Goal: Task Accomplishment & Management: Complete application form

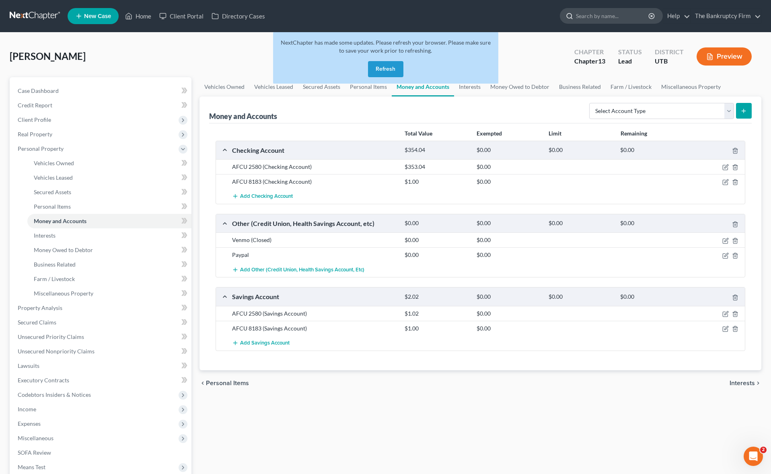
click at [588, 15] on input "search" at bounding box center [613, 15] width 74 height 15
type input "law"
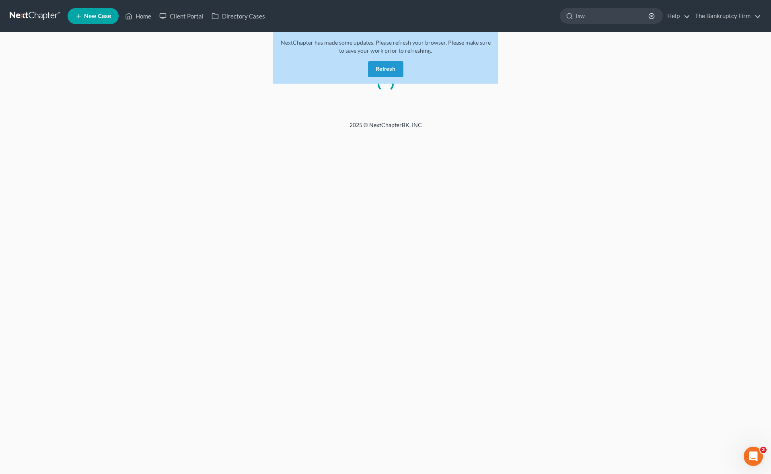
click at [383, 68] on button "Refresh" at bounding box center [385, 69] width 35 height 16
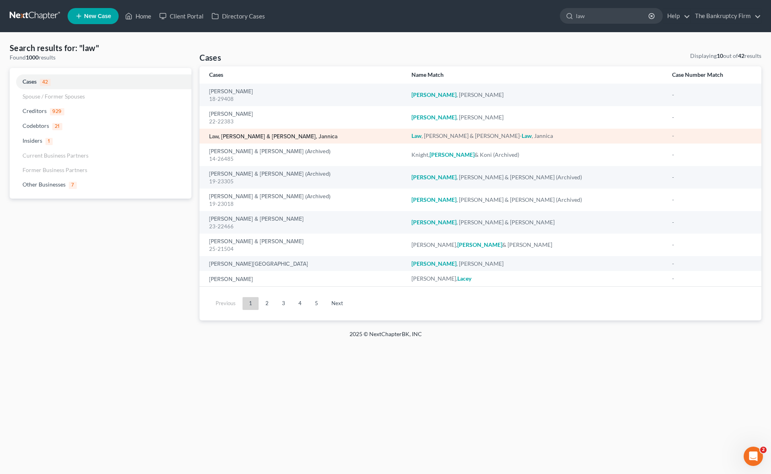
click at [260, 137] on link "Law, [PERSON_NAME] & [PERSON_NAME], Jannica" at bounding box center [273, 137] width 128 height 6
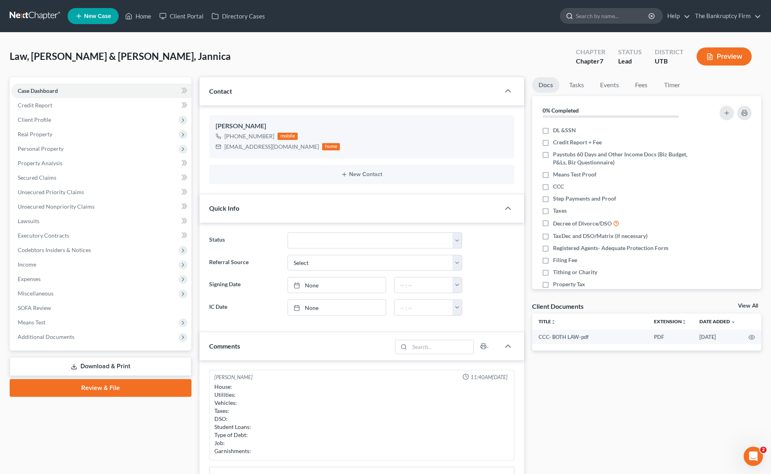
click at [619, 17] on input "search" at bounding box center [613, 15] width 74 height 15
type input "ainge"
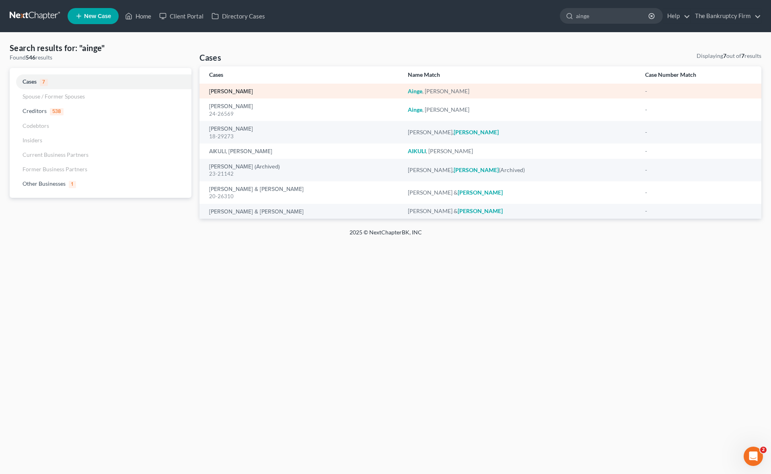
click at [230, 91] on link "[PERSON_NAME]" at bounding box center [231, 92] width 44 height 6
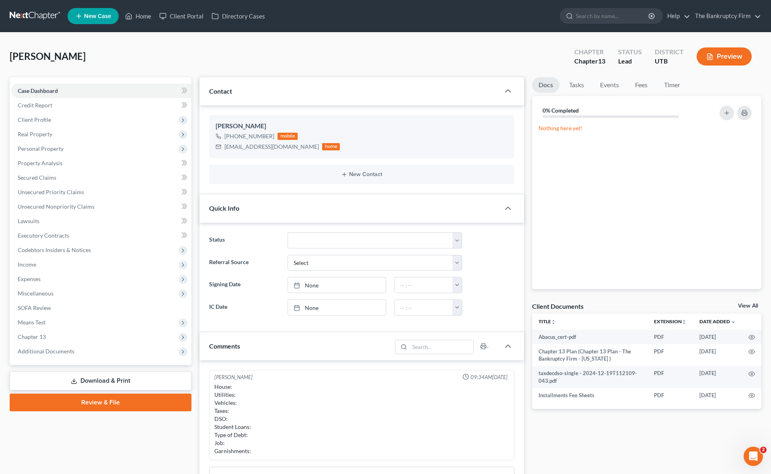
click at [266, 44] on div "[PERSON_NAME] Upgraded Chapter Chapter 13 Status Lead District UTB Preview" at bounding box center [385, 59] width 751 height 35
click at [41, 119] on span "Client Profile" at bounding box center [34, 119] width 33 height 7
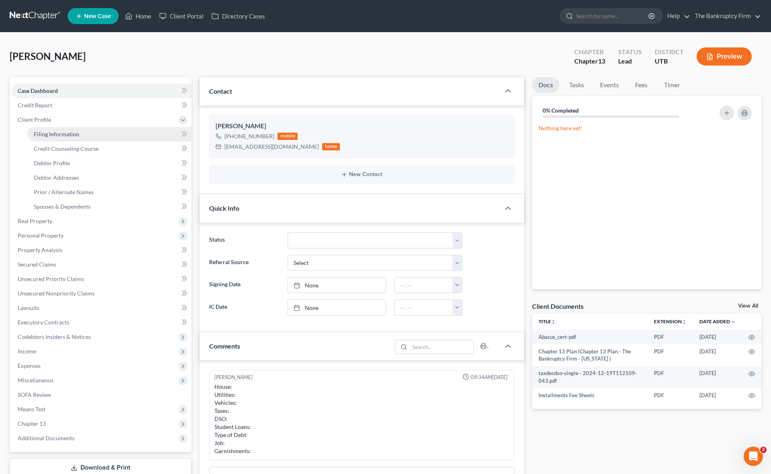
click at [70, 136] on span "Filing Information" at bounding box center [56, 134] width 45 height 7
select select "1"
select select "0"
select select "3"
select select "46"
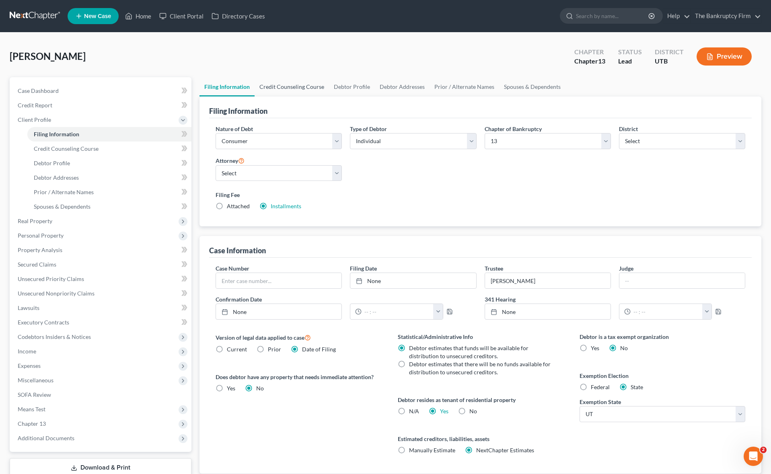
click at [293, 84] on link "Credit Counseling Course" at bounding box center [291, 86] width 74 height 19
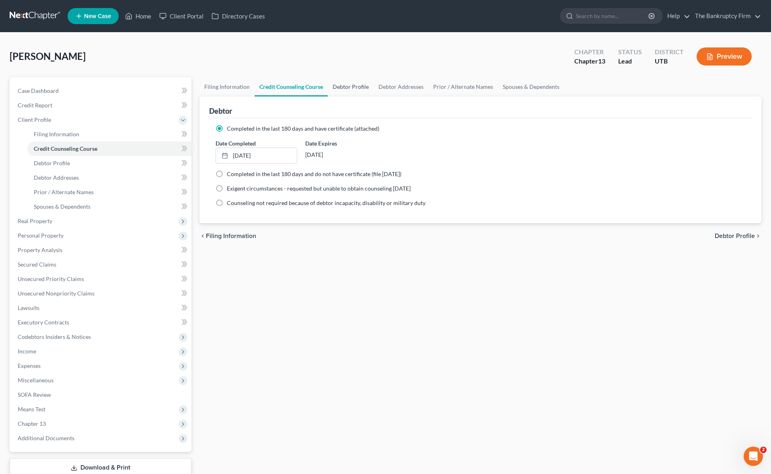
click at [344, 87] on link "Debtor Profile" at bounding box center [351, 86] width 46 height 19
select select "3"
select select "0"
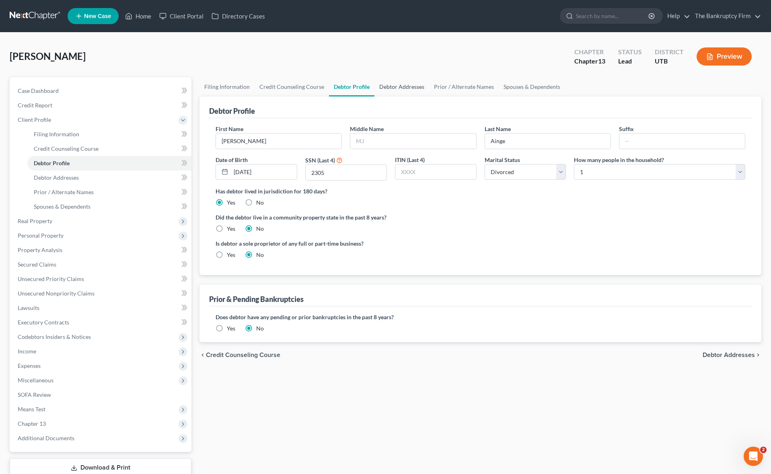
radio input "true"
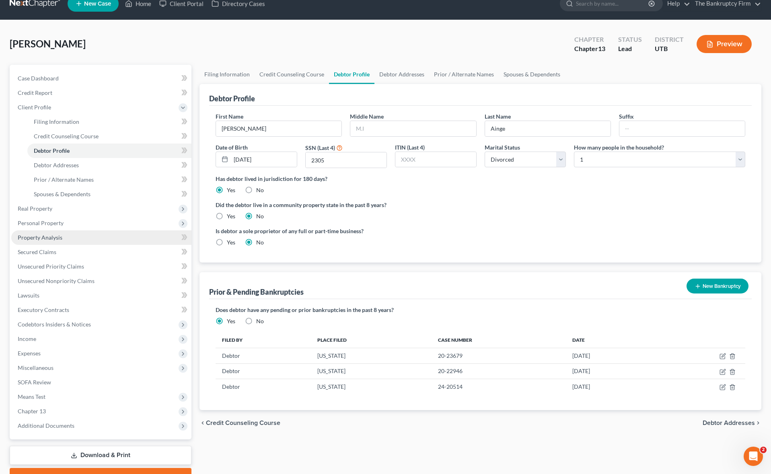
scroll to position [55, 0]
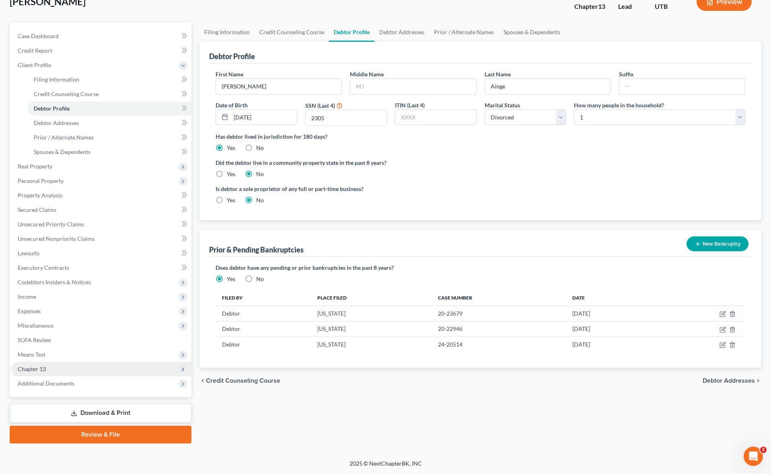
click at [53, 369] on span "Chapter 13" at bounding box center [101, 369] width 180 height 14
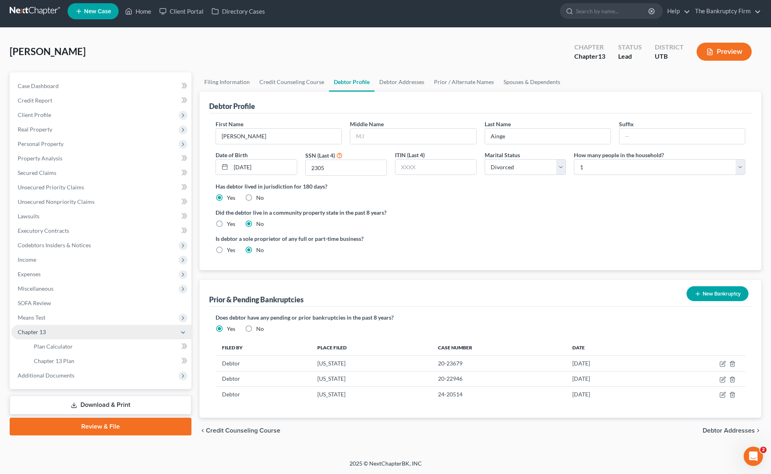
scroll to position [5, 0]
click at [61, 320] on span "Means Test" at bounding box center [101, 317] width 180 height 14
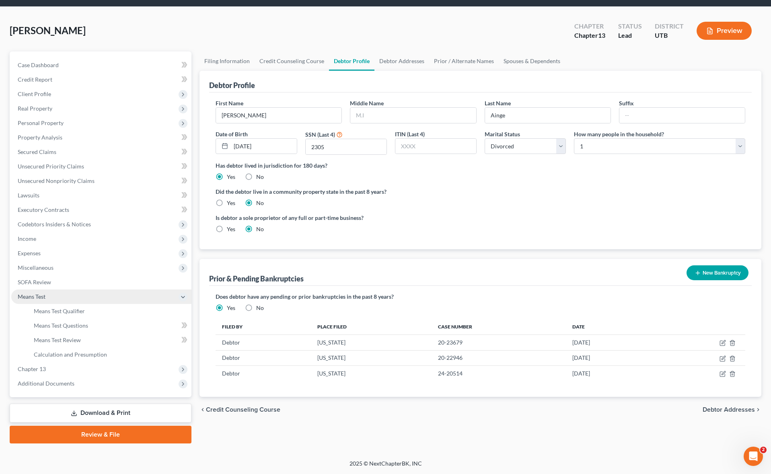
scroll to position [26, 0]
click at [72, 308] on span "Means Test Qualifier" at bounding box center [59, 310] width 51 height 7
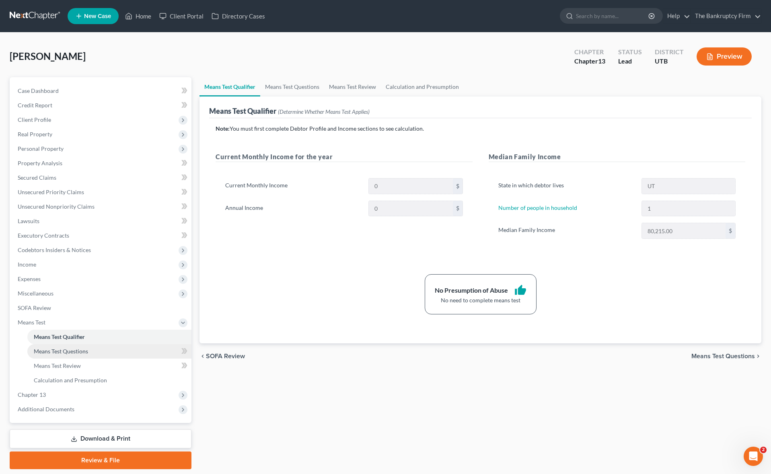
click at [77, 351] on span "Means Test Questions" at bounding box center [61, 351] width 54 height 7
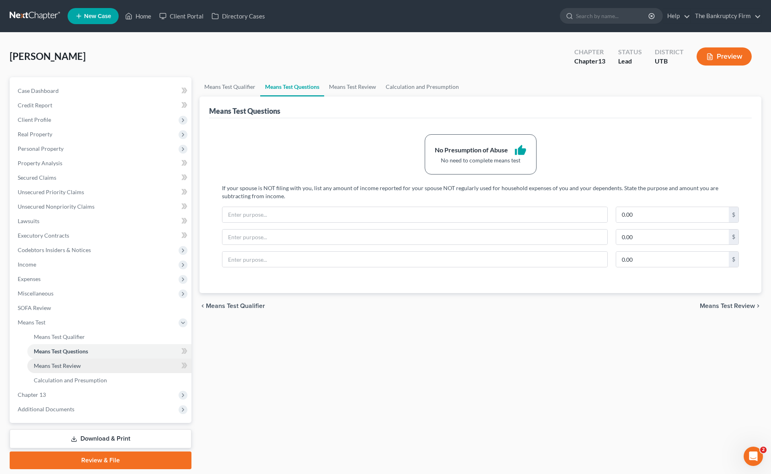
click at [74, 365] on span "Means Test Review" at bounding box center [57, 365] width 47 height 7
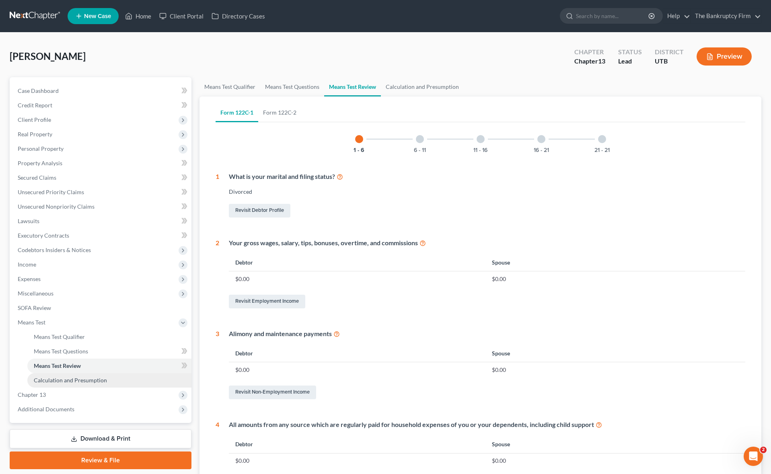
click at [86, 379] on span "Calculation and Presumption" at bounding box center [70, 380] width 73 height 7
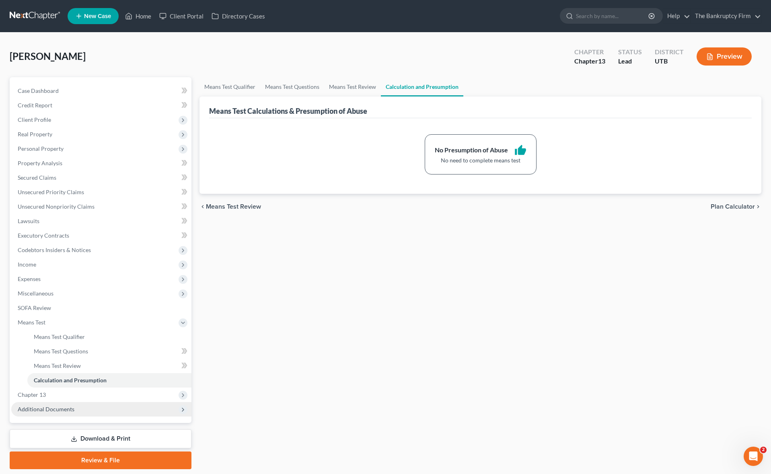
click at [60, 406] on span "Additional Documents" at bounding box center [46, 409] width 57 height 7
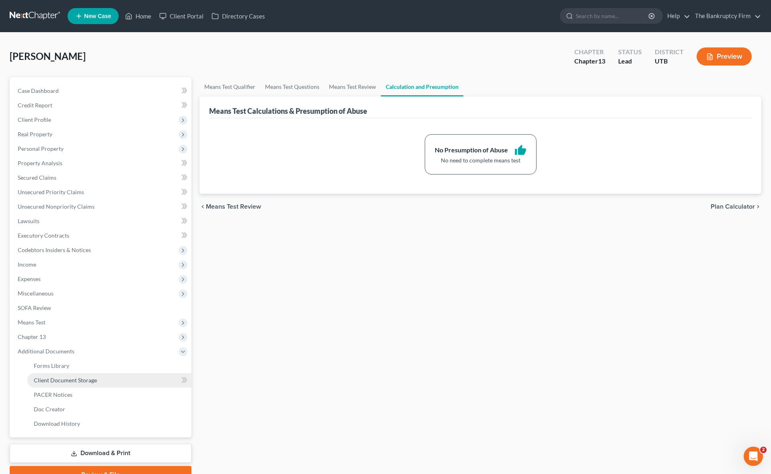
click at [68, 377] on span "Client Document Storage" at bounding box center [65, 380] width 63 height 7
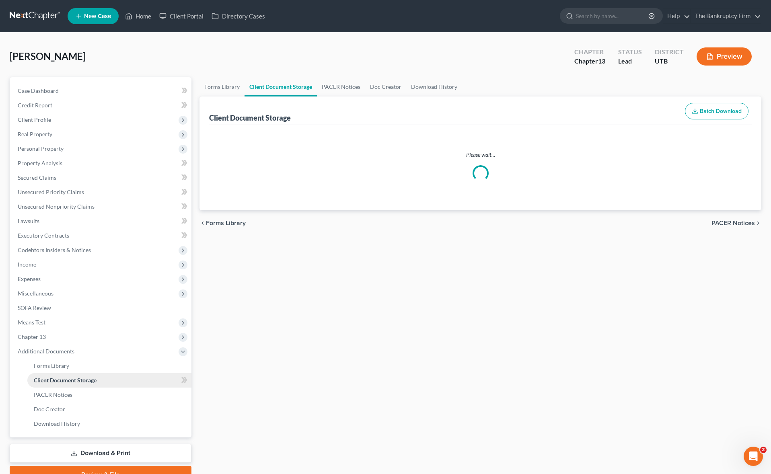
select select "53"
select select "26"
select select "30"
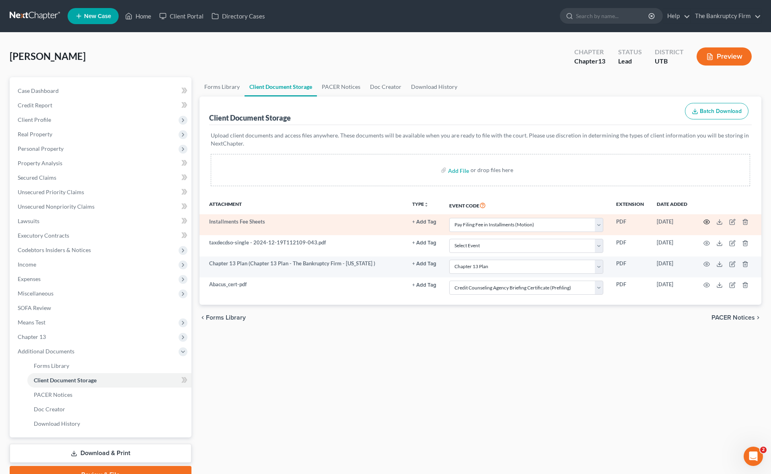
click at [706, 222] on icon "button" at bounding box center [706, 222] width 6 height 6
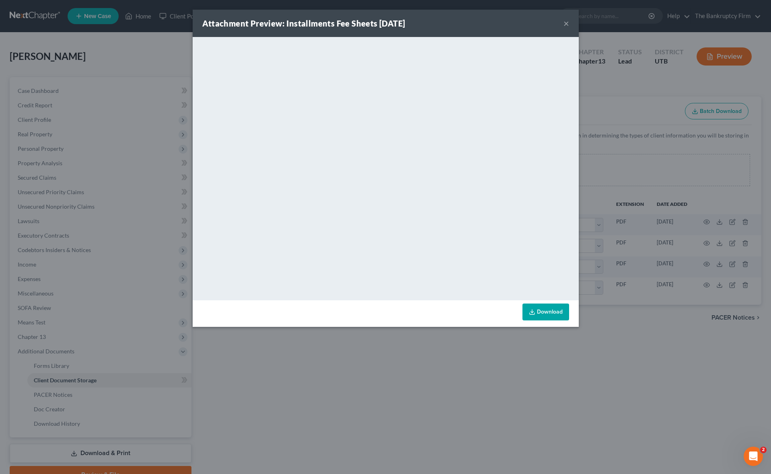
click at [567, 25] on button "×" at bounding box center [566, 23] width 6 height 10
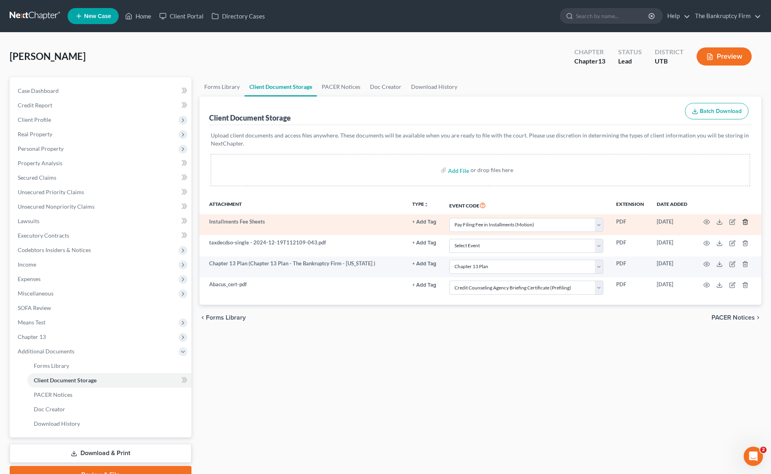
click at [744, 220] on polyline "button" at bounding box center [744, 220] width 5 height 0
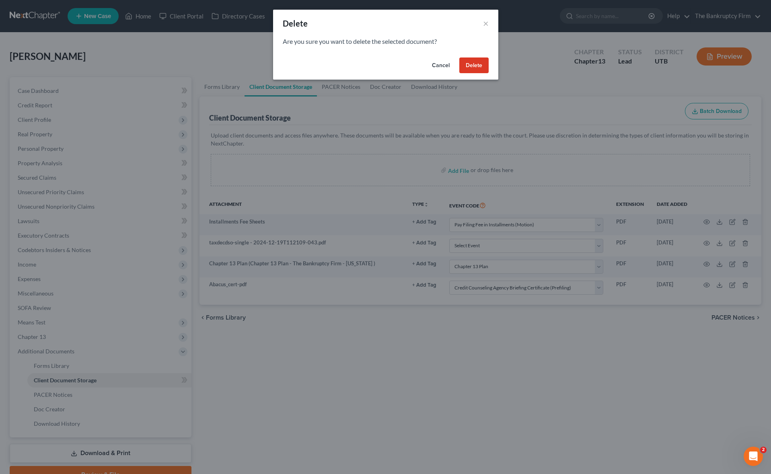
click at [477, 68] on button "Delete" at bounding box center [473, 65] width 29 height 16
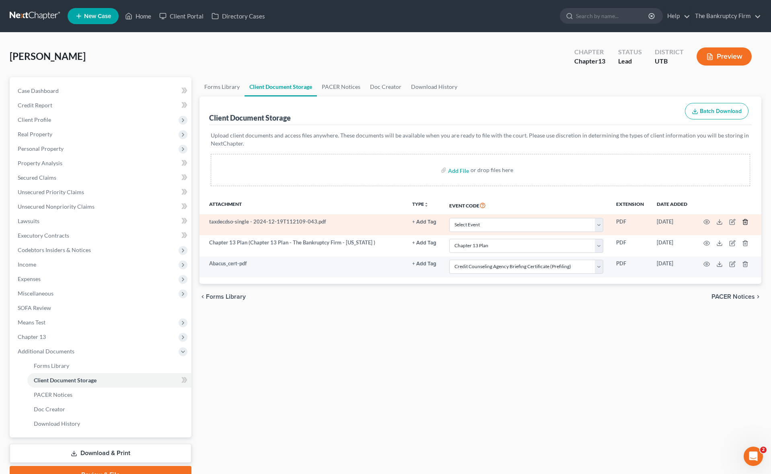
click at [741, 222] on td at bounding box center [727, 224] width 68 height 21
click at [744, 221] on icon "button" at bounding box center [745, 222] width 6 height 6
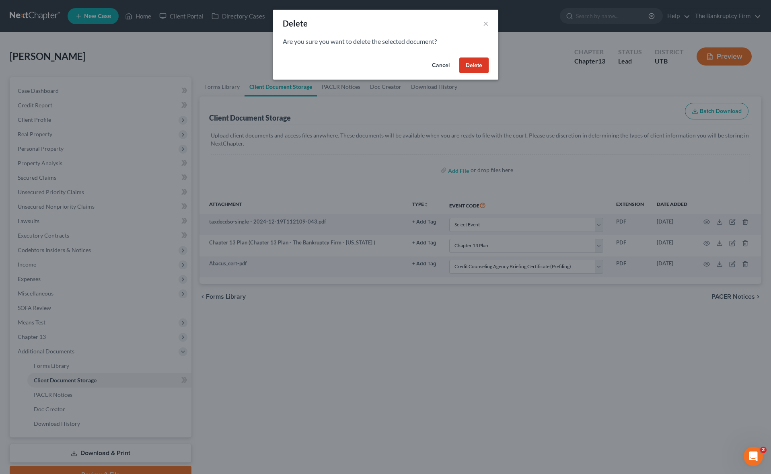
click at [477, 67] on button "Delete" at bounding box center [473, 65] width 29 height 16
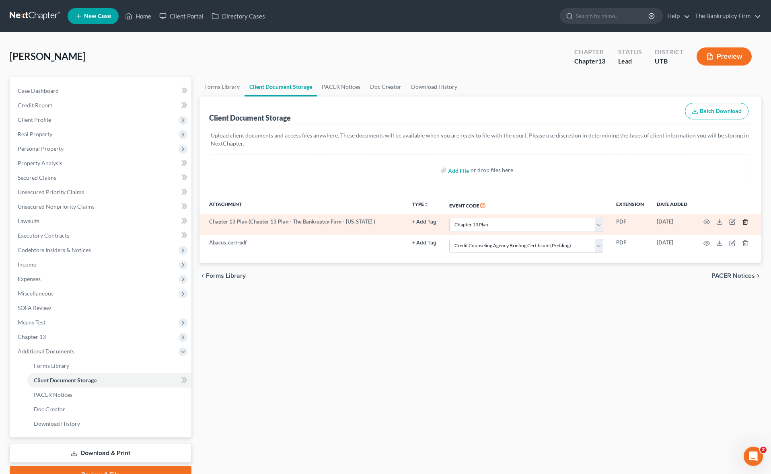
click at [744, 220] on polyline "button" at bounding box center [744, 220] width 5 height 0
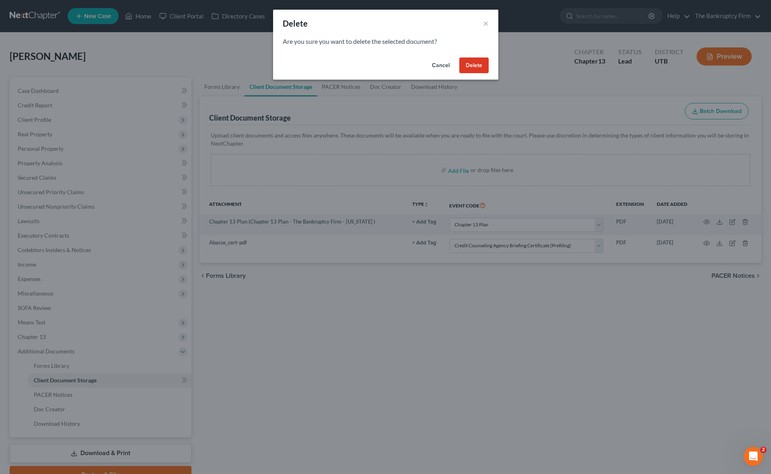
click at [478, 62] on button "Delete" at bounding box center [473, 65] width 29 height 16
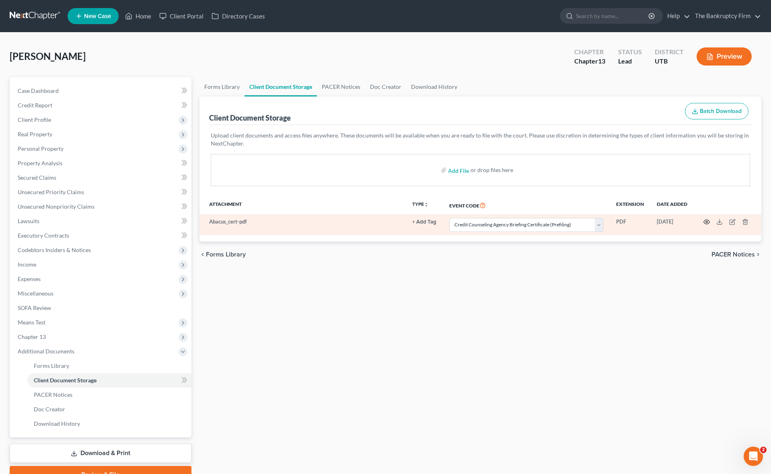
click at [706, 221] on circle "button" at bounding box center [706, 222] width 2 height 2
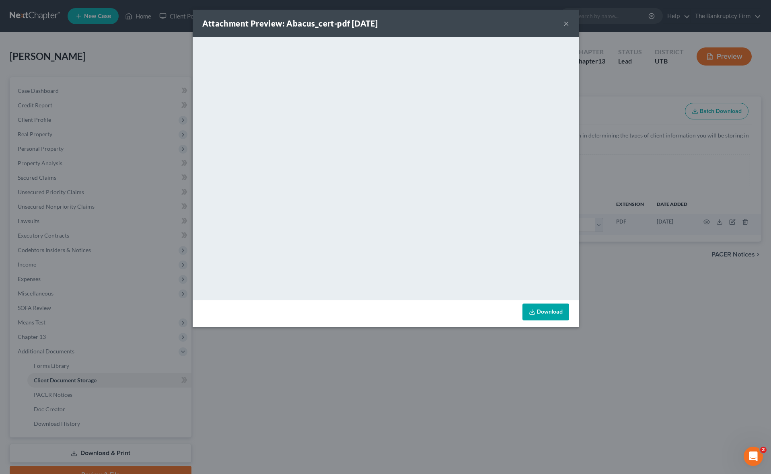
click at [565, 23] on button "×" at bounding box center [566, 23] width 6 height 10
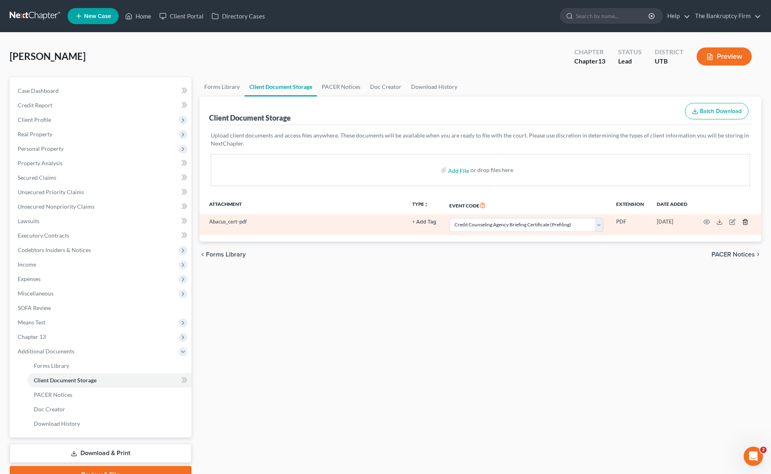
click at [747, 221] on icon "button" at bounding box center [745, 222] width 6 height 6
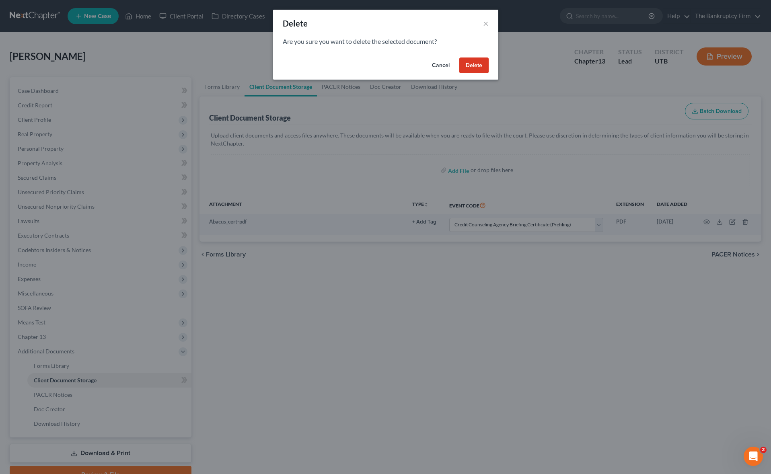
click at [472, 61] on button "Delete" at bounding box center [473, 65] width 29 height 16
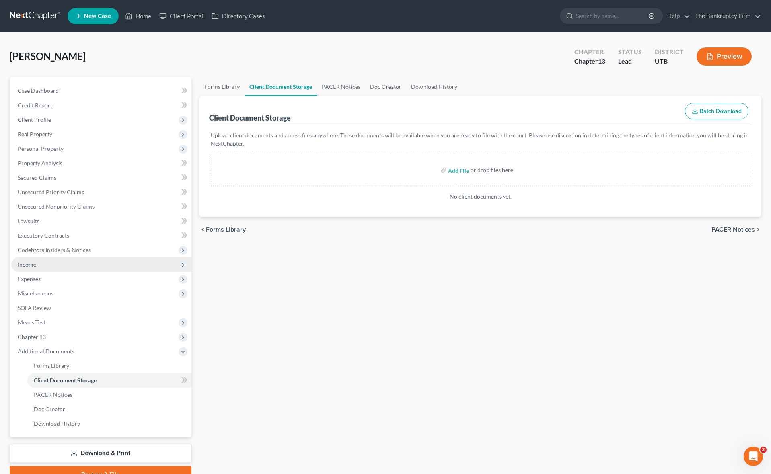
click at [35, 264] on span "Income" at bounding box center [27, 264] width 18 height 7
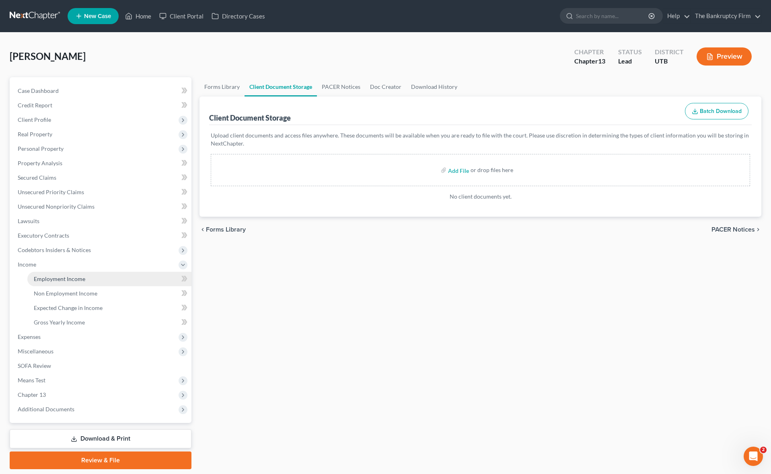
click at [77, 280] on span "Employment Income" at bounding box center [59, 278] width 51 height 7
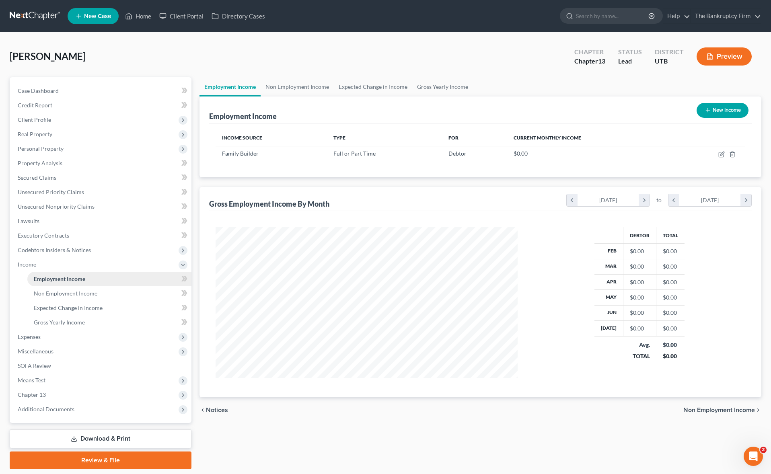
scroll to position [151, 318]
click at [47, 201] on link "Unsecured Nonpriority Claims" at bounding box center [101, 206] width 180 height 14
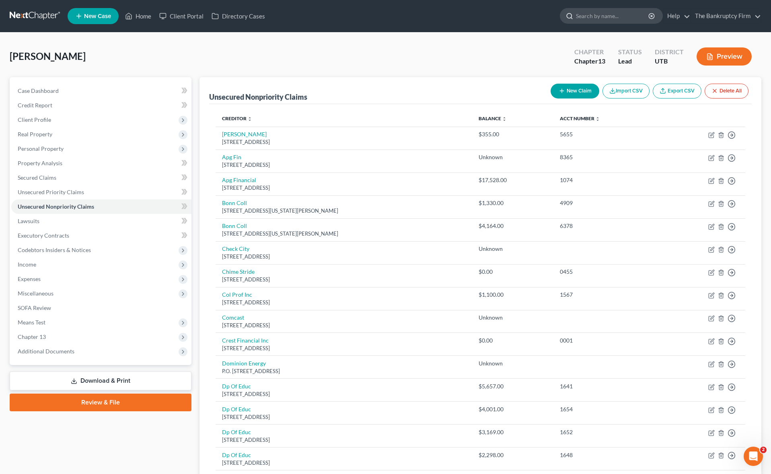
click at [594, 19] on input "search" at bounding box center [613, 15] width 74 height 15
type input "[PERSON_NAME]"
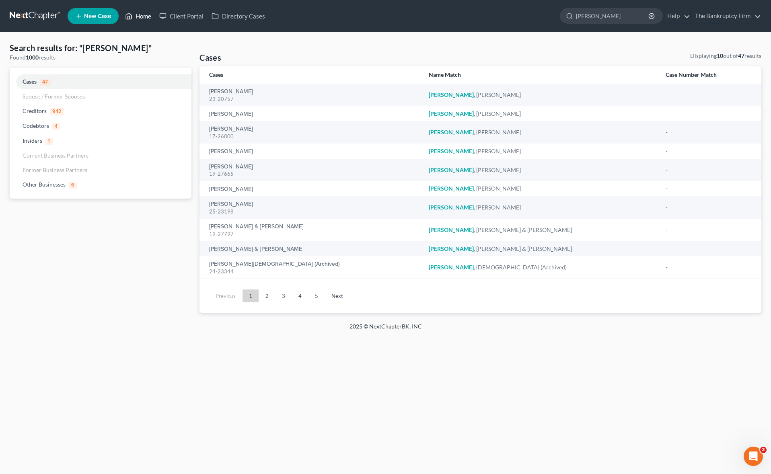
click at [140, 15] on link "Home" at bounding box center [138, 16] width 34 height 14
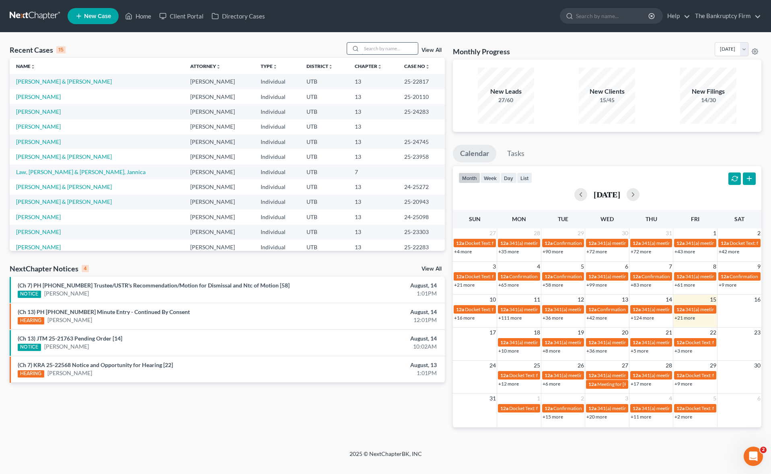
click at [381, 45] on input "search" at bounding box center [389, 49] width 56 height 12
type input "[PERSON_NAME]"
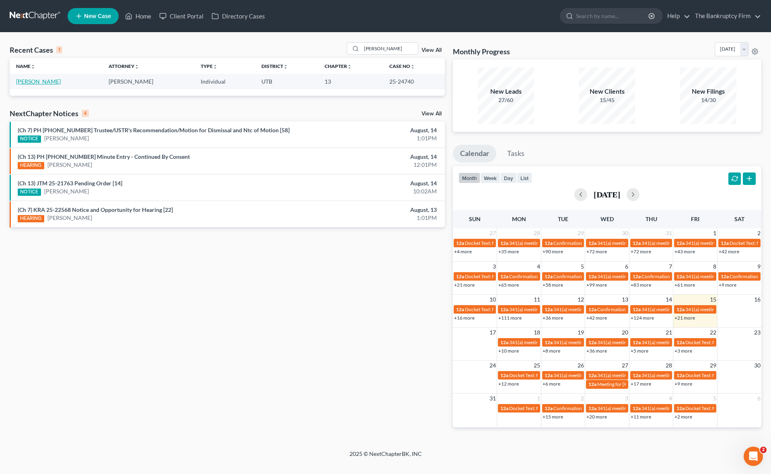
click at [30, 81] on link "[PERSON_NAME]" at bounding box center [38, 81] width 45 height 7
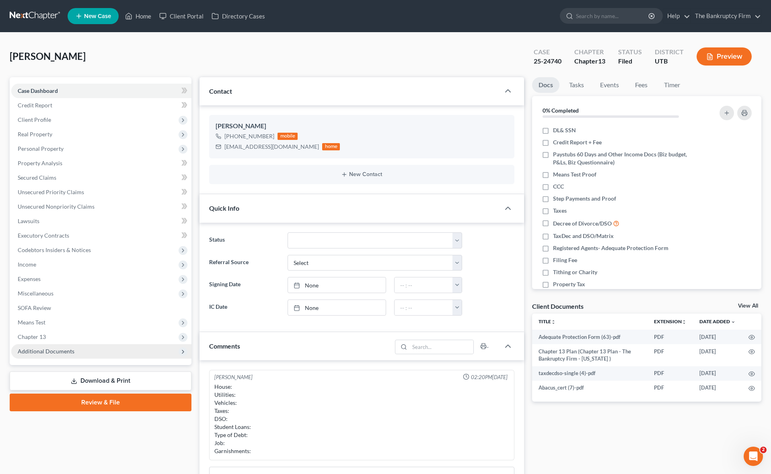
click at [120, 349] on span "Additional Documents" at bounding box center [101, 351] width 180 height 14
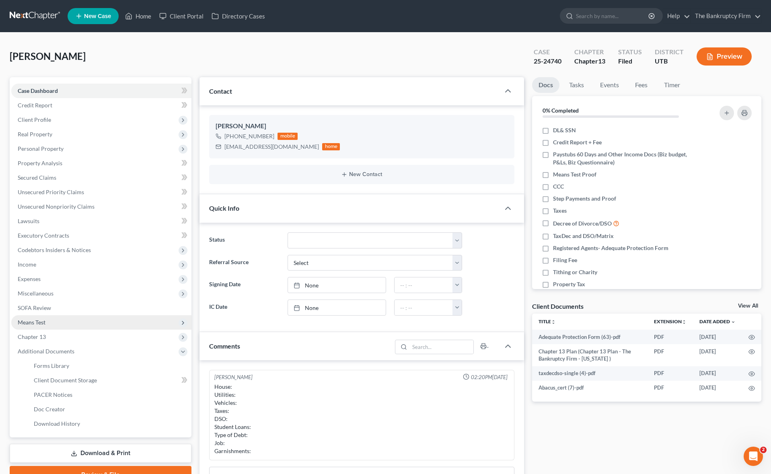
scroll to position [29, 0]
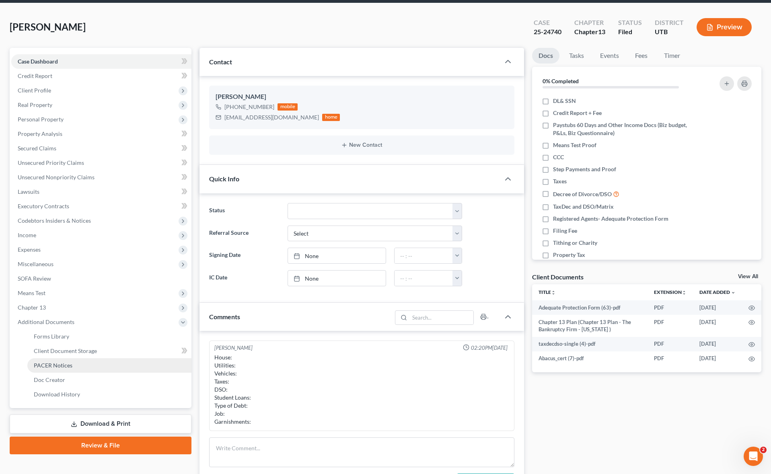
click at [104, 368] on link "PACER Notices" at bounding box center [109, 365] width 164 height 14
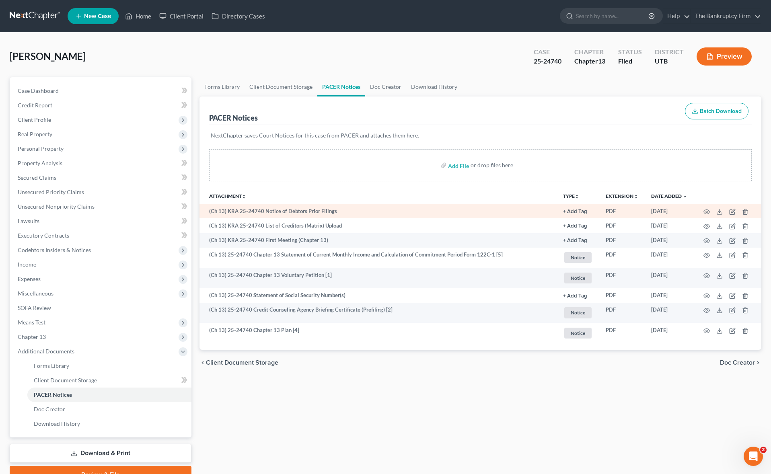
scroll to position [1, 0]
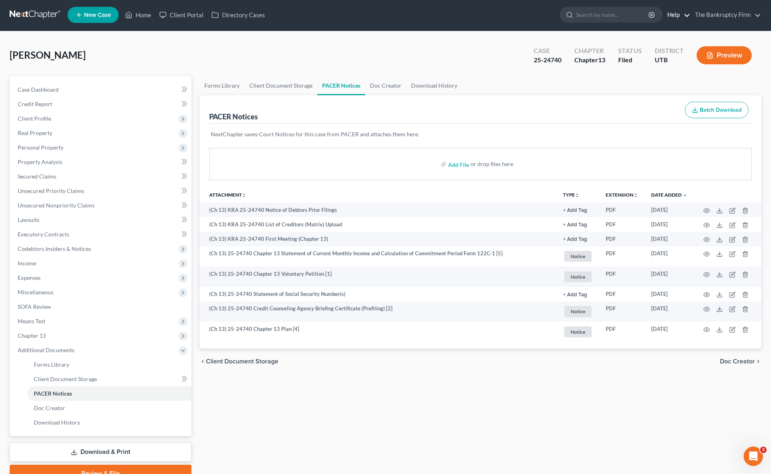
click at [680, 14] on link "Help" at bounding box center [676, 15] width 27 height 14
click at [668, 29] on link "Help Center" at bounding box center [658, 32] width 64 height 14
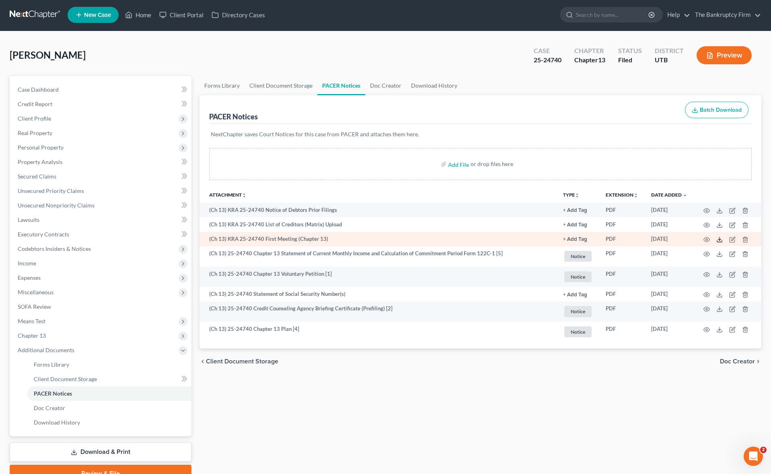
click at [720, 240] on icon at bounding box center [719, 239] width 6 height 6
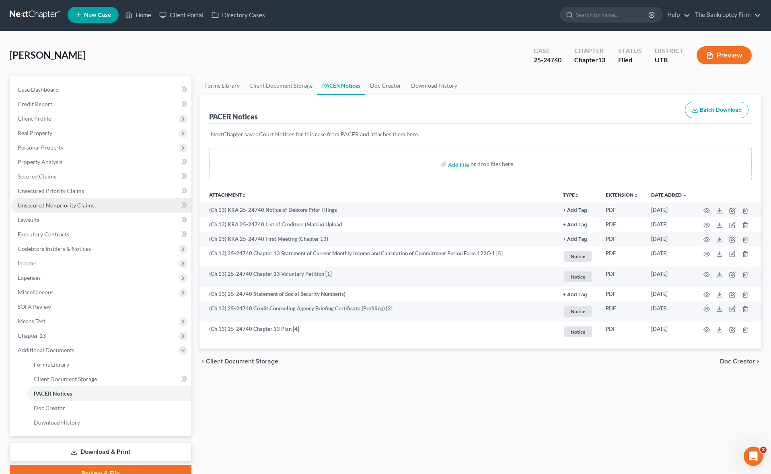
click at [50, 203] on span "Unsecured Nonpriority Claims" at bounding box center [56, 205] width 77 height 7
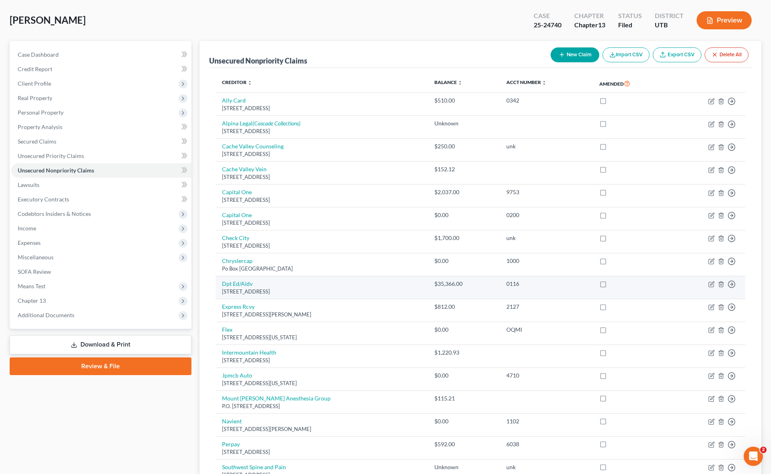
scroll to position [38, 0]
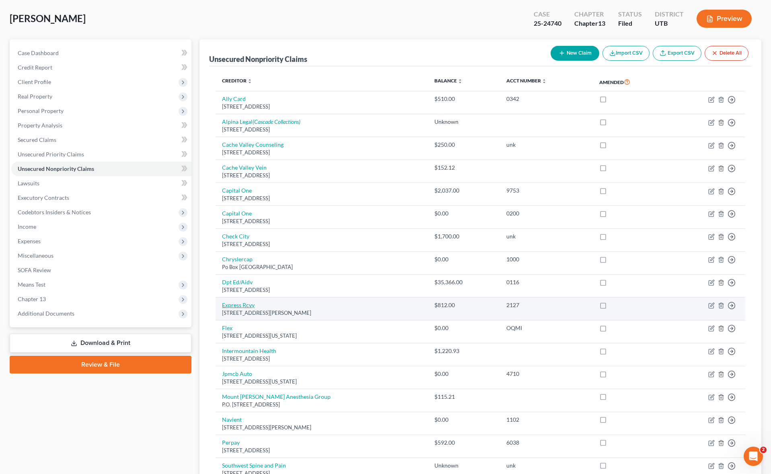
click at [242, 306] on link "Express Rcvy" at bounding box center [238, 304] width 33 height 7
select select "46"
select select "0"
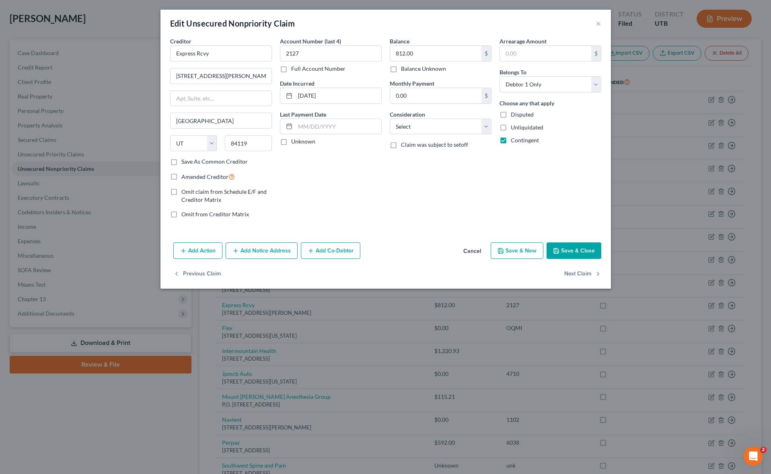
drag, startPoint x: 581, startPoint y: 250, endPoint x: 576, endPoint y: 250, distance: 5.7
click at [580, 250] on button "Save & Close" at bounding box center [573, 250] width 55 height 17
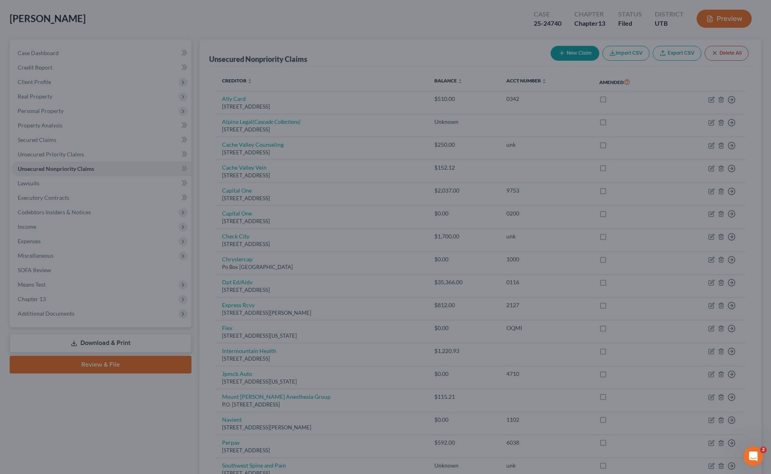
type input "0"
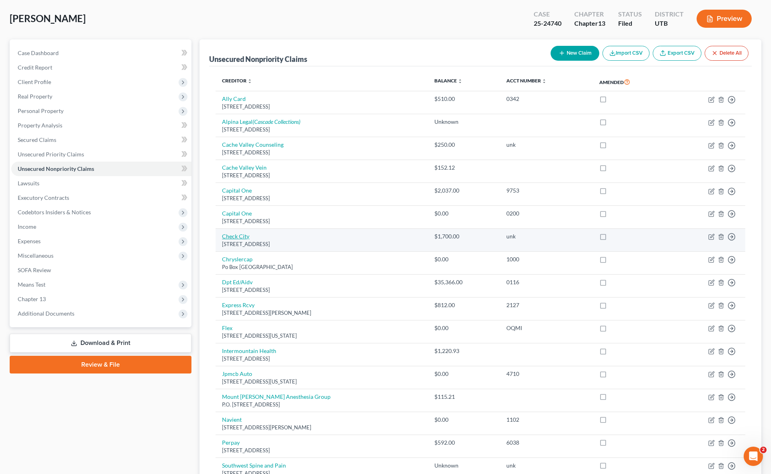
click at [238, 235] on link "Check City" at bounding box center [235, 236] width 27 height 7
select select "46"
select select "10"
select select "0"
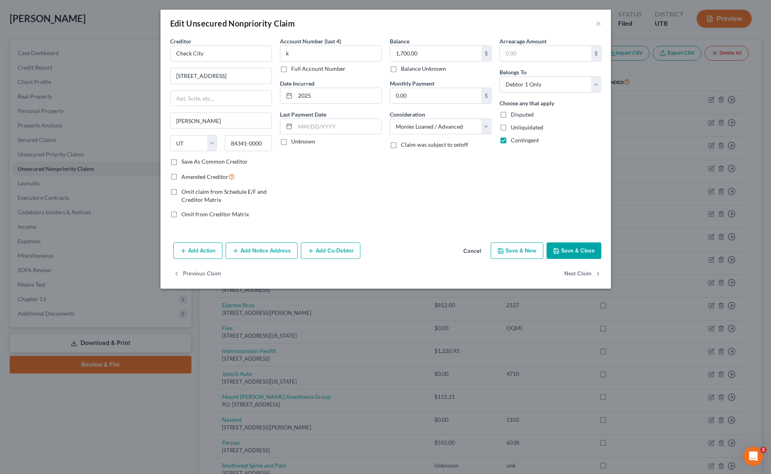
click at [577, 250] on button "Save & Close" at bounding box center [573, 250] width 55 height 17
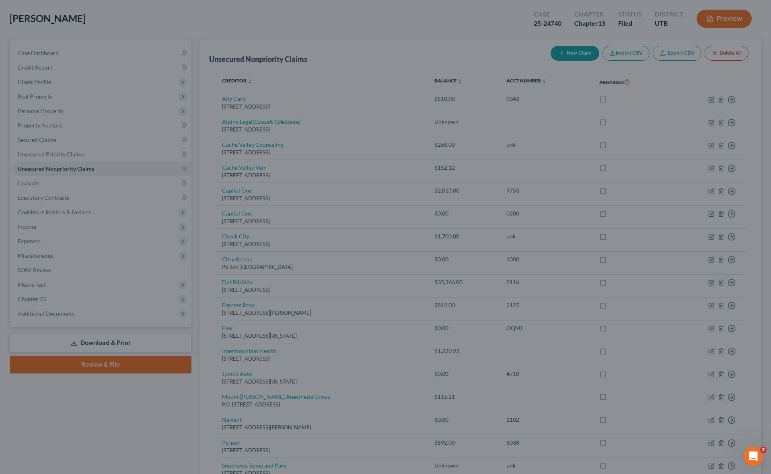
type input "0"
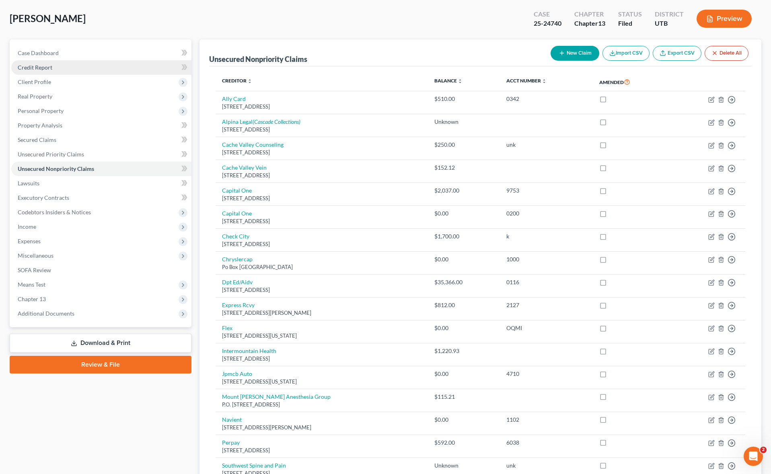
click at [41, 66] on span "Credit Report" at bounding box center [35, 67] width 35 height 7
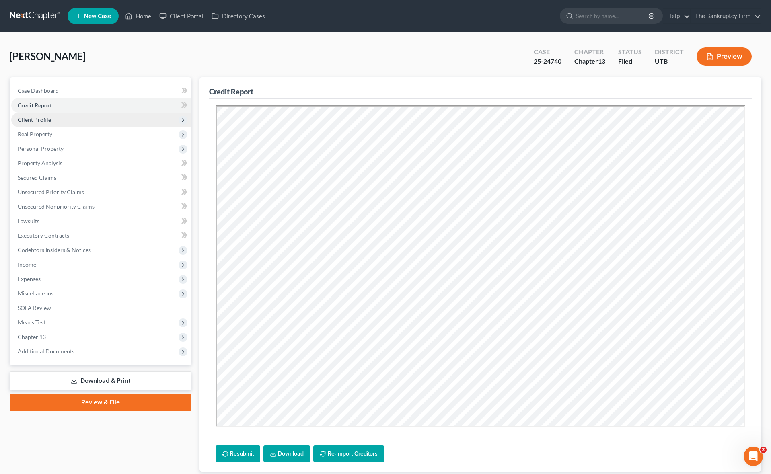
click at [43, 118] on span "Client Profile" at bounding box center [34, 119] width 33 height 7
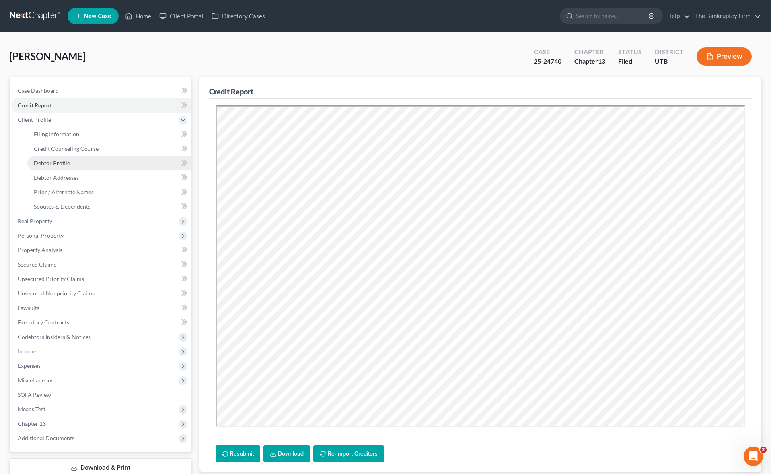
click at [66, 163] on span "Debtor Profile" at bounding box center [52, 163] width 36 height 7
select select "2"
select select "1"
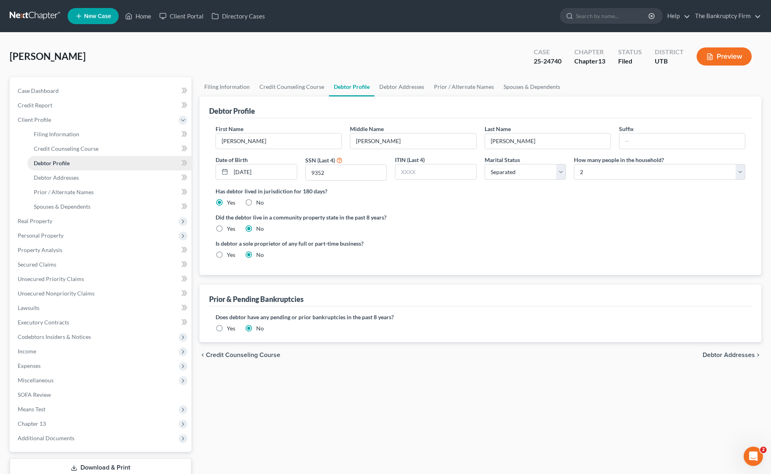
radio input "true"
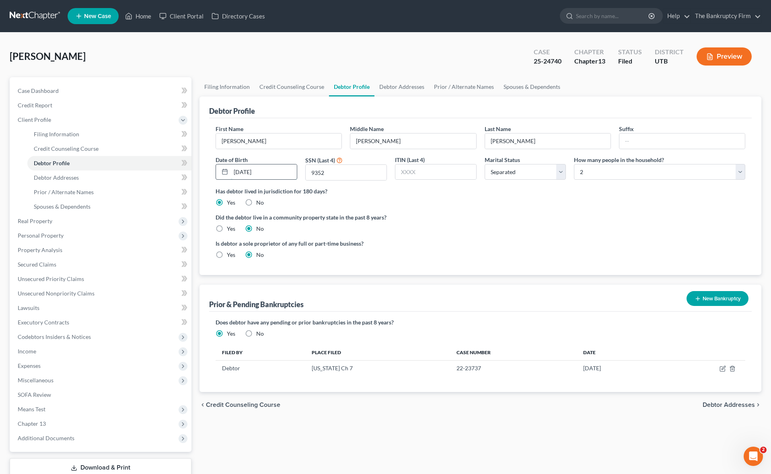
click at [275, 172] on input "[DATE]" at bounding box center [264, 171] width 66 height 15
click at [626, 16] on input "search" at bounding box center [613, 15] width 74 height 15
click at [41, 353] on span "Income" at bounding box center [101, 351] width 180 height 14
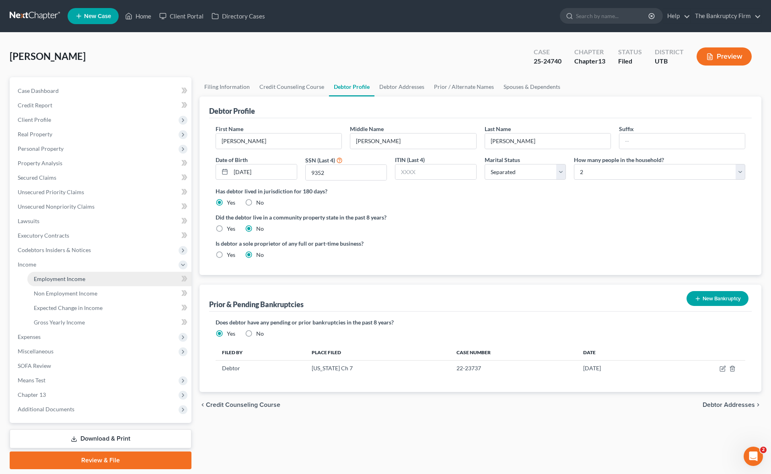
click at [68, 276] on span "Employment Income" at bounding box center [59, 278] width 51 height 7
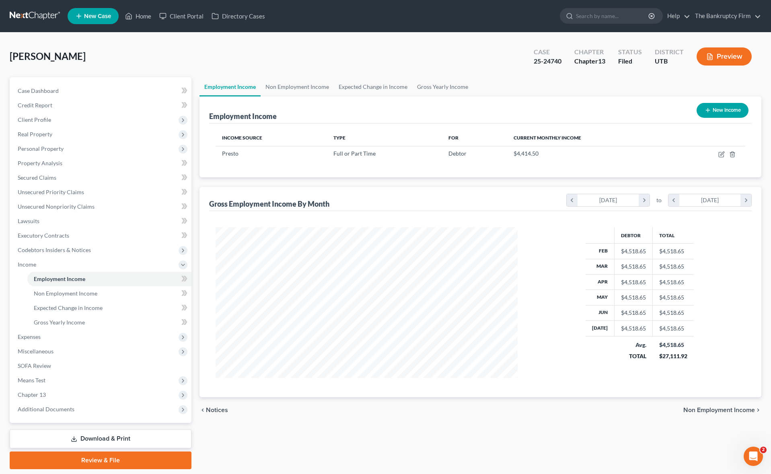
scroll to position [151, 318]
click at [721, 155] on icon "button" at bounding box center [721, 154] width 6 height 6
select select "0"
select select "46"
select select "3"
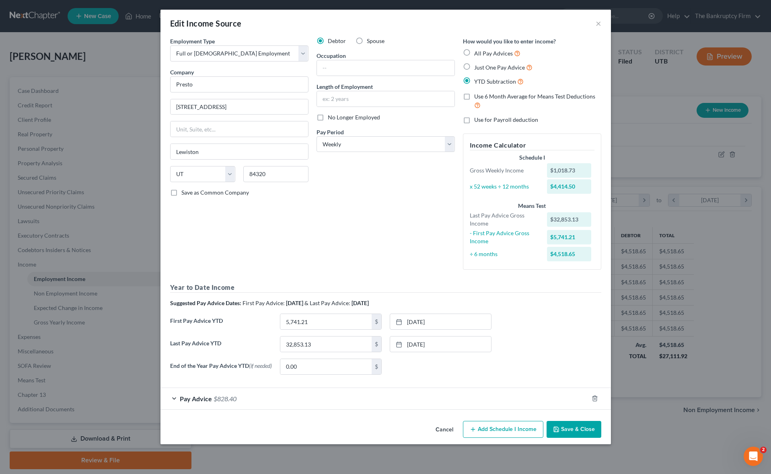
click at [186, 395] on div "Pay Advice $828.40" at bounding box center [374, 398] width 428 height 21
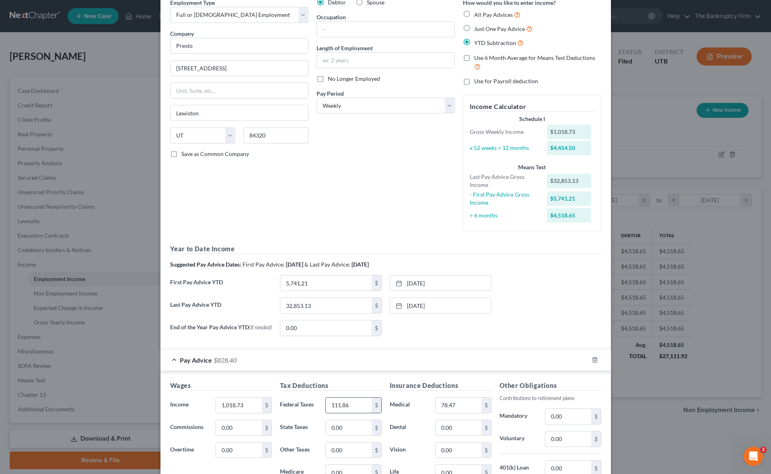
scroll to position [41, 0]
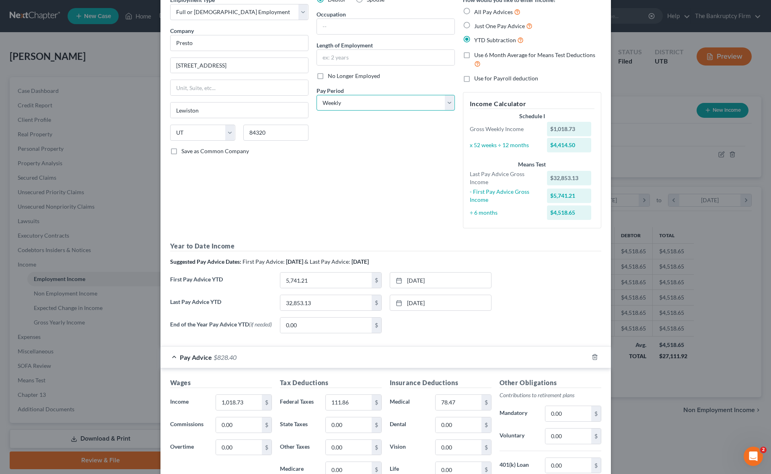
click at [380, 99] on select "Select Monthly Twice Monthly Every Other Week Weekly" at bounding box center [385, 103] width 138 height 16
click at [316, 95] on select "Select Monthly Twice Monthly Every Other Week Weekly" at bounding box center [385, 103] width 138 height 16
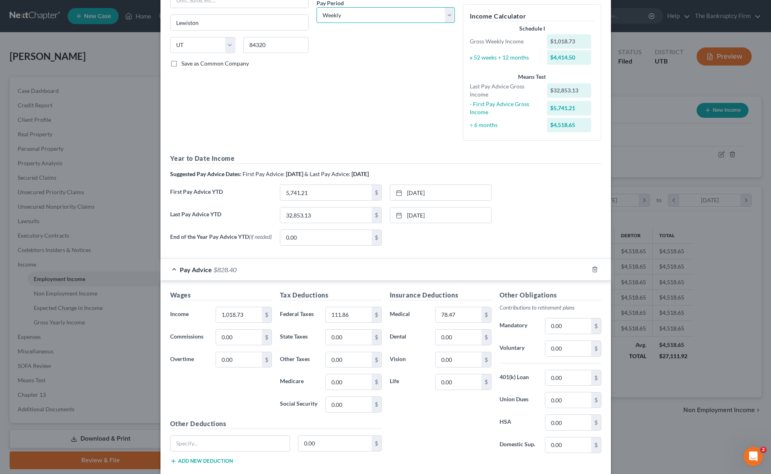
scroll to position [129, 0]
drag, startPoint x: 284, startPoint y: 172, endPoint x: 320, endPoint y: 172, distance: 35.4
click at [320, 172] on div "Suggested Pay Advice Dates: First Pay Advice: [DATE] & Last Pay Advice: [DATE]" at bounding box center [385, 174] width 431 height 8
drag, startPoint x: 323, startPoint y: 174, endPoint x: 283, endPoint y: 174, distance: 39.8
click at [283, 174] on div "Suggested Pay Advice Dates: First Pay Advice: [DATE] & Last Pay Advice: [DATE]" at bounding box center [385, 174] width 431 height 8
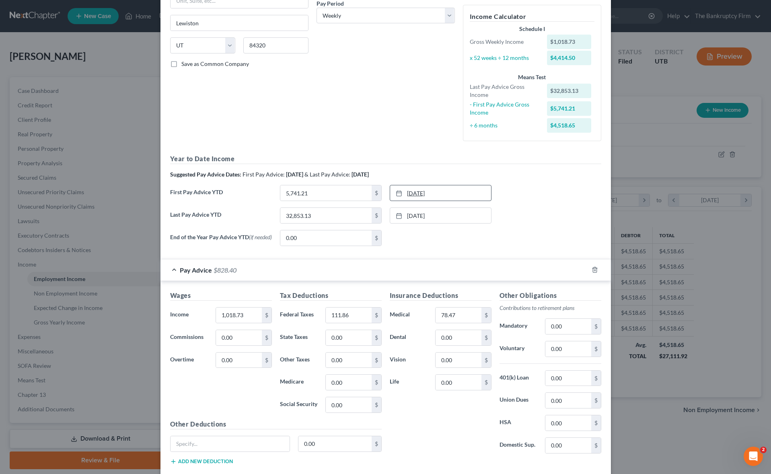
click at [450, 191] on link "[DATE]" at bounding box center [440, 192] width 101 height 15
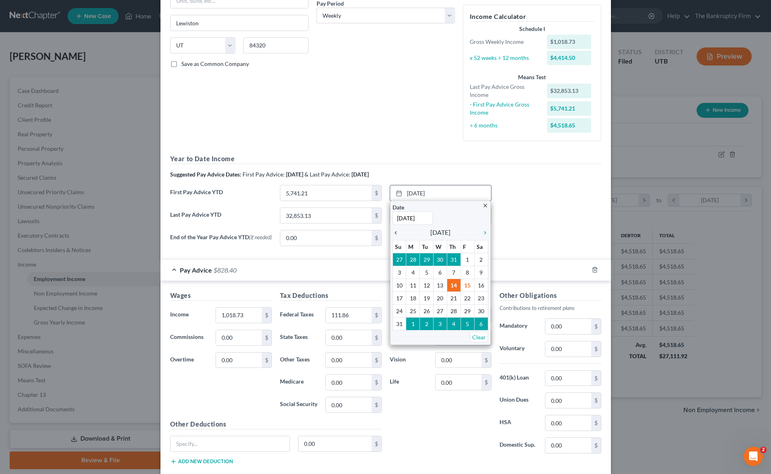
click at [396, 234] on icon "chevron_left" at bounding box center [397, 233] width 10 height 6
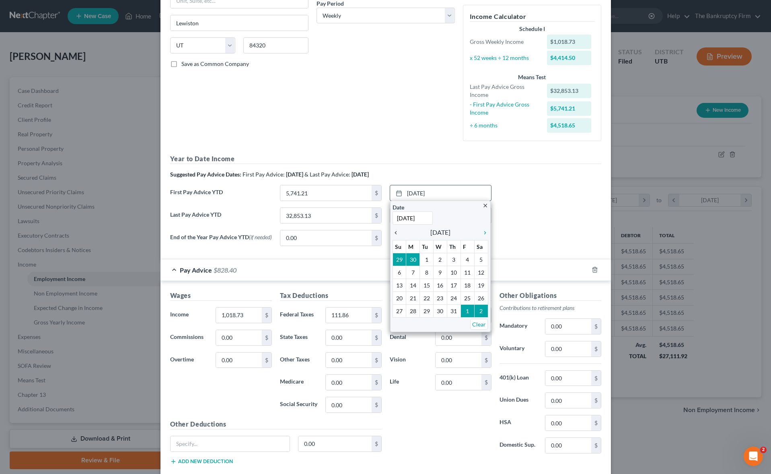
click at [396, 234] on icon "chevron_left" at bounding box center [397, 233] width 10 height 6
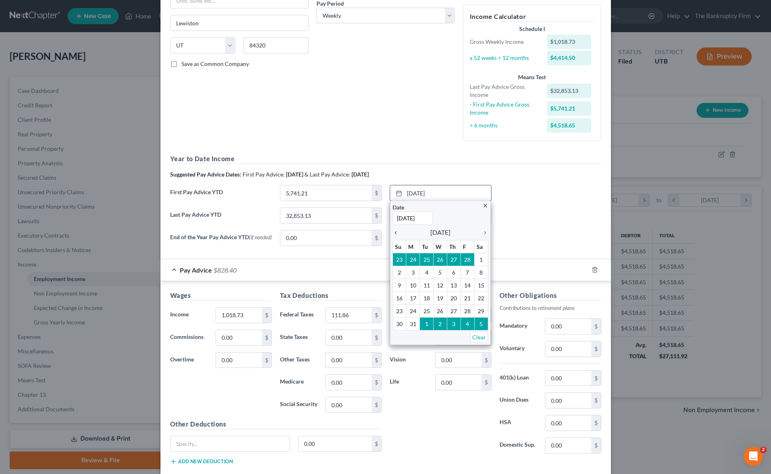
click at [396, 234] on icon "chevron_left" at bounding box center [397, 233] width 10 height 6
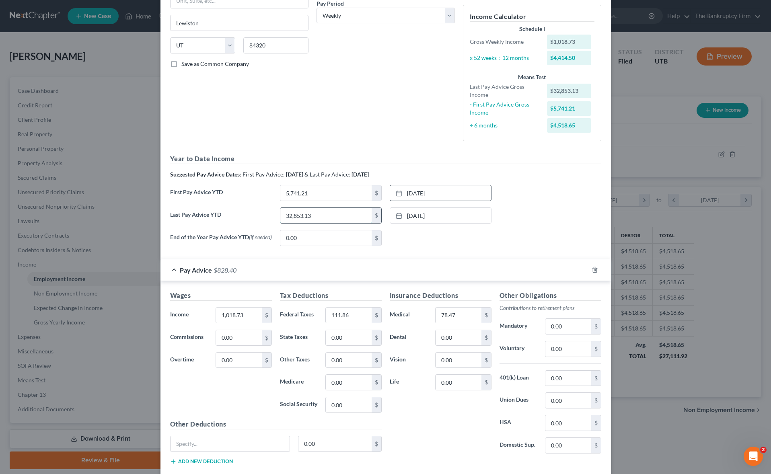
click at [324, 215] on input "32,853.13" at bounding box center [325, 215] width 91 height 15
click at [319, 191] on input "5,741.21" at bounding box center [325, 192] width 91 height 15
drag, startPoint x: 81, startPoint y: 397, endPoint x: 57, endPoint y: 394, distance: 24.4
click at [81, 397] on div "Edit Income Source × Employment Type * Select Full or [DEMOGRAPHIC_DATA] Employ…" at bounding box center [385, 237] width 771 height 474
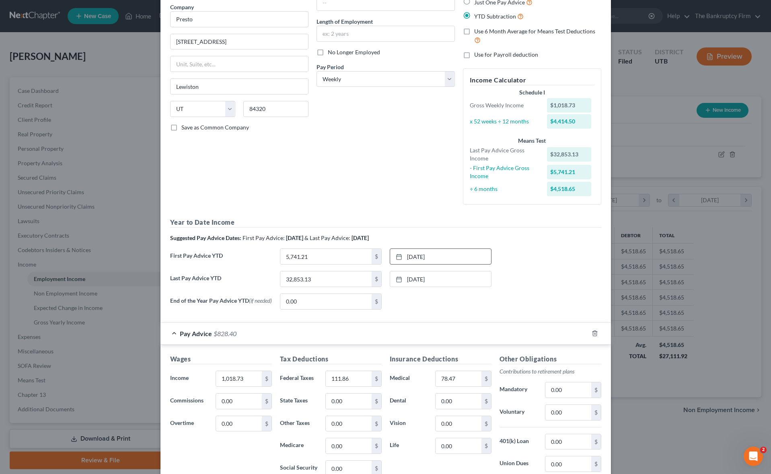
scroll to position [0, 0]
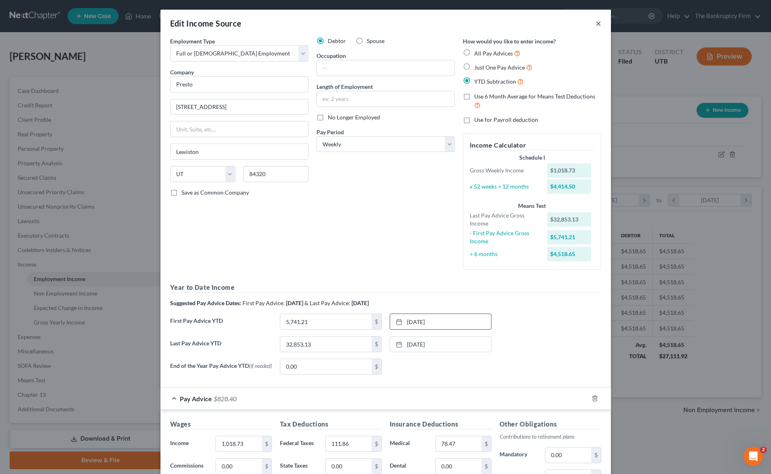
click at [596, 23] on button "×" at bounding box center [598, 23] width 6 height 10
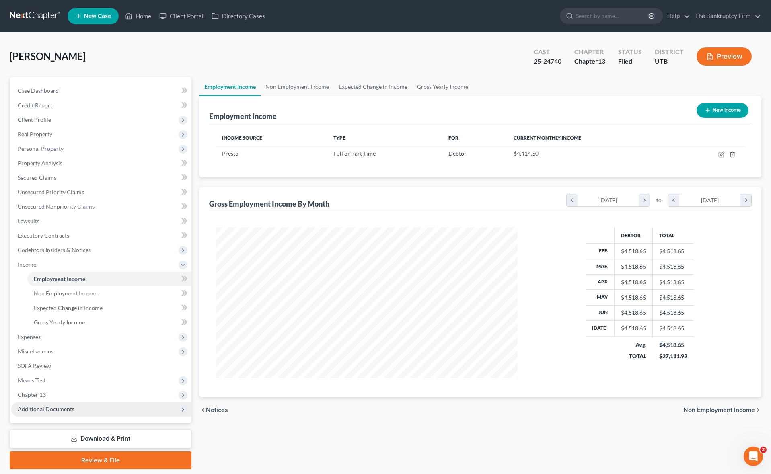
click at [65, 407] on span "Additional Documents" at bounding box center [46, 409] width 57 height 7
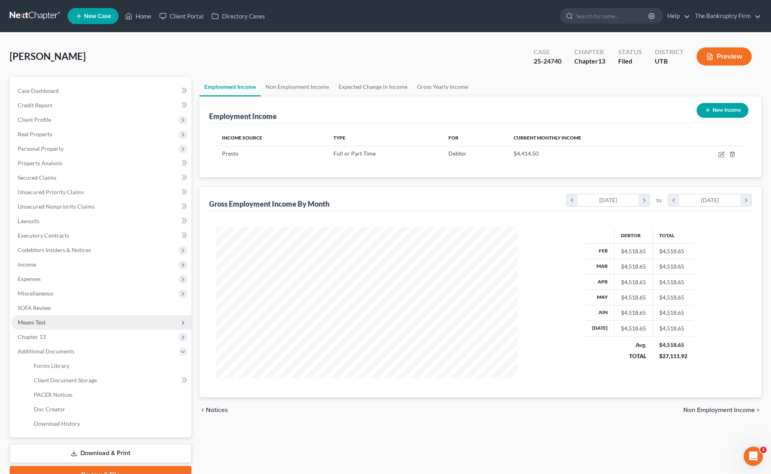
click at [47, 320] on span "Means Test" at bounding box center [101, 322] width 180 height 14
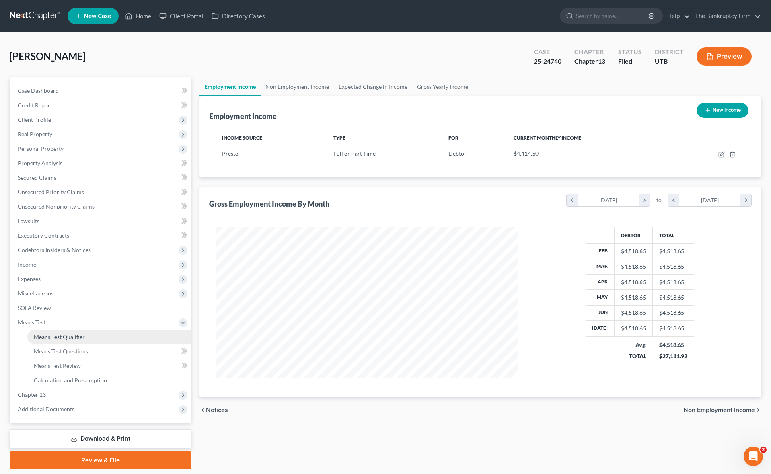
click at [63, 338] on span "Means Test Qualifier" at bounding box center [59, 336] width 51 height 7
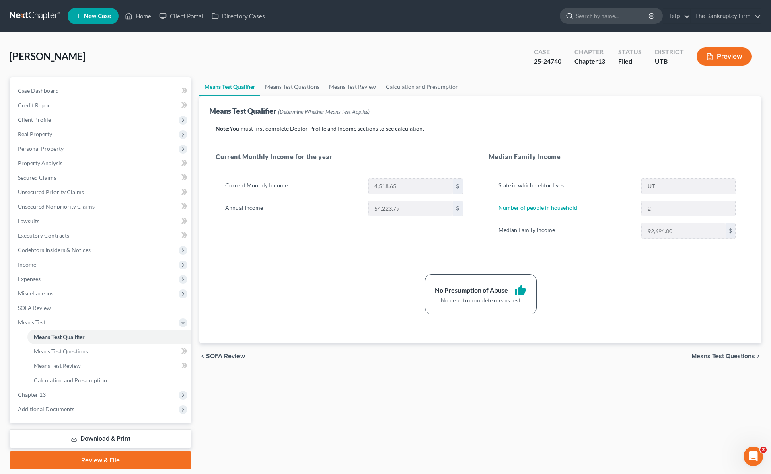
click at [606, 16] on input "search" at bounding box center [613, 15] width 74 height 15
type input "[PERSON_NAME]"
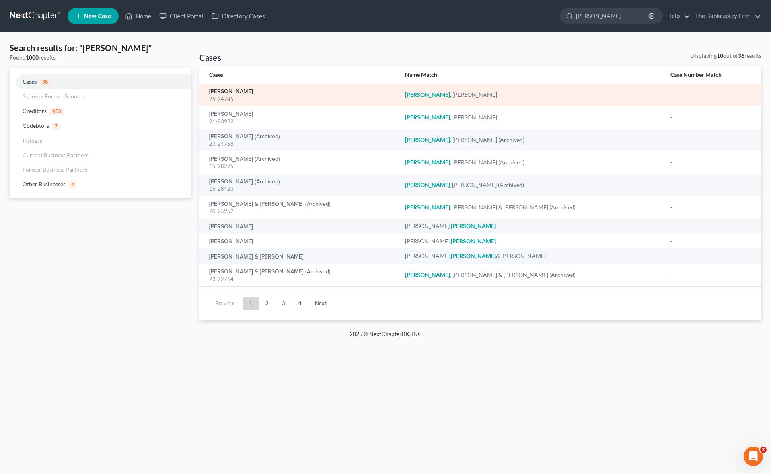
click at [231, 89] on link "[PERSON_NAME]" at bounding box center [231, 92] width 44 height 6
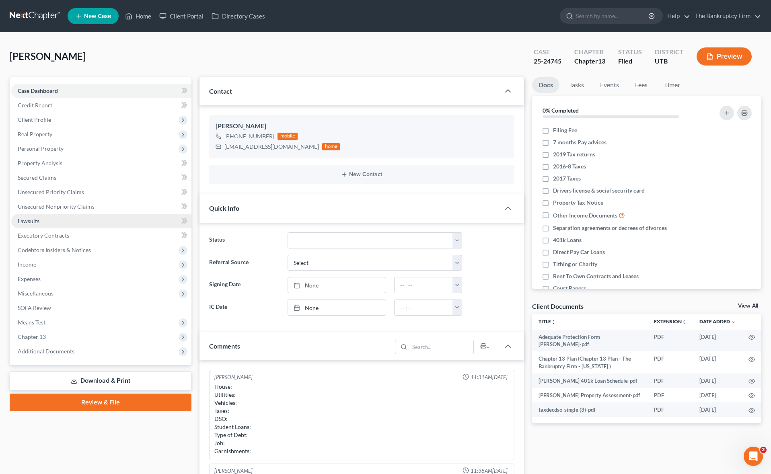
scroll to position [63, 0]
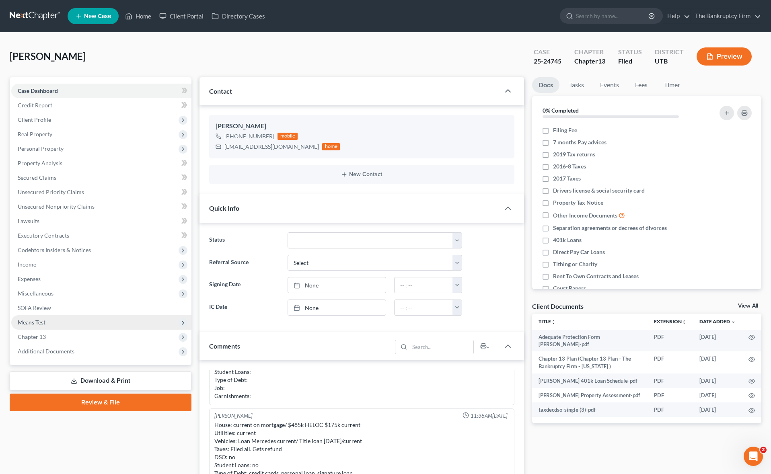
click at [45, 320] on span "Means Test" at bounding box center [32, 322] width 28 height 7
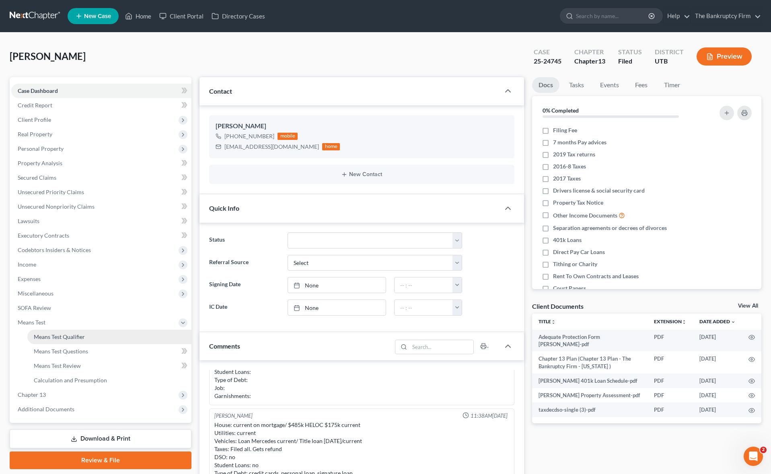
click at [73, 335] on span "Means Test Qualifier" at bounding box center [59, 336] width 51 height 7
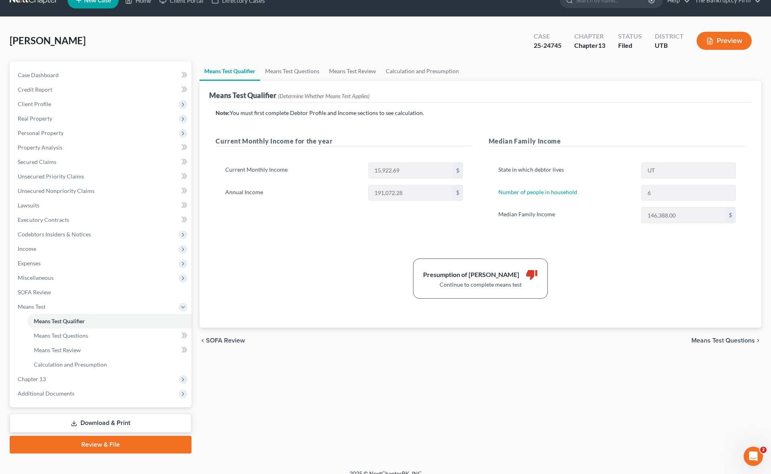
scroll to position [17, 0]
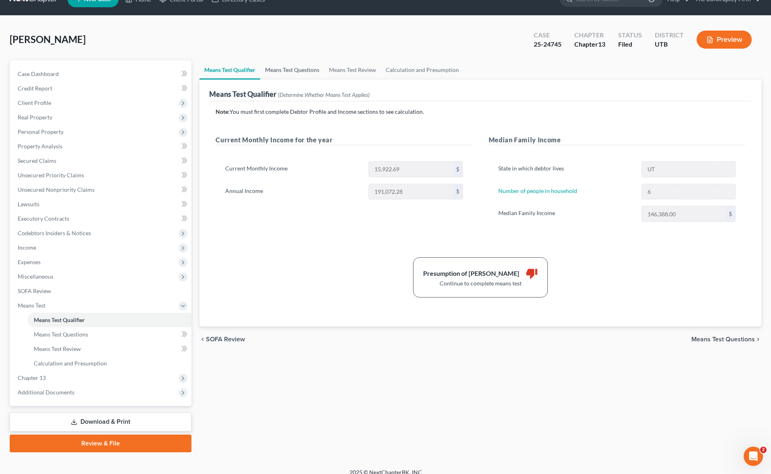
click at [284, 67] on link "Means Test Questions" at bounding box center [292, 69] width 64 height 19
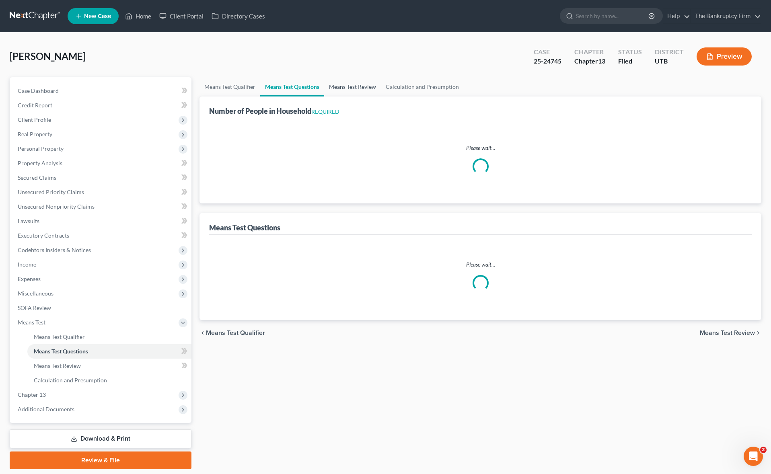
select select "0"
select select "60"
select select "1"
select select "60"
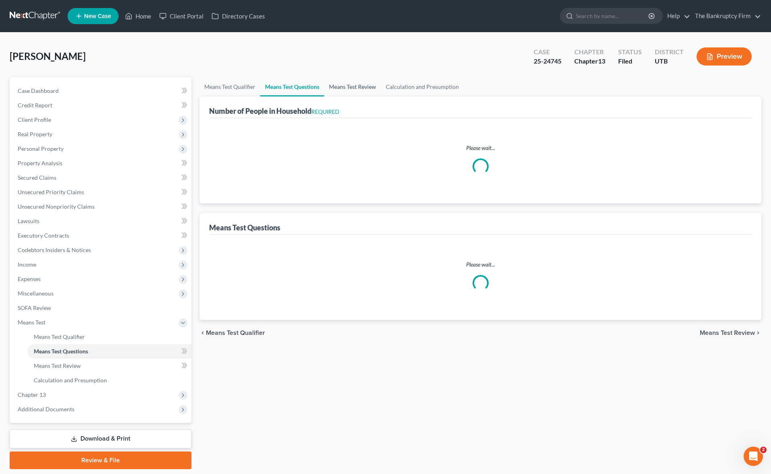
select select "6"
select select "2"
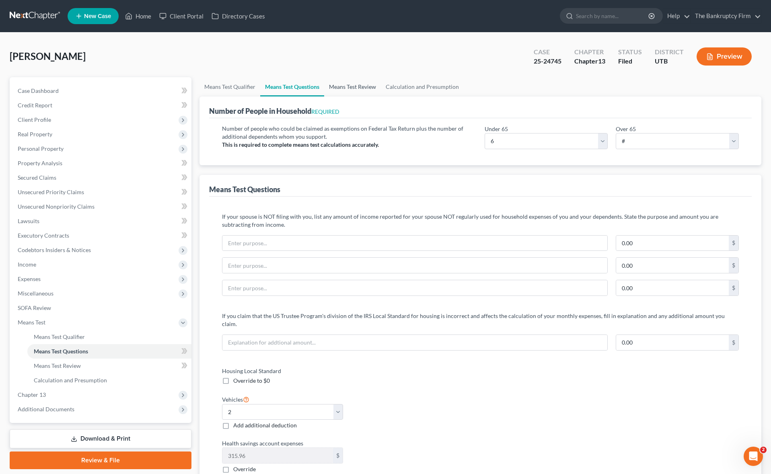
click at [360, 88] on link "Means Test Review" at bounding box center [352, 86] width 57 height 19
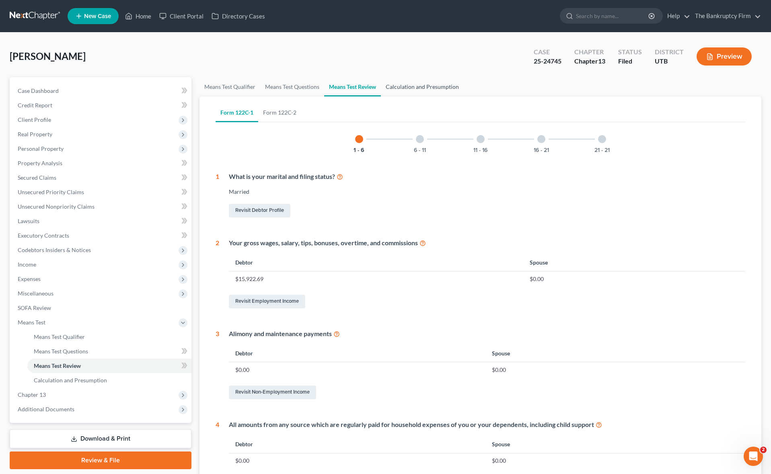
click at [408, 88] on link "Calculation and Presumption" at bounding box center [422, 86] width 83 height 19
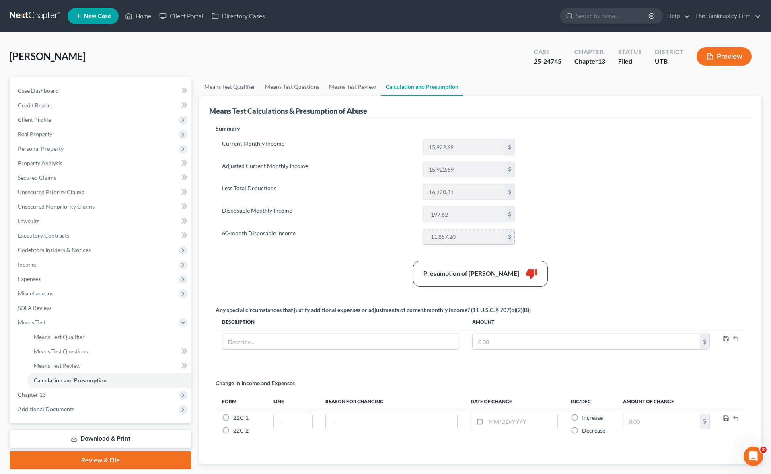
scroll to position [2, 0]
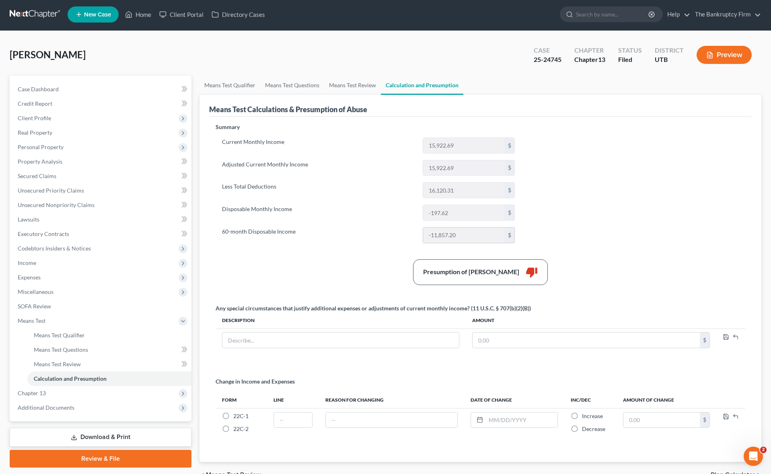
drag, startPoint x: 428, startPoint y: 236, endPoint x: 458, endPoint y: 236, distance: 29.7
click at [458, 236] on input "-11,857.20" at bounding box center [464, 235] width 82 height 15
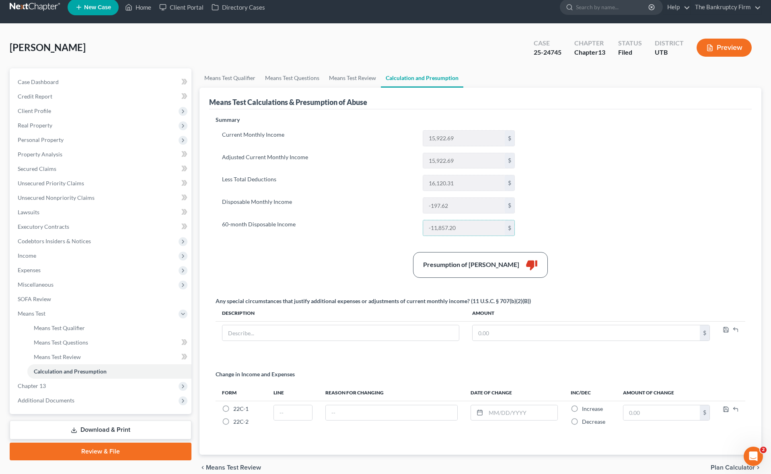
scroll to position [0, 0]
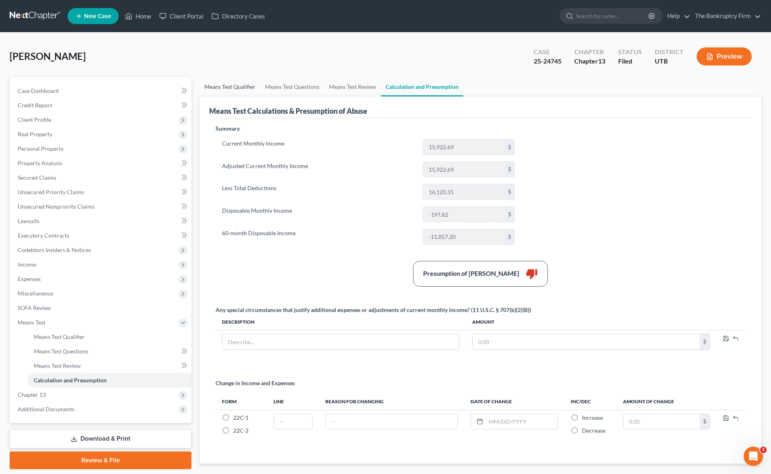
click at [234, 86] on link "Means Test Qualifier" at bounding box center [229, 86] width 61 height 19
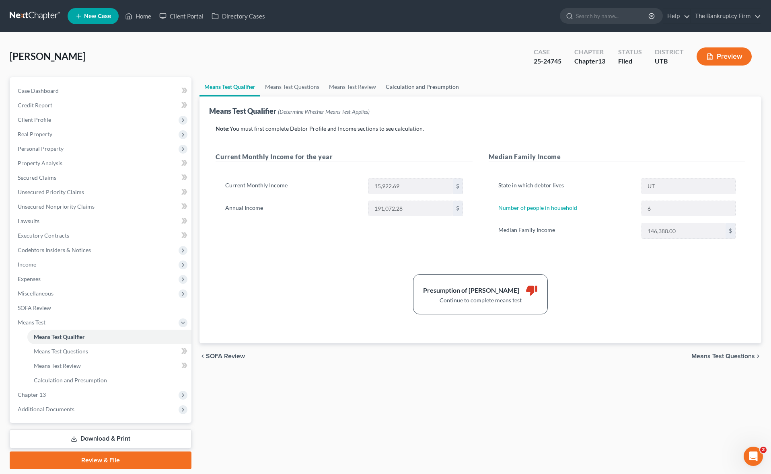
click at [433, 85] on link "Calculation and Presumption" at bounding box center [422, 86] width 83 height 19
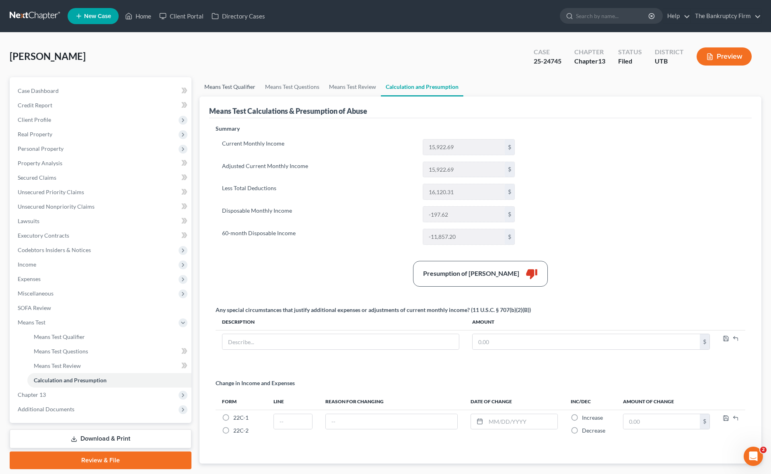
click at [221, 86] on link "Means Test Qualifier" at bounding box center [229, 86] width 61 height 19
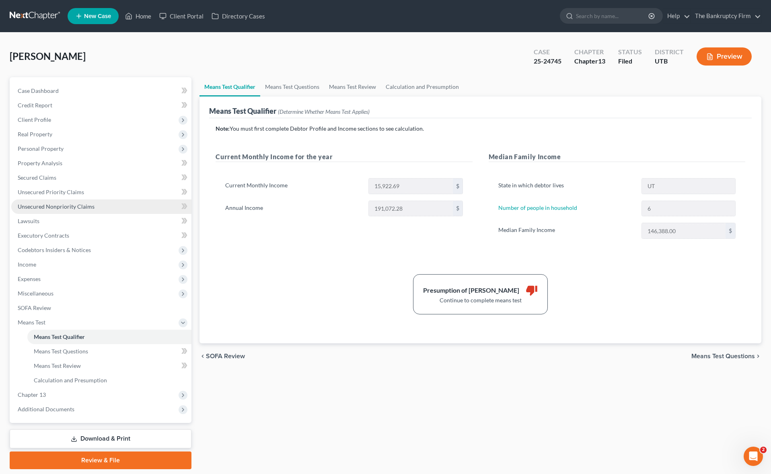
click at [54, 207] on span "Unsecured Nonpriority Claims" at bounding box center [56, 206] width 77 height 7
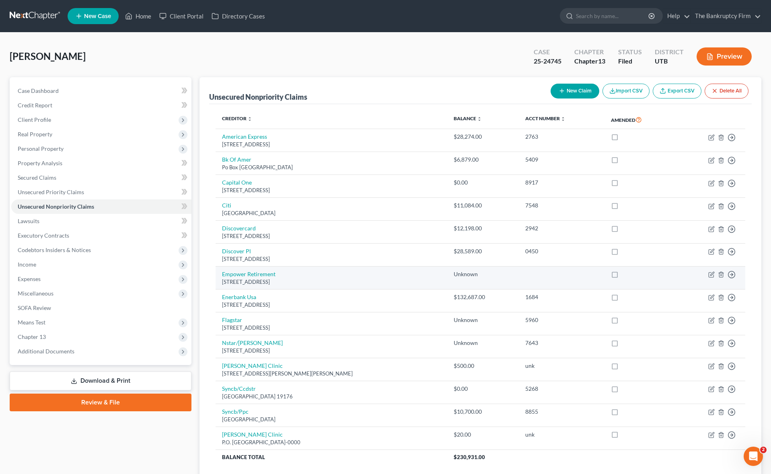
scroll to position [63, 0]
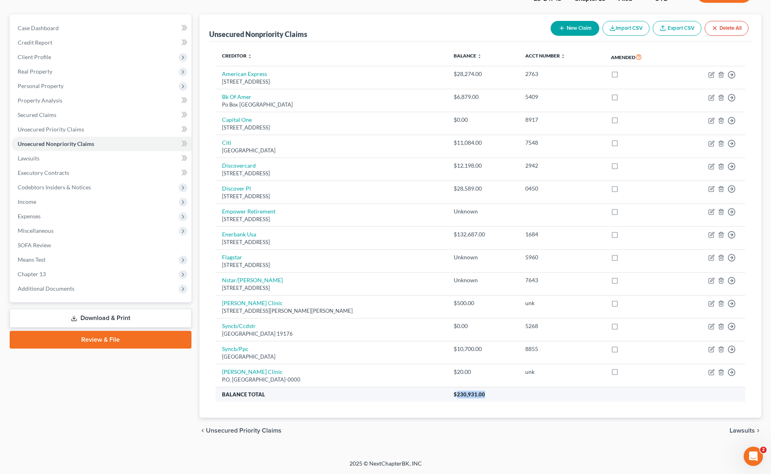
drag, startPoint x: 463, startPoint y: 396, endPoint x: 498, endPoint y: 396, distance: 35.4
click at [498, 396] on th "$230,931.00" at bounding box center [596, 394] width 298 height 14
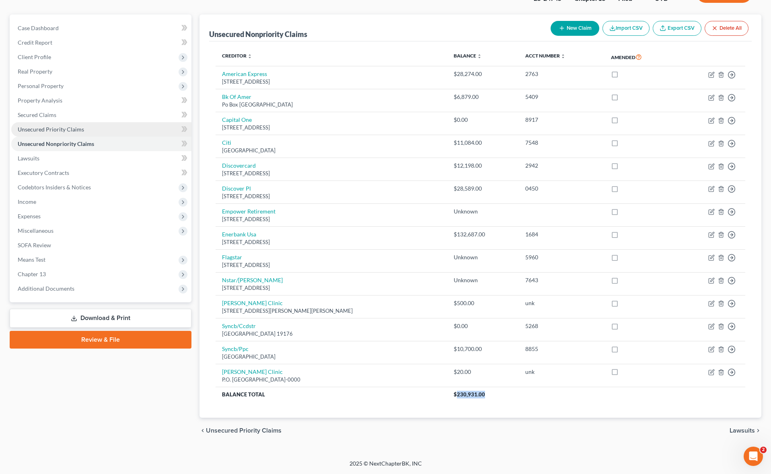
click at [77, 131] on span "Unsecured Priority Claims" at bounding box center [51, 129] width 66 height 7
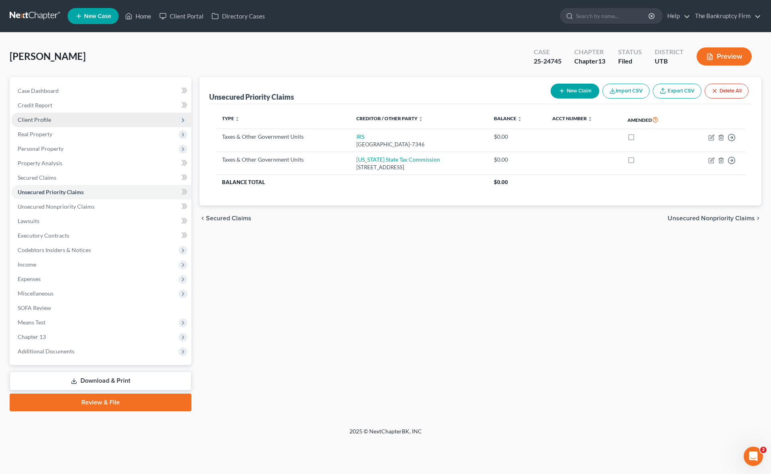
click at [51, 119] on span "Client Profile" at bounding box center [101, 120] width 180 height 14
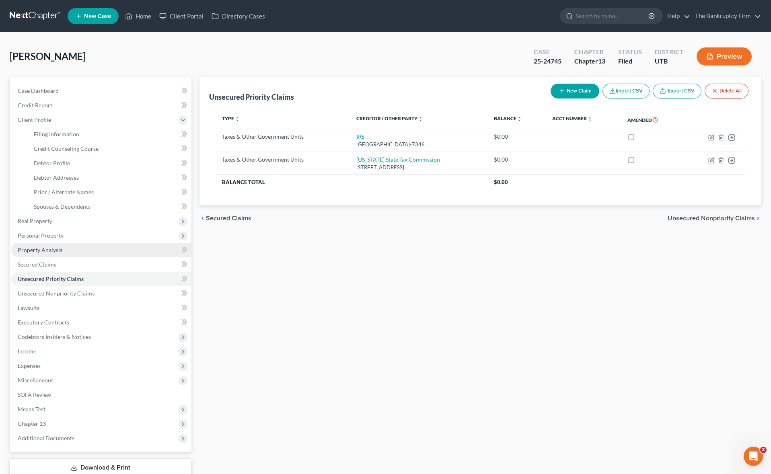
click at [57, 247] on span "Property Analysis" at bounding box center [40, 249] width 45 height 7
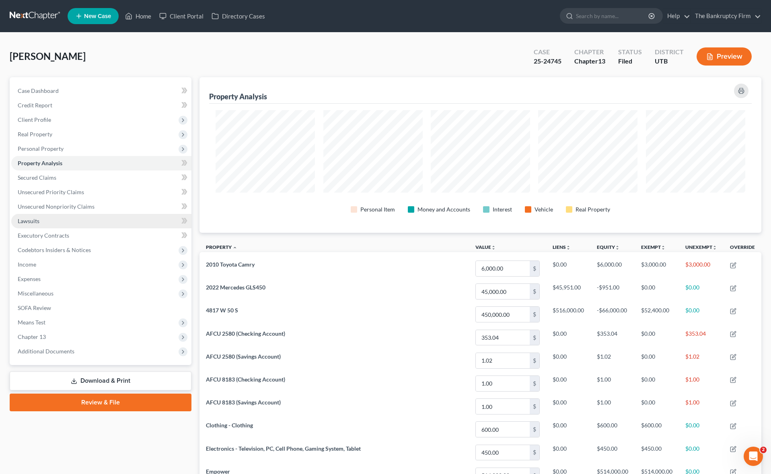
scroll to position [156, 562]
click at [59, 178] on link "Secured Claims" at bounding box center [101, 177] width 180 height 14
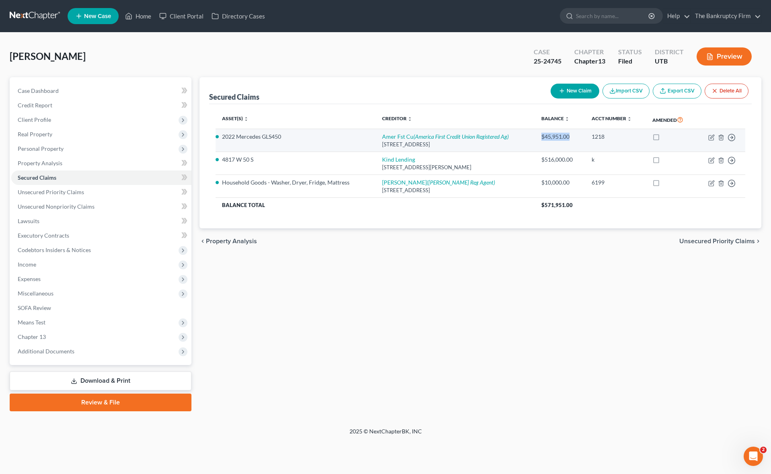
drag, startPoint x: 541, startPoint y: 135, endPoint x: 568, endPoint y: 136, distance: 27.0
click at [568, 136] on div "$45,951.00" at bounding box center [559, 137] width 37 height 8
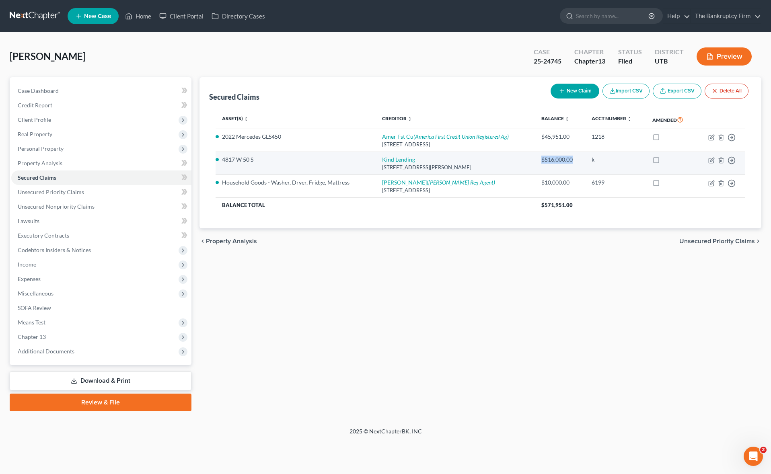
drag, startPoint x: 539, startPoint y: 158, endPoint x: 572, endPoint y: 159, distance: 32.2
click at [572, 159] on td "$516,000.00" at bounding box center [560, 163] width 50 height 23
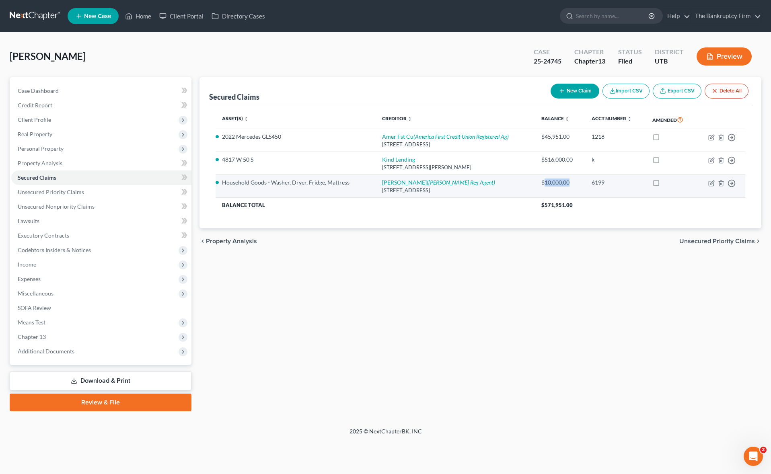
drag, startPoint x: 543, startPoint y: 181, endPoint x: 575, endPoint y: 181, distance: 31.8
click at [575, 181] on div "$10,000.00" at bounding box center [559, 182] width 37 height 8
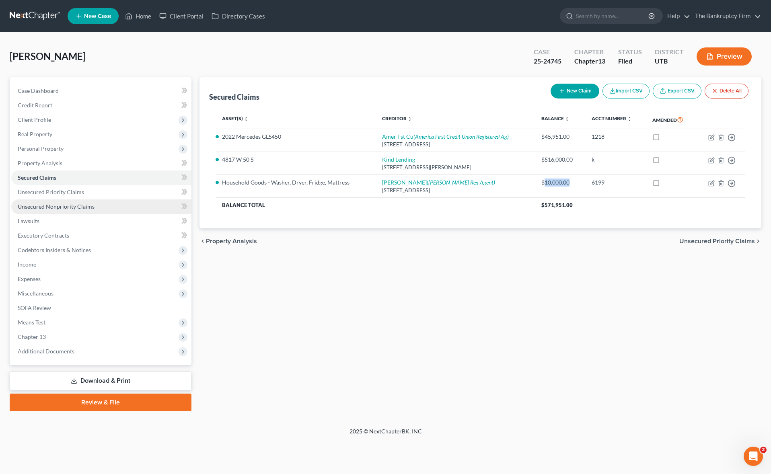
click at [67, 205] on span "Unsecured Nonpriority Claims" at bounding box center [56, 206] width 77 height 7
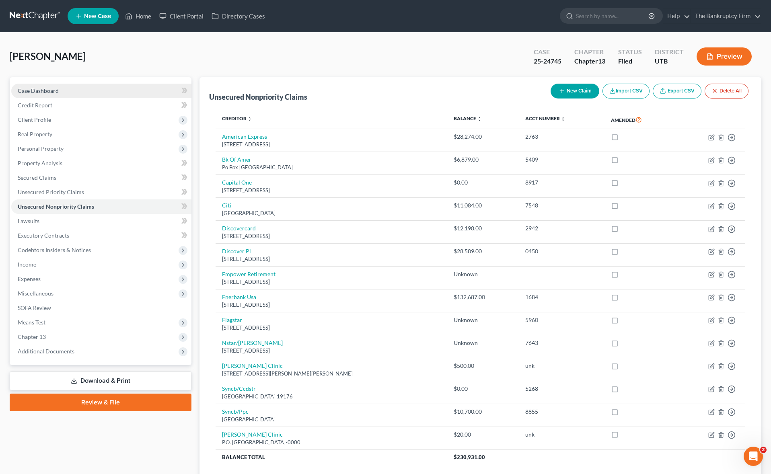
click at [34, 93] on span "Case Dashboard" at bounding box center [38, 90] width 41 height 7
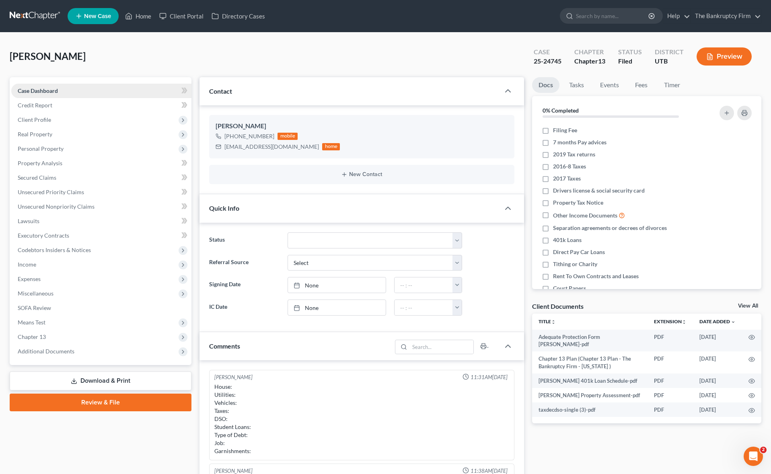
scroll to position [63, 0]
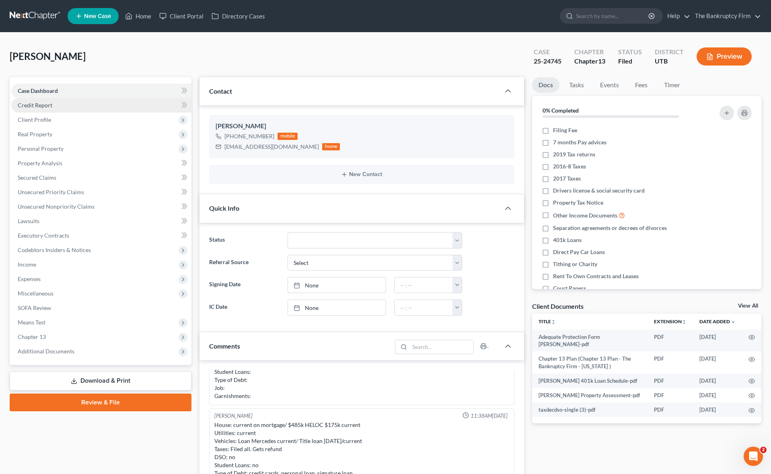
click at [47, 108] on span "Credit Report" at bounding box center [35, 105] width 35 height 7
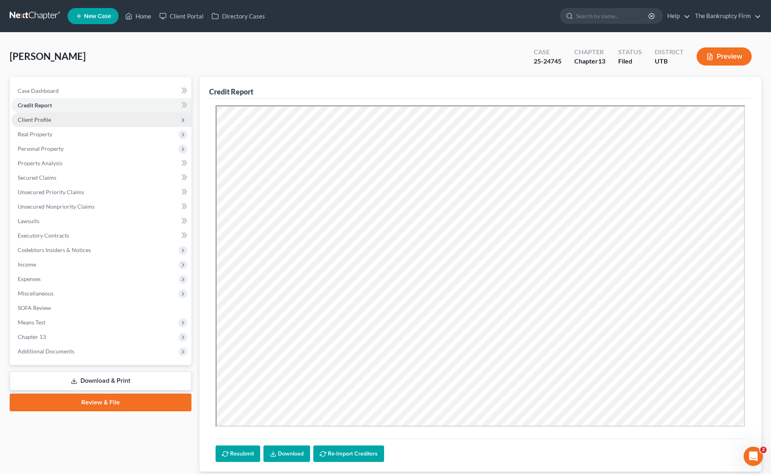
click at [45, 121] on span "Client Profile" at bounding box center [34, 119] width 33 height 7
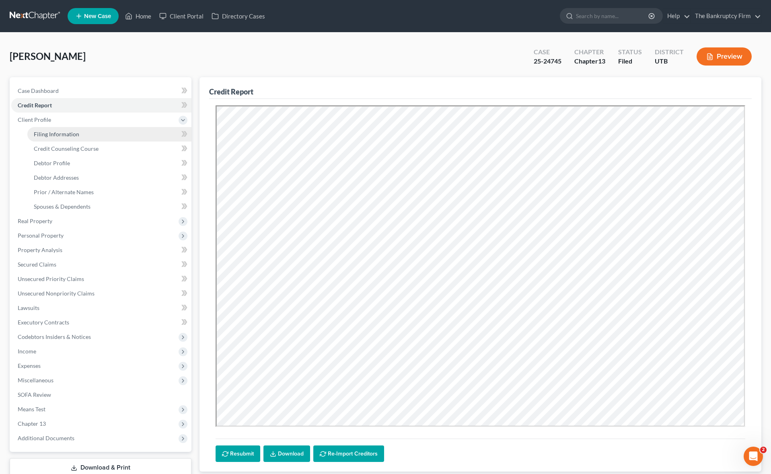
scroll to position [1, 0]
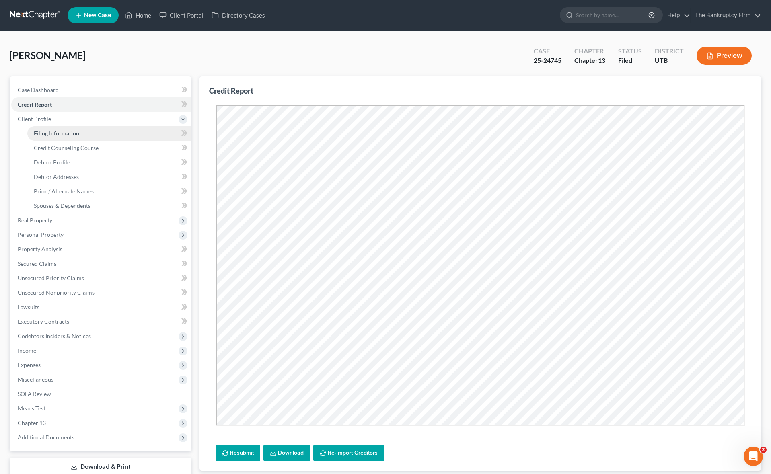
click at [51, 133] on span "Filing Information" at bounding box center [56, 133] width 45 height 7
select select "1"
select select "0"
select select "3"
select select "81"
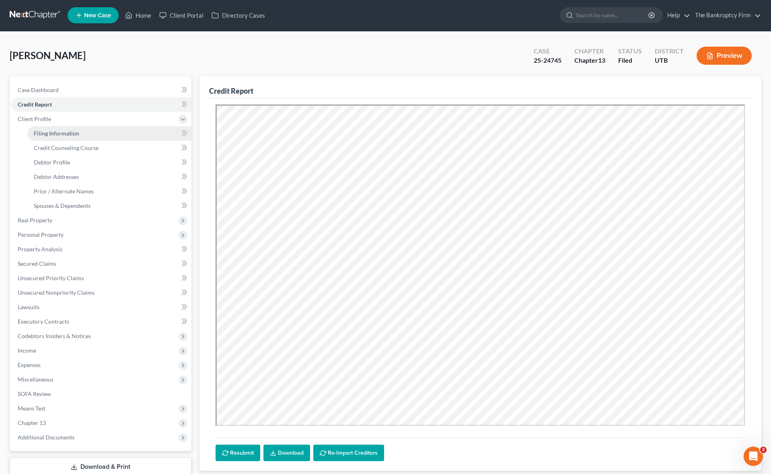
select select "0"
select select "46"
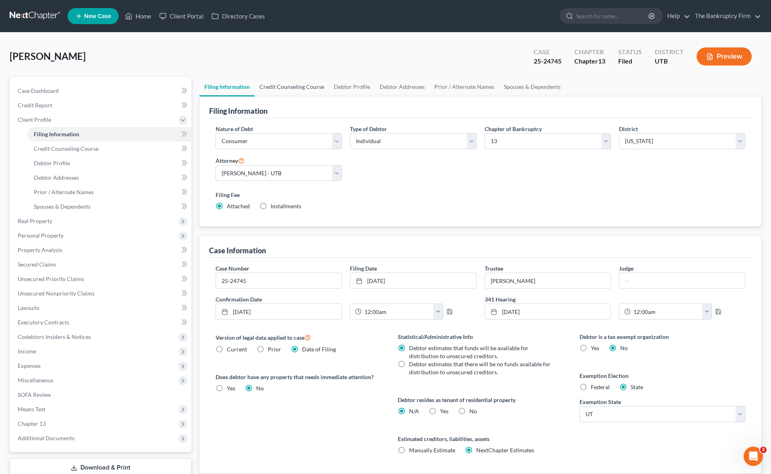
click at [295, 87] on link "Credit Counseling Course" at bounding box center [291, 86] width 74 height 19
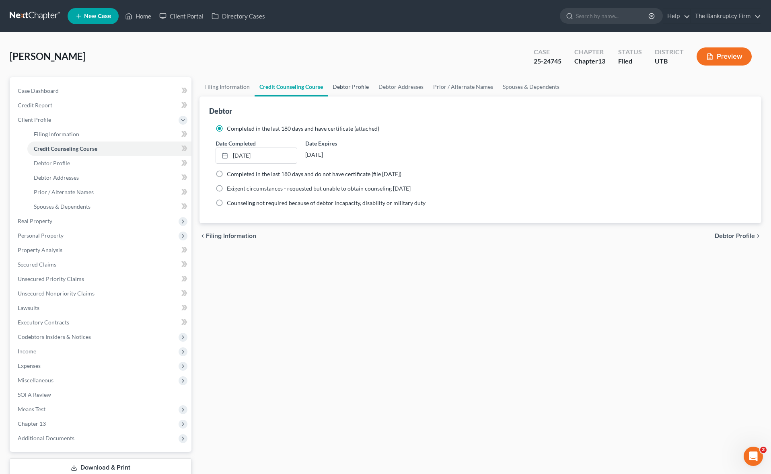
click at [349, 86] on link "Debtor Profile" at bounding box center [351, 86] width 46 height 19
select select "1"
select select "5"
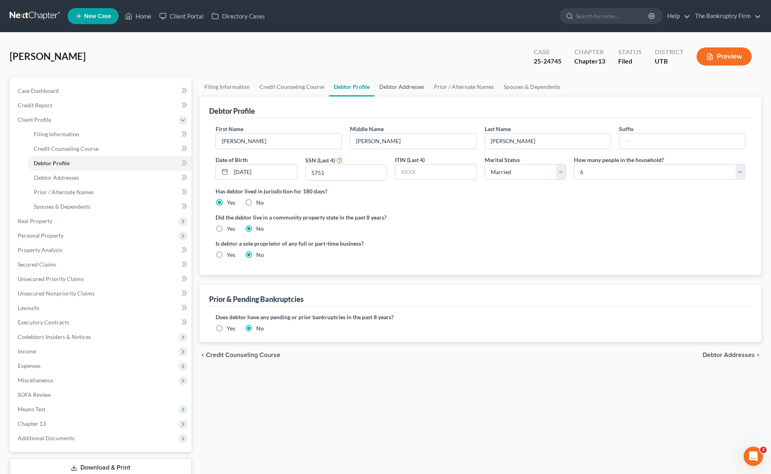
click at [403, 87] on link "Debtor Addresses" at bounding box center [401, 86] width 55 height 19
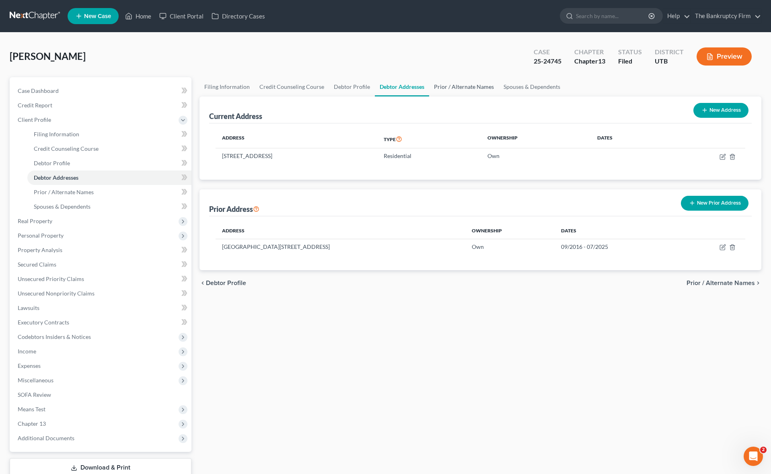
click at [463, 87] on link "Prior / Alternate Names" at bounding box center [464, 86] width 70 height 19
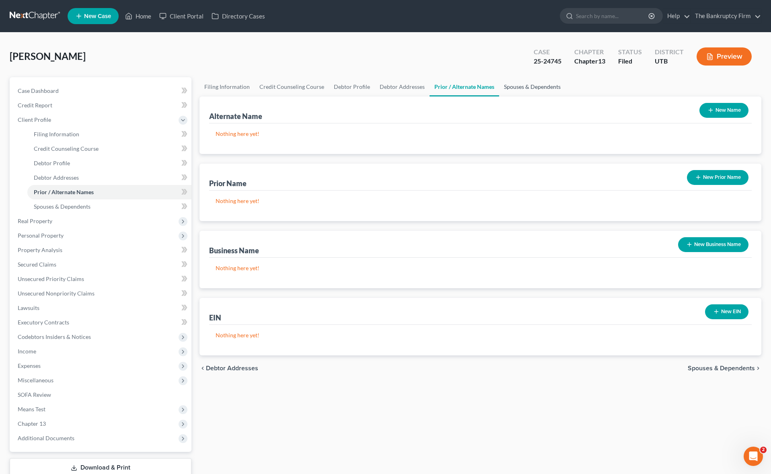
click at [537, 85] on link "Spouses & Dependents" at bounding box center [532, 86] width 66 height 19
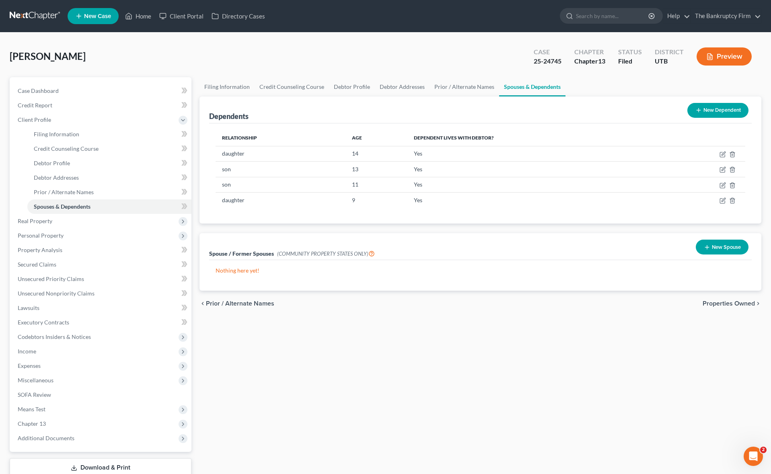
scroll to position [4, 0]
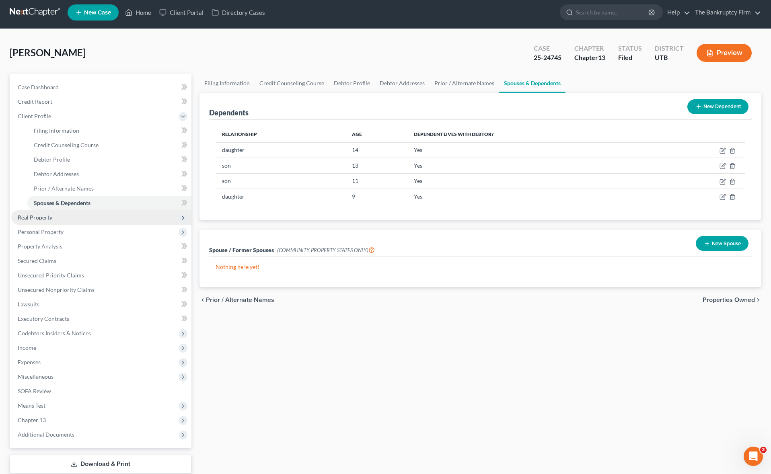
click at [69, 213] on span "Real Property" at bounding box center [101, 217] width 180 height 14
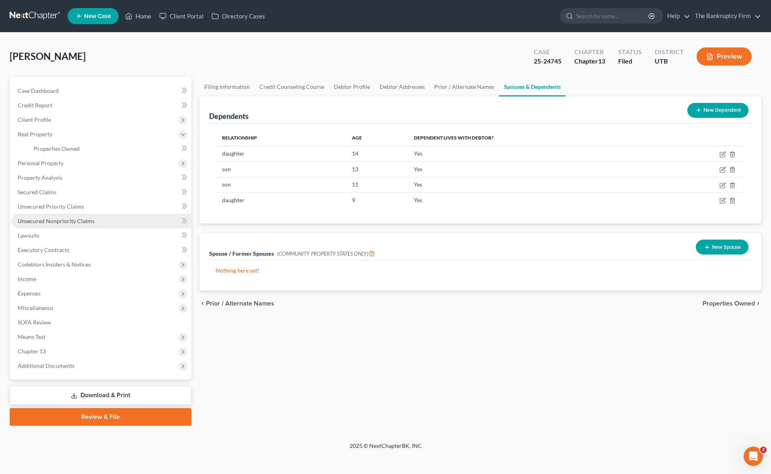
scroll to position [0, 0]
click at [62, 115] on span "Client Profile" at bounding box center [101, 120] width 180 height 14
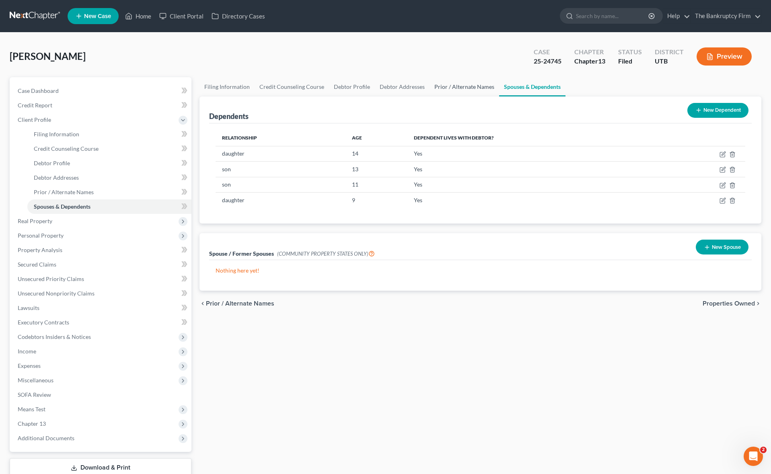
click at [467, 86] on link "Prior / Alternate Names" at bounding box center [464, 86] width 70 height 19
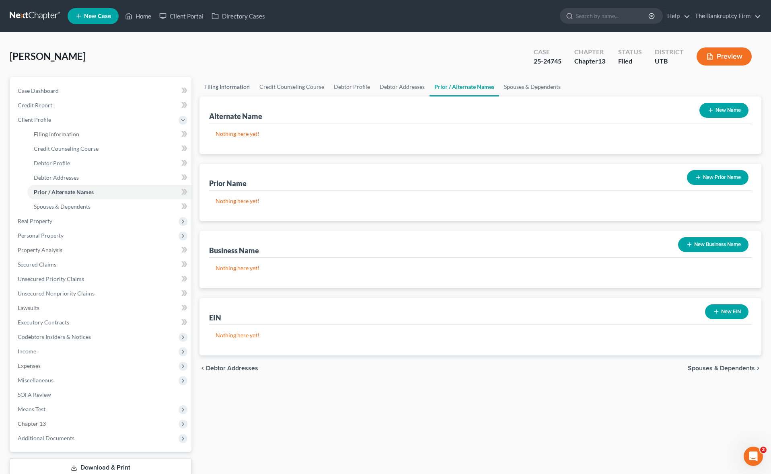
click at [230, 85] on link "Filing Information" at bounding box center [226, 86] width 55 height 19
select select "1"
select select "0"
select select "3"
select select "81"
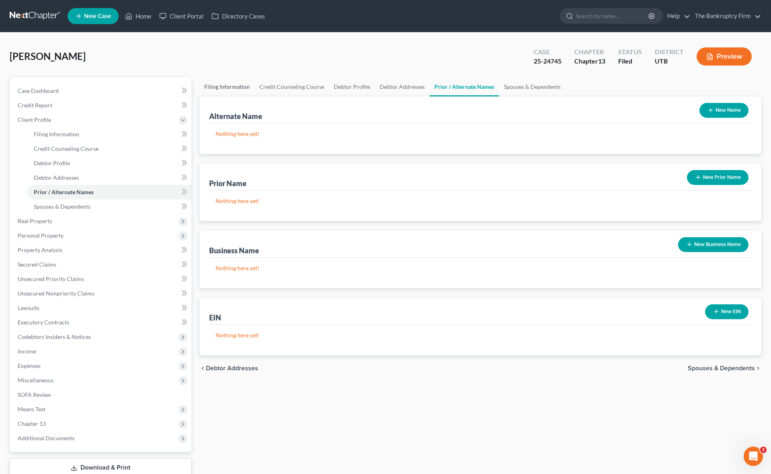
select select "0"
select select "46"
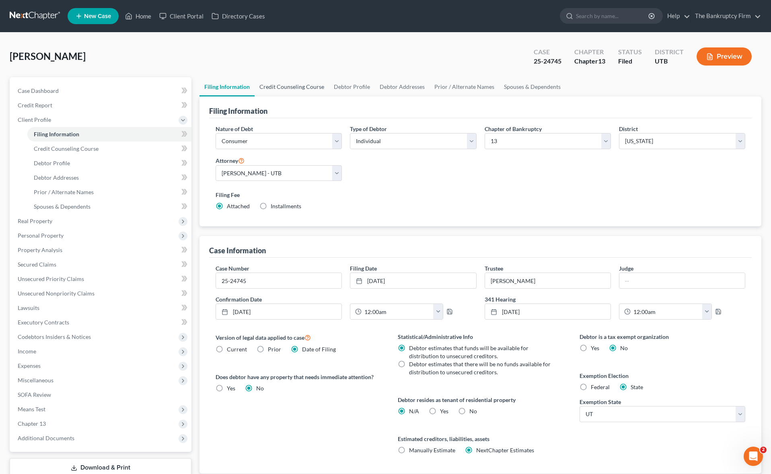
click at [300, 88] on link "Credit Counseling Course" at bounding box center [291, 86] width 74 height 19
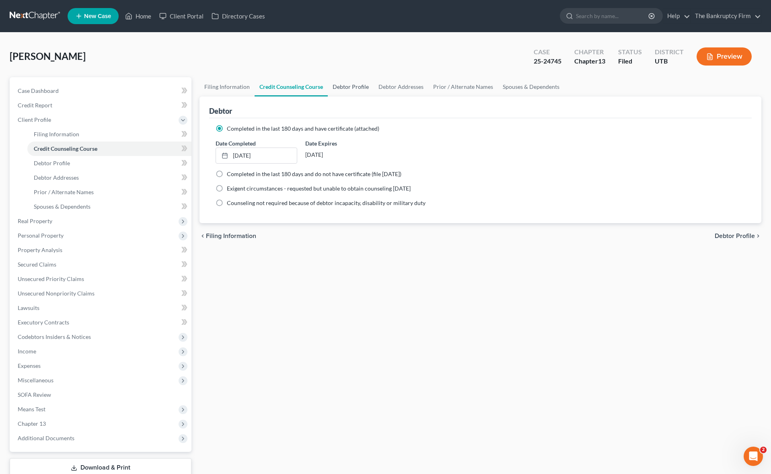
click at [356, 86] on link "Debtor Profile" at bounding box center [351, 86] width 46 height 19
select select "1"
select select "5"
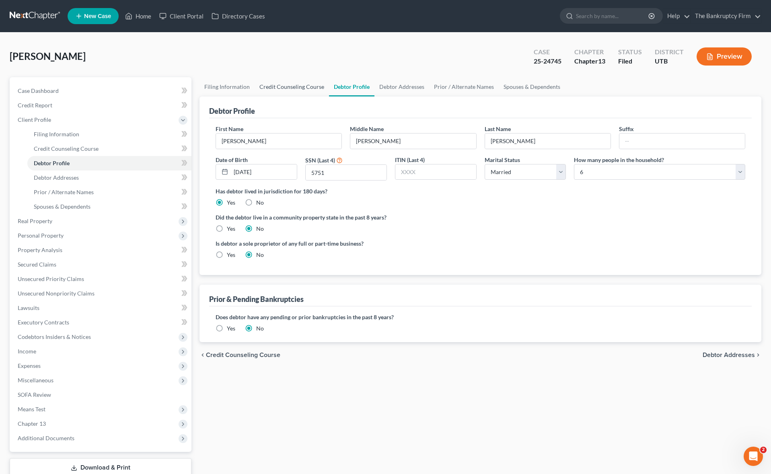
click at [281, 82] on link "Credit Counseling Course" at bounding box center [291, 86] width 74 height 19
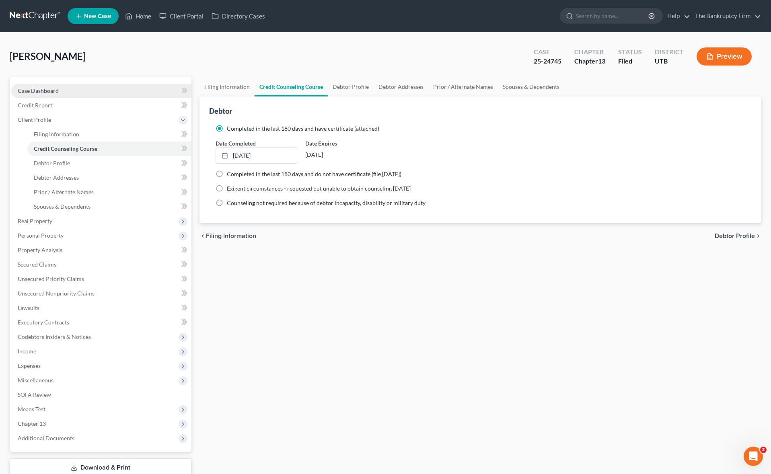
click at [72, 89] on link "Case Dashboard" at bounding box center [101, 91] width 180 height 14
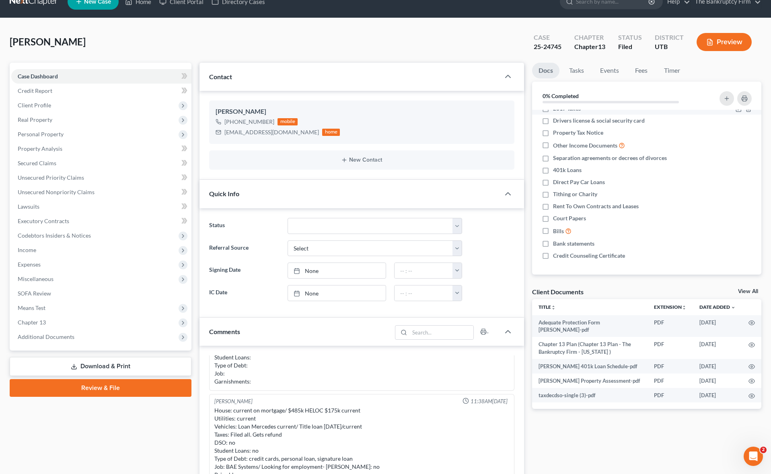
scroll to position [18, 0]
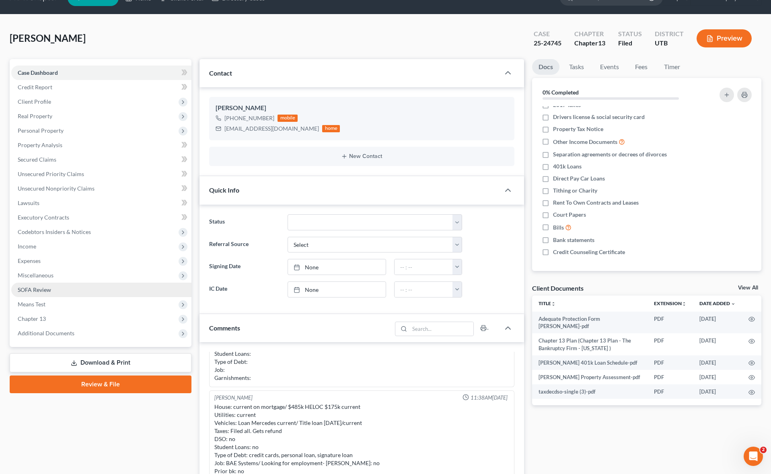
click at [66, 291] on link "SOFA Review" at bounding box center [101, 290] width 180 height 14
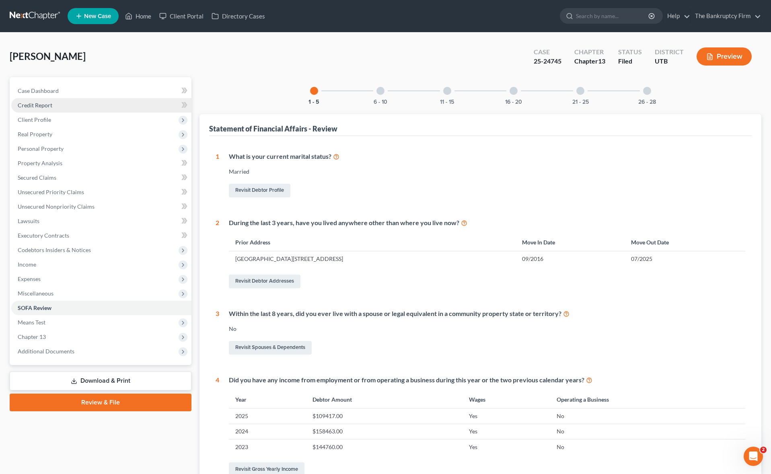
click at [50, 104] on span "Credit Report" at bounding box center [35, 105] width 35 height 7
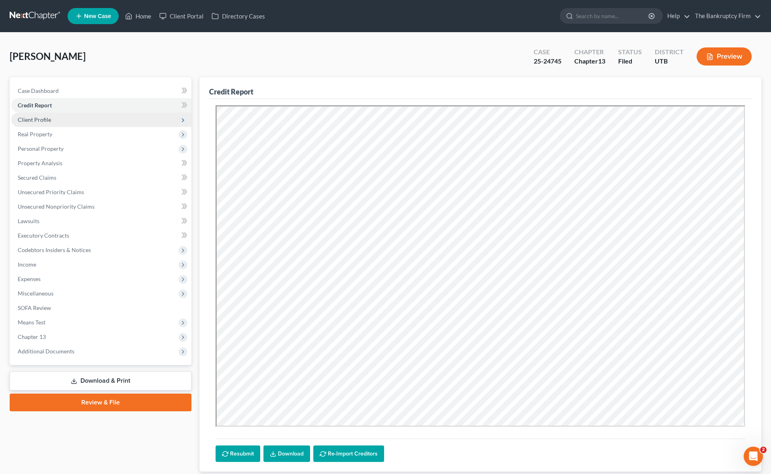
click at [54, 118] on span "Client Profile" at bounding box center [101, 120] width 180 height 14
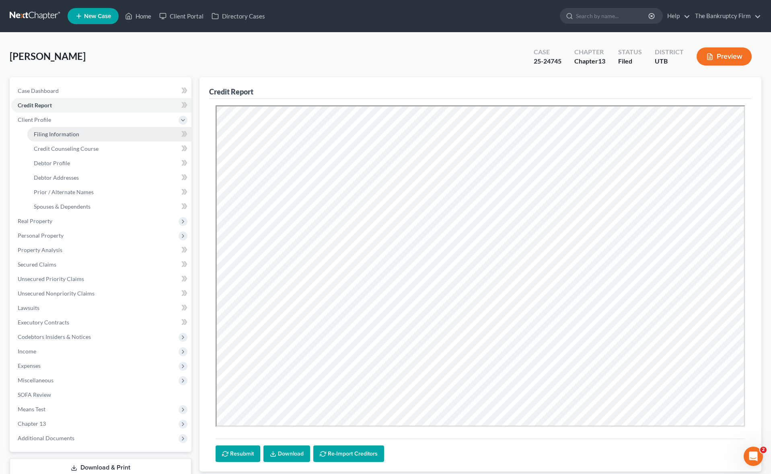
click at [59, 135] on span "Filing Information" at bounding box center [56, 134] width 45 height 7
select select "1"
select select "0"
select select "3"
select select "81"
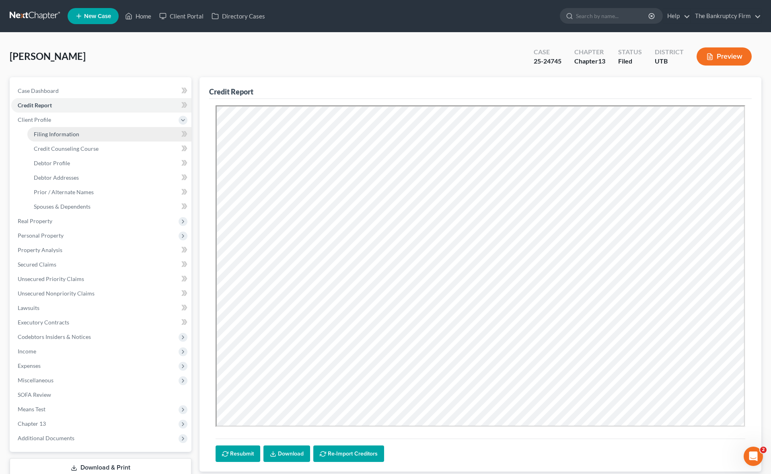
select select "0"
select select "46"
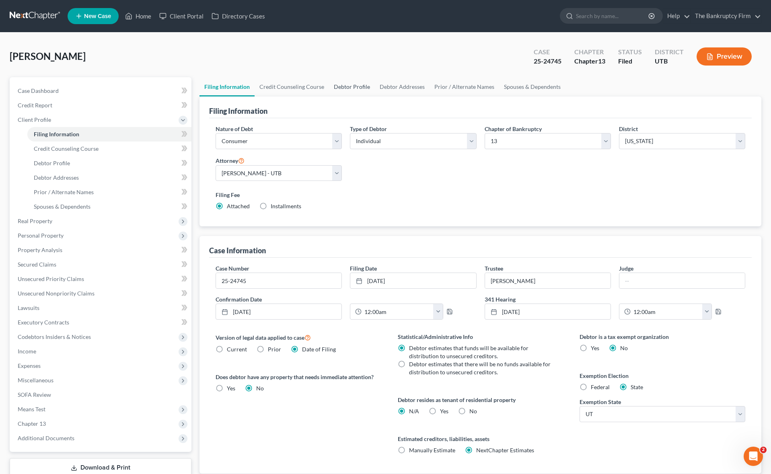
click at [348, 87] on link "Debtor Profile" at bounding box center [352, 86] width 46 height 19
select select "1"
select select "5"
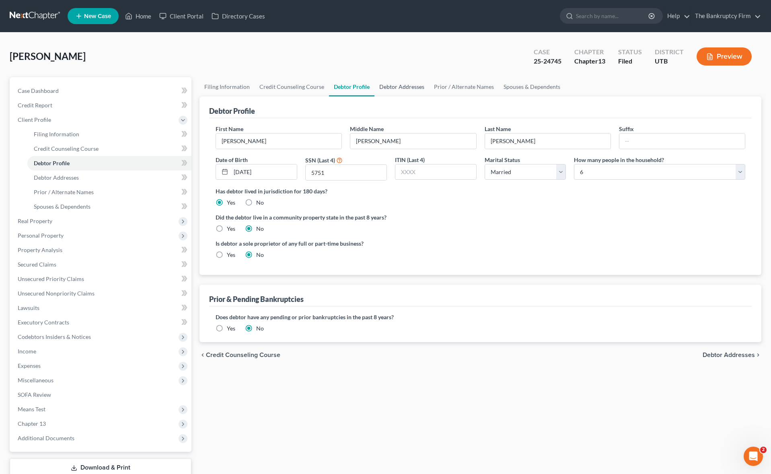
click at [408, 86] on link "Debtor Addresses" at bounding box center [401, 86] width 55 height 19
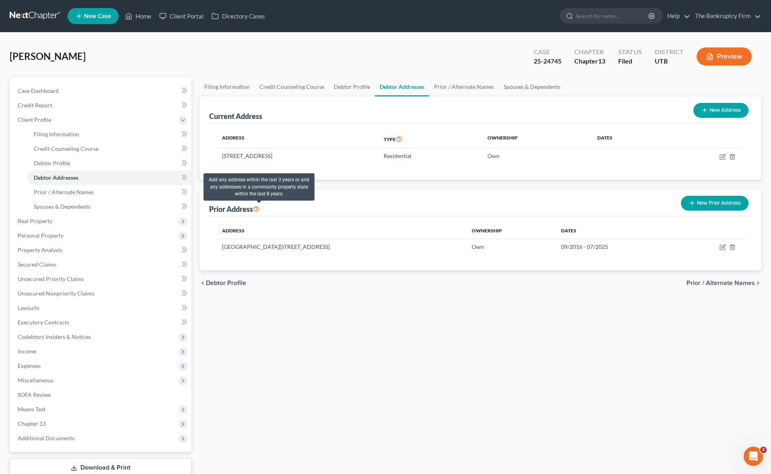
click at [258, 208] on icon at bounding box center [256, 209] width 6 height 8
click at [457, 84] on link "Prior / Alternate Names" at bounding box center [464, 86] width 70 height 19
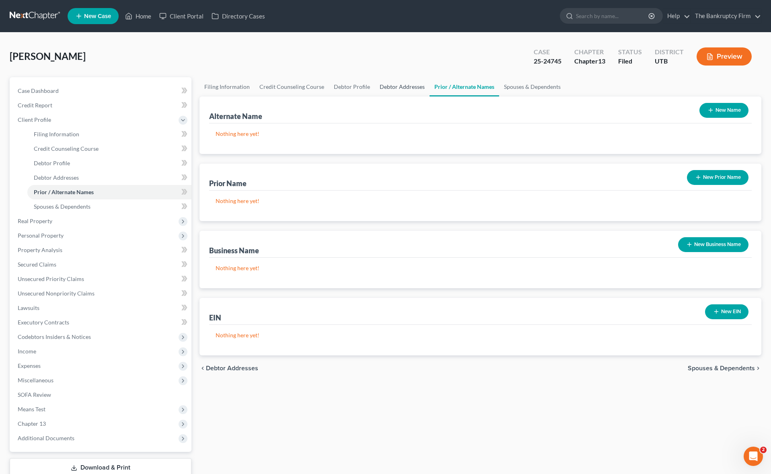
click at [384, 84] on link "Debtor Addresses" at bounding box center [402, 86] width 55 height 19
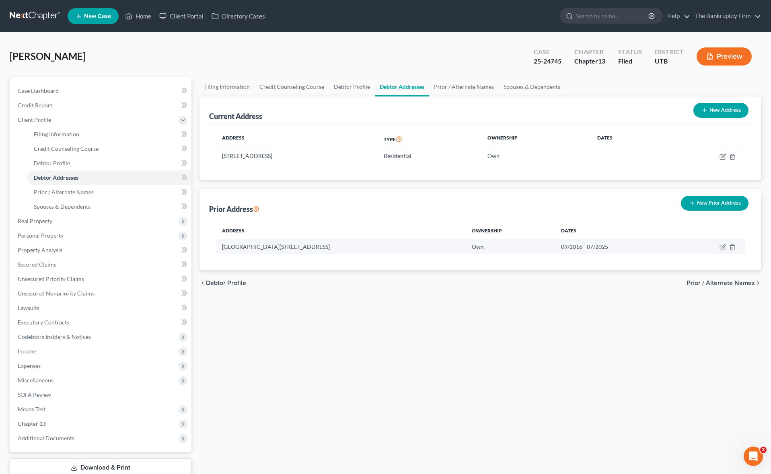
click at [582, 248] on td "09/2016 - 07/2025" at bounding box center [616, 246] width 124 height 15
drag, startPoint x: 562, startPoint y: 246, endPoint x: 586, endPoint y: 247, distance: 25.0
click at [580, 247] on td "09/2016 - 07/2025" at bounding box center [616, 246] width 124 height 15
click at [588, 247] on td "09/2016 - 07/2025" at bounding box center [616, 246] width 124 height 15
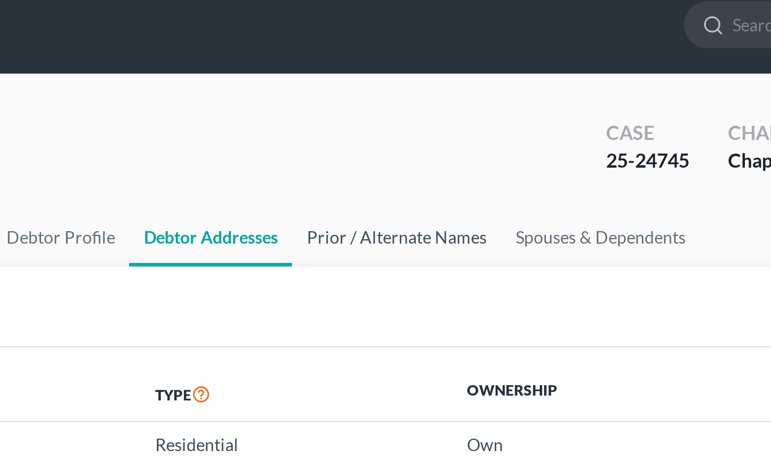
click at [485, 36] on div "[PERSON_NAME] Upgraded Case 25-24745 Chapter Chapter 13 Status Filed District U…" at bounding box center [385, 274] width 771 height 482
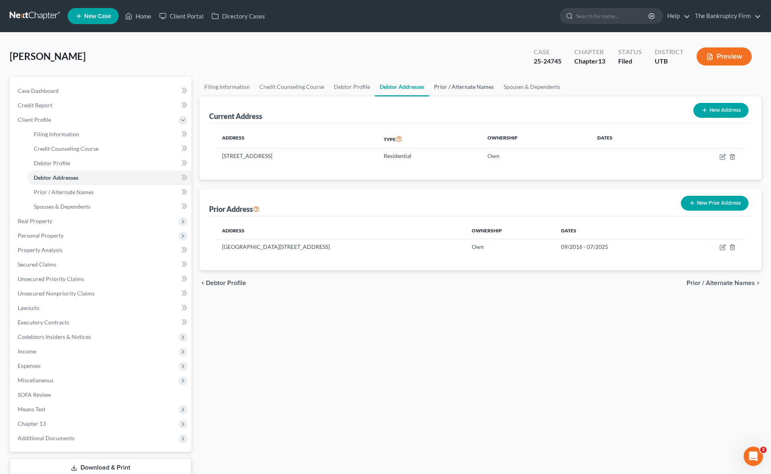
click at [455, 85] on link "Prior / Alternate Names" at bounding box center [464, 86] width 70 height 19
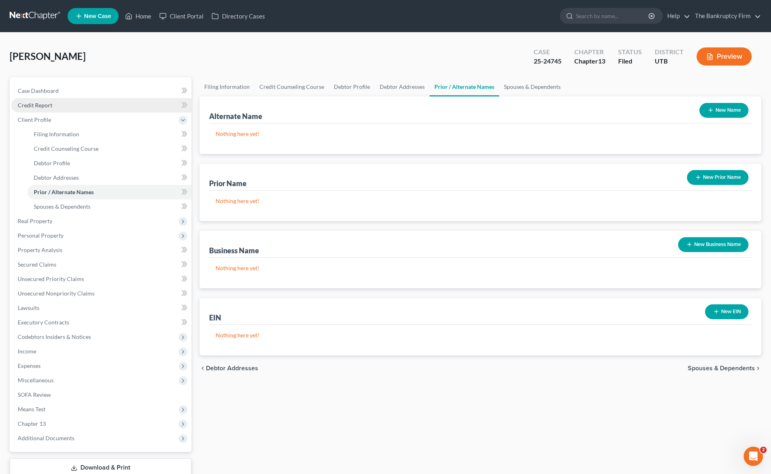
click at [44, 106] on span "Credit Report" at bounding box center [35, 105] width 35 height 7
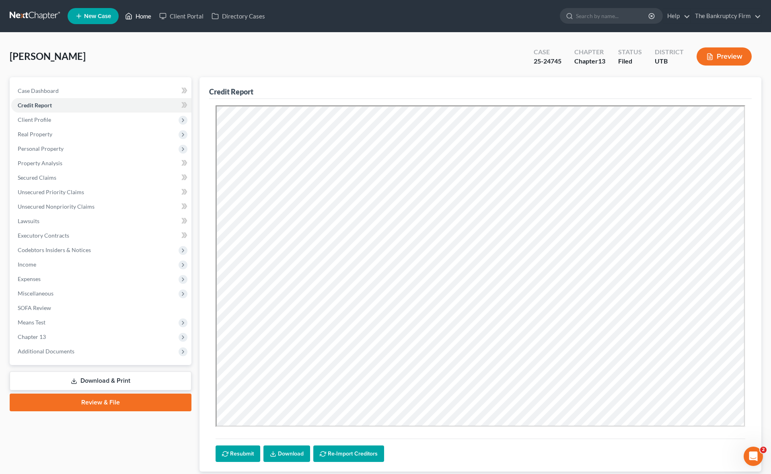
click at [142, 15] on link "Home" at bounding box center [138, 16] width 34 height 14
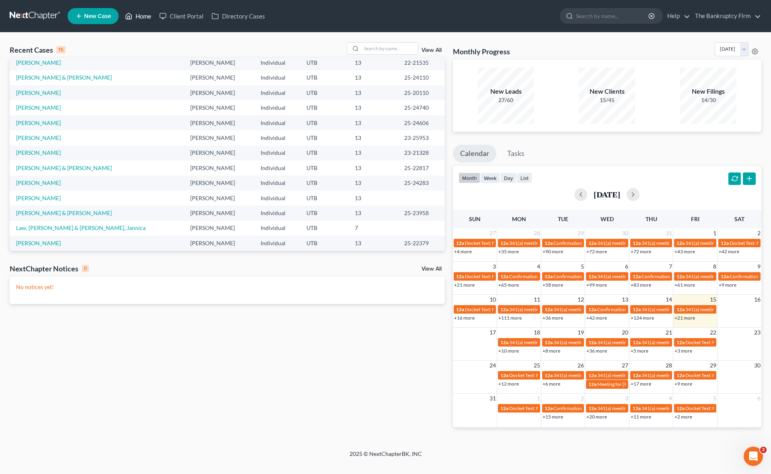
scroll to position [55, 0]
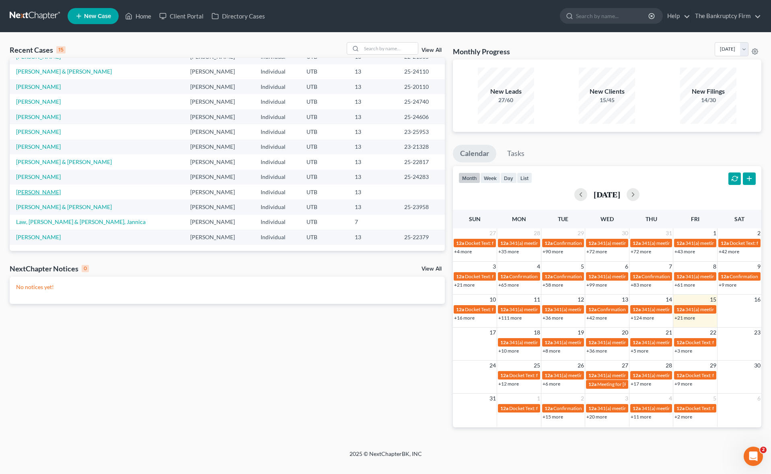
click at [29, 191] on link "[PERSON_NAME]" at bounding box center [38, 192] width 45 height 7
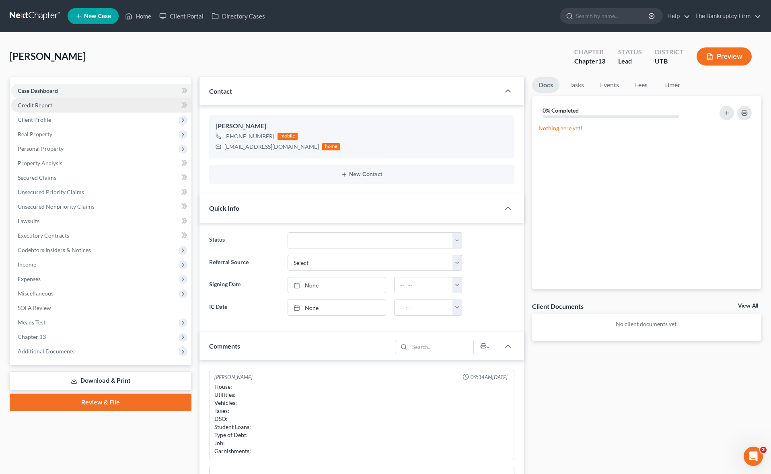
click at [38, 105] on span "Credit Report" at bounding box center [35, 105] width 35 height 7
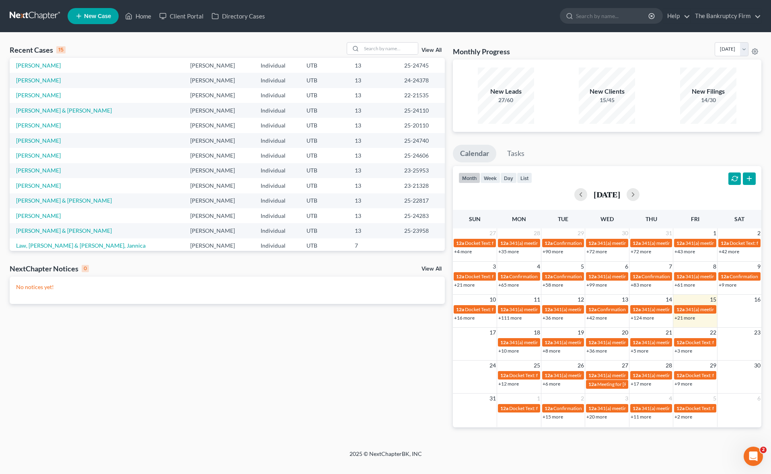
scroll to position [55, 0]
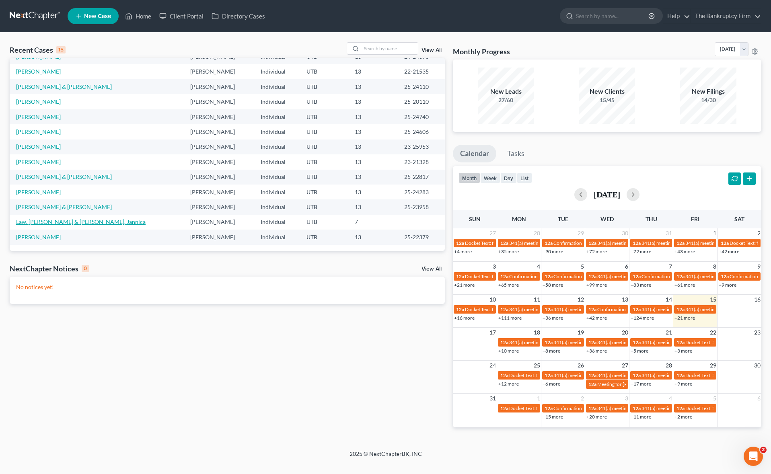
click at [68, 219] on link "Law, [PERSON_NAME] & [PERSON_NAME], Jannica" at bounding box center [80, 221] width 129 height 7
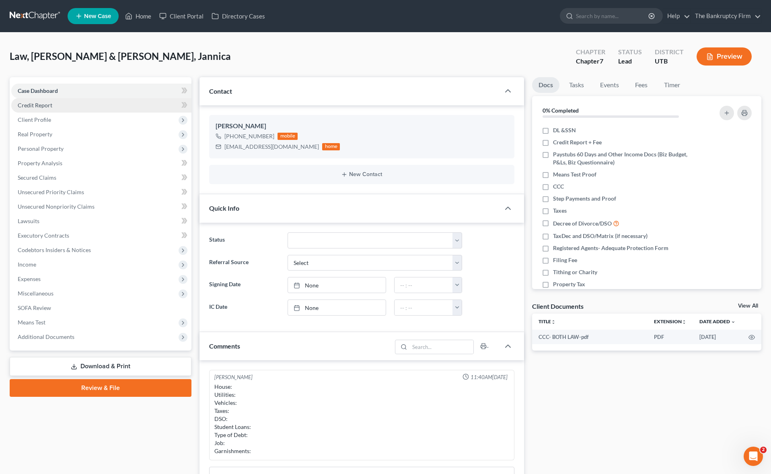
click at [64, 108] on link "Credit Report" at bounding box center [101, 105] width 180 height 14
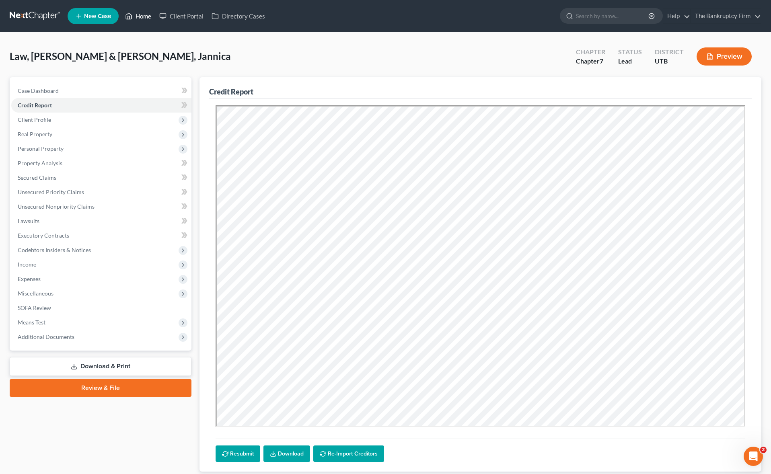
click at [142, 16] on link "Home" at bounding box center [138, 16] width 34 height 14
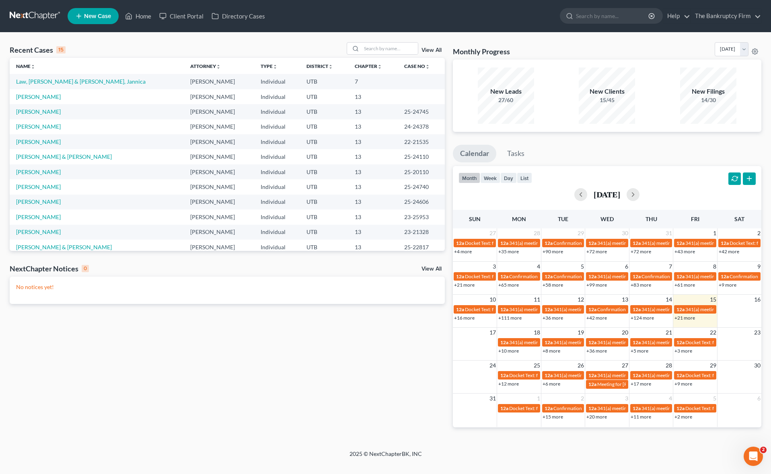
click at [436, 49] on link "View All" at bounding box center [431, 50] width 20 height 6
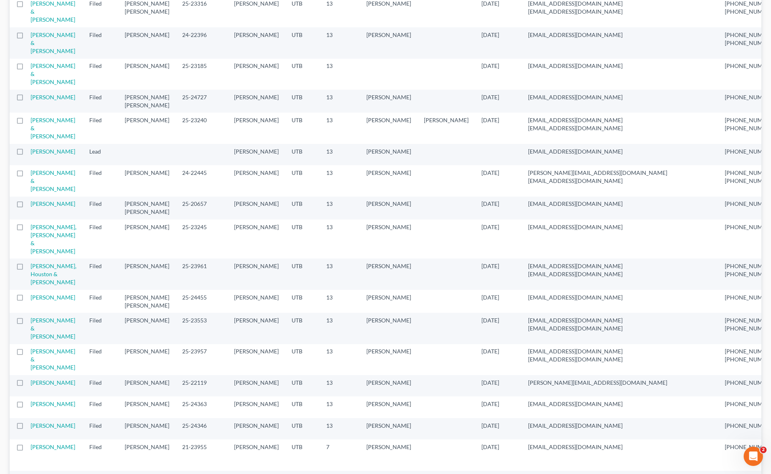
scroll to position [916, 0]
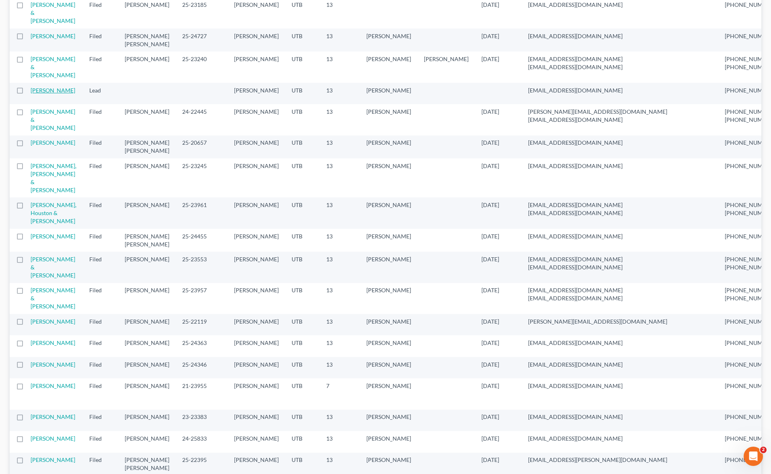
click at [41, 94] on link "[PERSON_NAME]" at bounding box center [53, 90] width 45 height 7
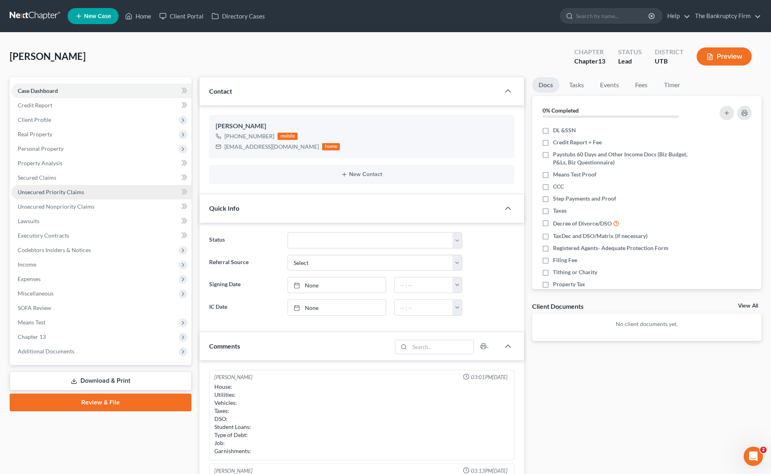
scroll to position [63, 0]
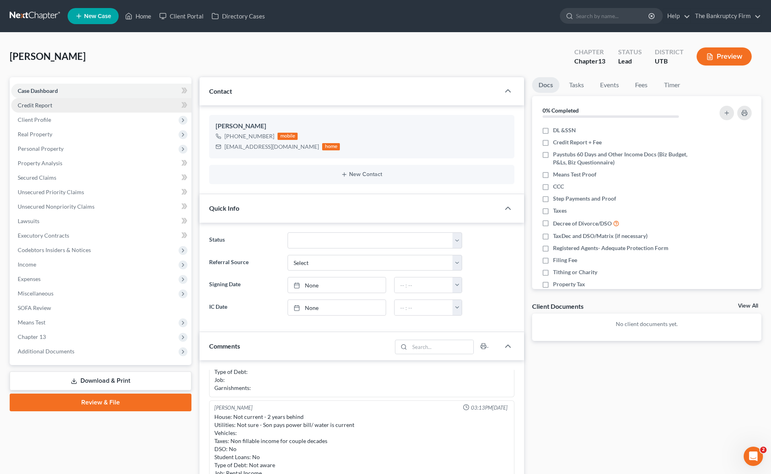
click at [42, 104] on span "Credit Report" at bounding box center [35, 105] width 35 height 7
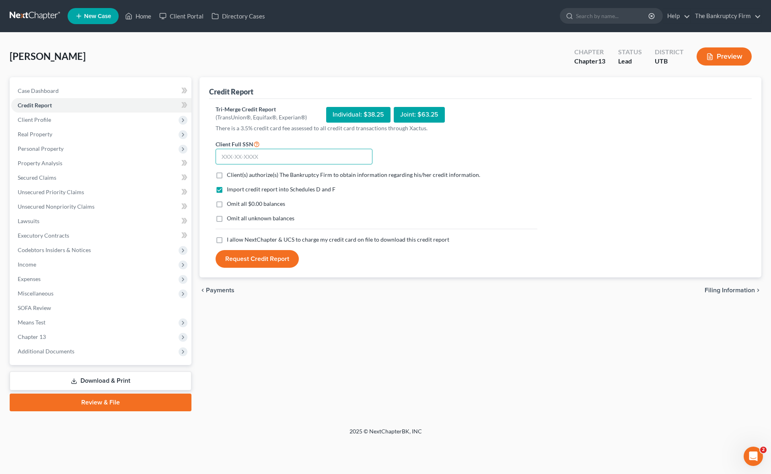
click at [267, 159] on input "text" at bounding box center [293, 157] width 157 height 16
click at [227, 172] on label "Client(s) authorize(s) The Bankruptcy Firm to obtain information regarding his/…" at bounding box center [353, 175] width 253 height 8
click at [230, 172] on input "Client(s) authorize(s) The Bankruptcy Firm to obtain information regarding his/…" at bounding box center [232, 173] width 5 height 5
checkbox input "true"
click at [227, 240] on label "I allow NextChapter & UCS to charge my credit card on file to download this cre…" at bounding box center [338, 240] width 222 height 8
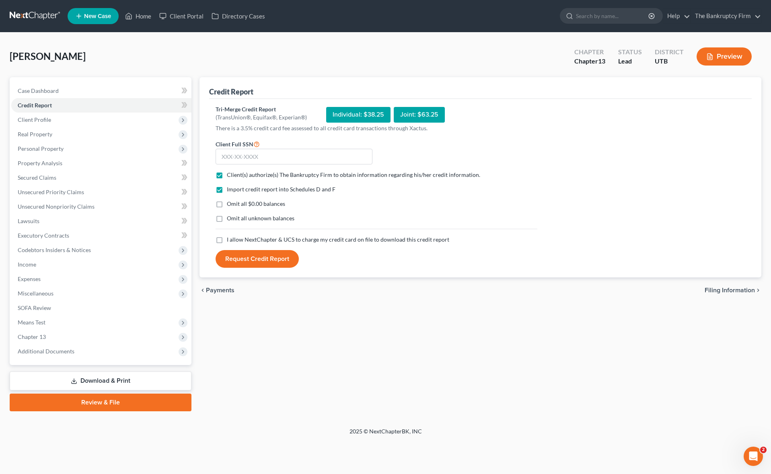
click at [230, 240] on input "I allow NextChapter & UCS to charge my credit card on file to download this cre…" at bounding box center [232, 238] width 5 height 5
checkbox input "true"
click at [605, 14] on input "search" at bounding box center [613, 15] width 74 height 15
type input "[PERSON_NAME]"
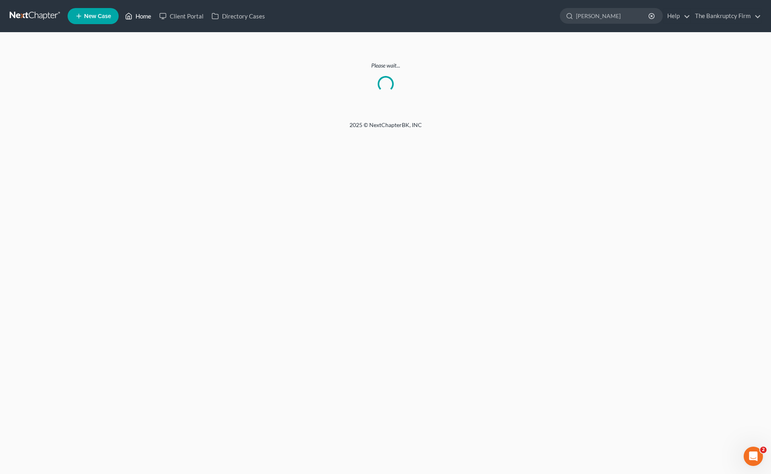
click at [142, 16] on link "Home" at bounding box center [138, 16] width 34 height 14
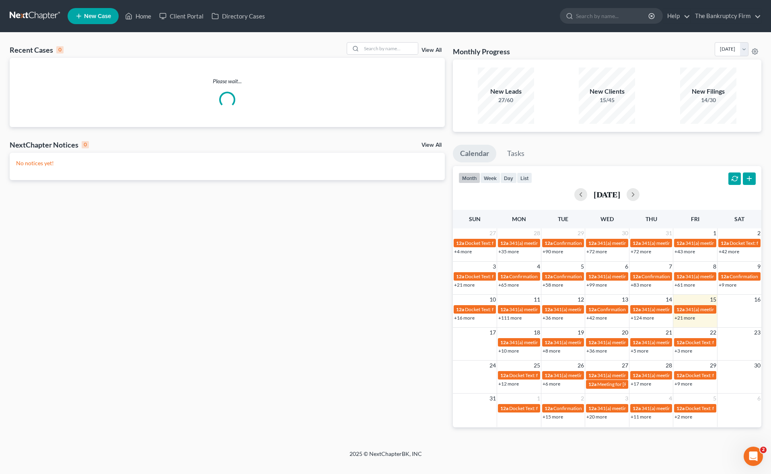
click at [435, 47] on link "View All" at bounding box center [431, 50] width 20 height 6
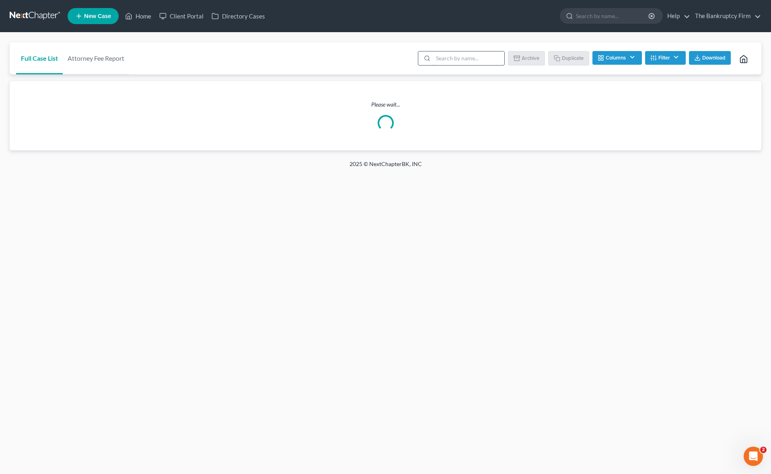
click at [449, 57] on input "search" at bounding box center [468, 58] width 71 height 14
type input "[PERSON_NAME]"
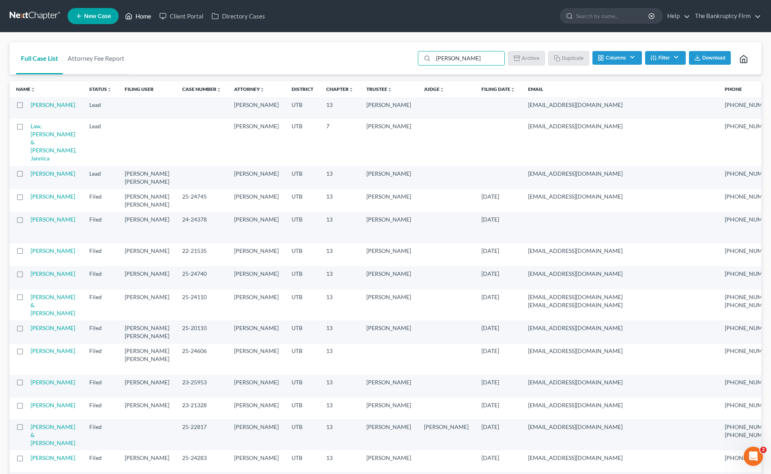
click at [141, 14] on link "Home" at bounding box center [138, 16] width 34 height 14
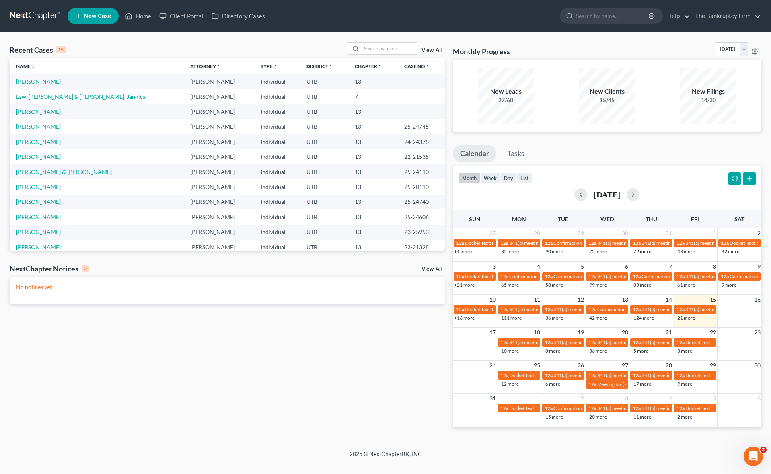
click at [435, 48] on link "View All" at bounding box center [431, 50] width 20 height 6
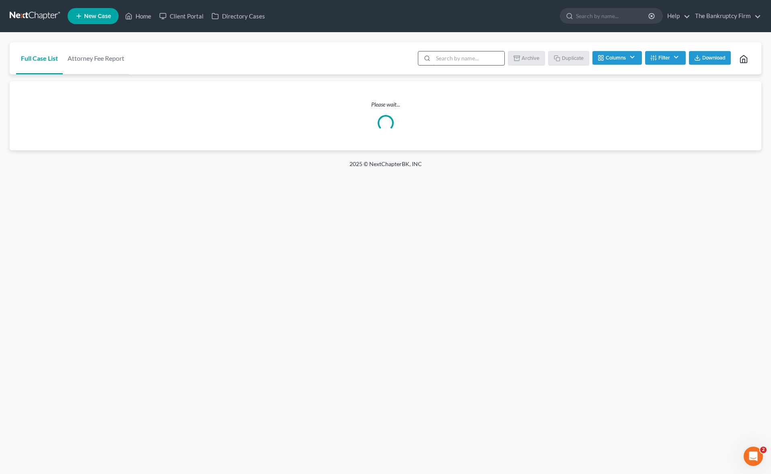
click at [459, 57] on input "search" at bounding box center [468, 58] width 71 height 14
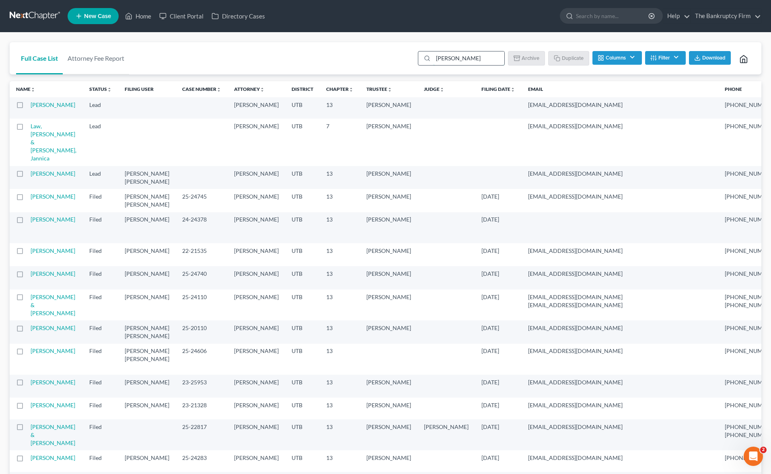
type input "[PERSON_NAME]"
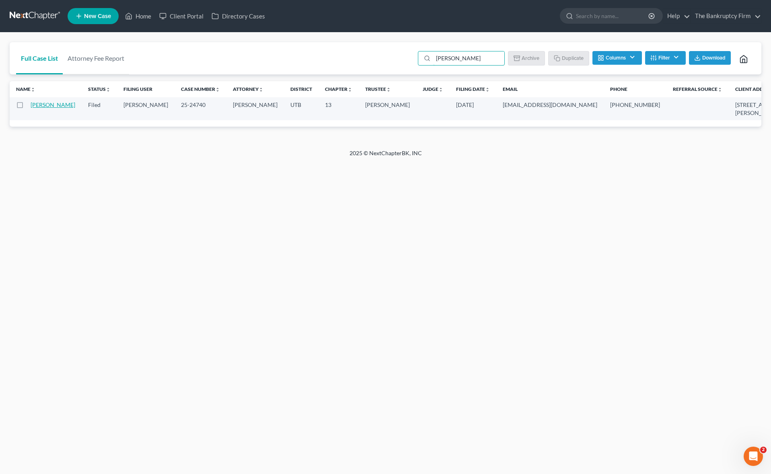
click at [43, 108] on link "[PERSON_NAME]" at bounding box center [53, 104] width 45 height 7
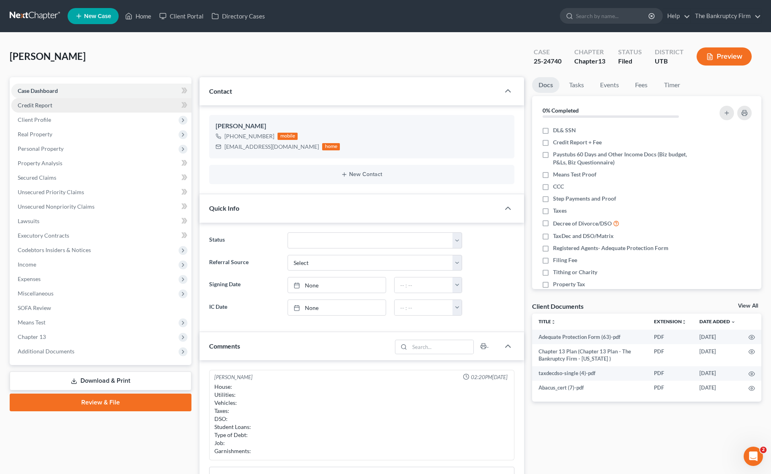
click at [51, 104] on span "Credit Report" at bounding box center [35, 105] width 35 height 7
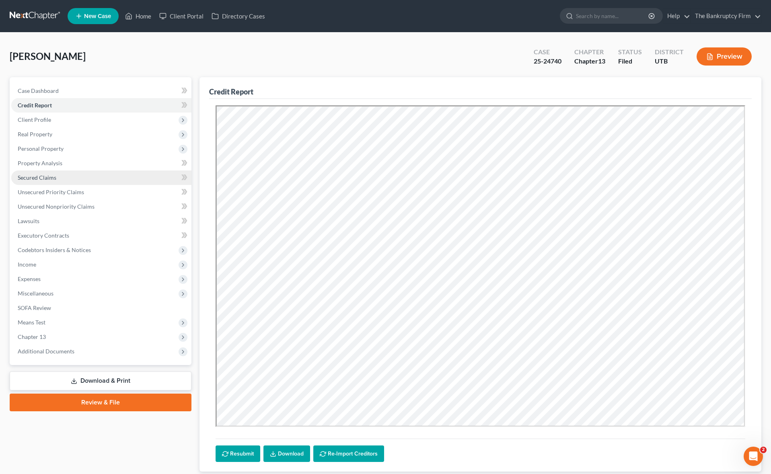
click at [47, 178] on span "Secured Claims" at bounding box center [37, 177] width 39 height 7
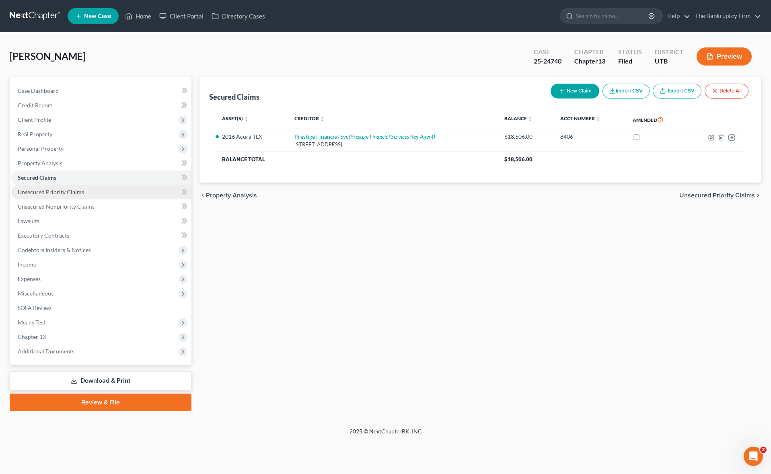
click at [76, 191] on span "Unsecured Priority Claims" at bounding box center [51, 192] width 66 height 7
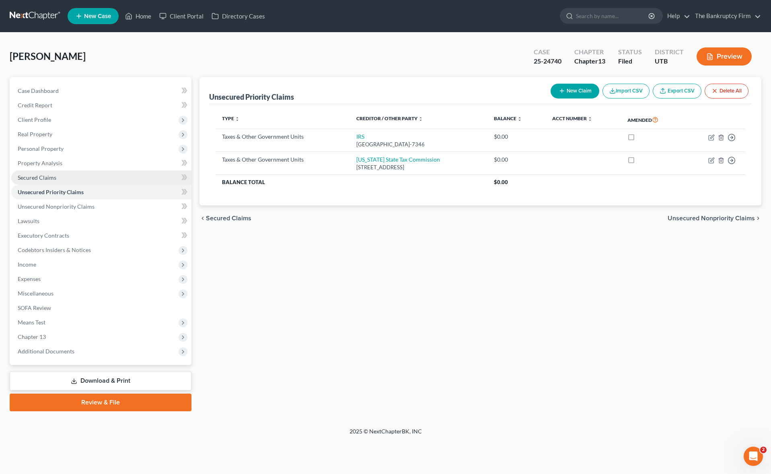
click at [46, 177] on span "Secured Claims" at bounding box center [37, 177] width 39 height 7
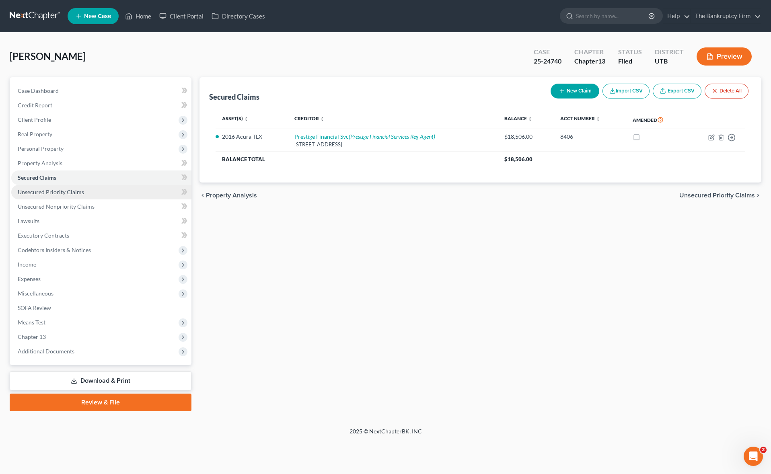
click at [67, 191] on span "Unsecured Priority Claims" at bounding box center [51, 192] width 66 height 7
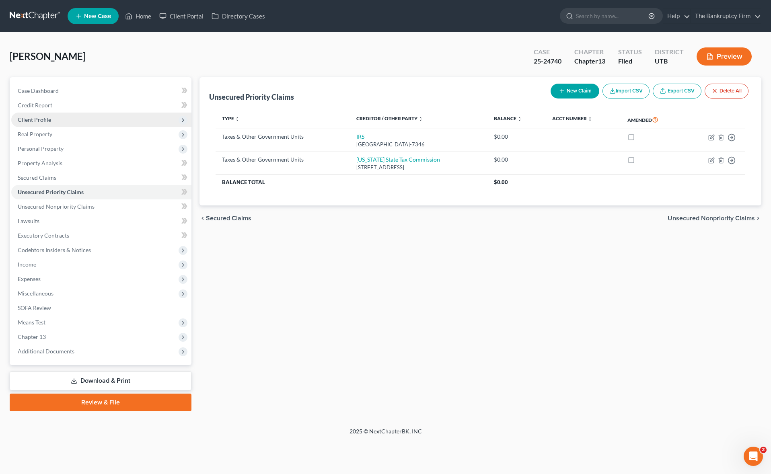
click at [53, 121] on span "Client Profile" at bounding box center [101, 120] width 180 height 14
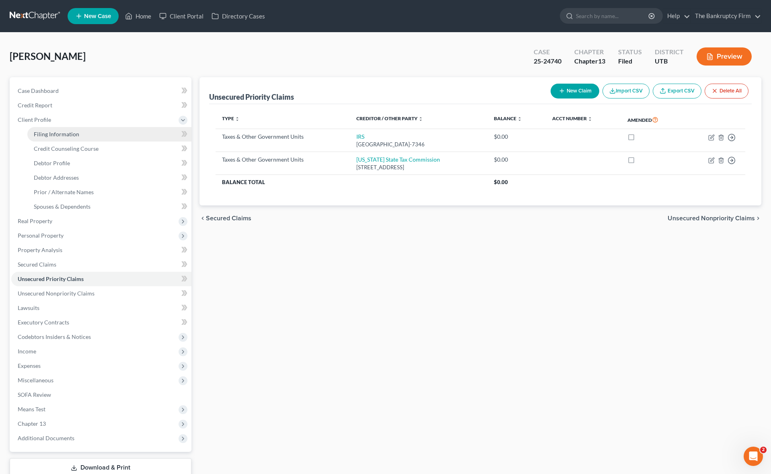
click at [64, 136] on span "Filing Information" at bounding box center [56, 134] width 45 height 7
select select "1"
select select "0"
select select "3"
select select "81"
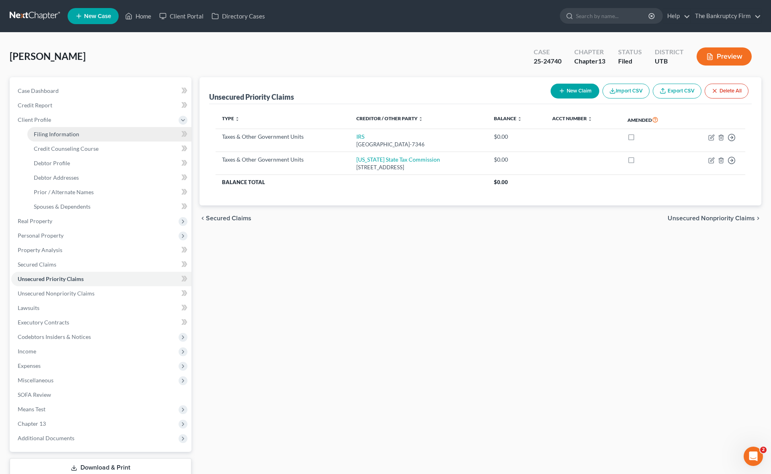
select select "0"
select select "46"
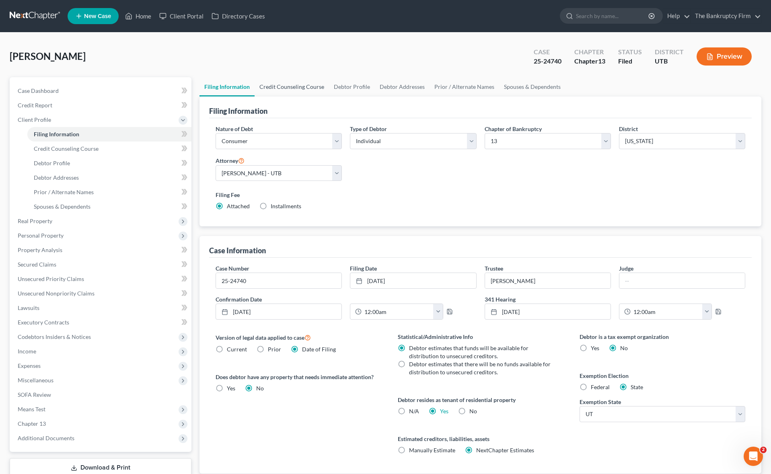
click at [293, 86] on link "Credit Counseling Course" at bounding box center [291, 86] width 74 height 19
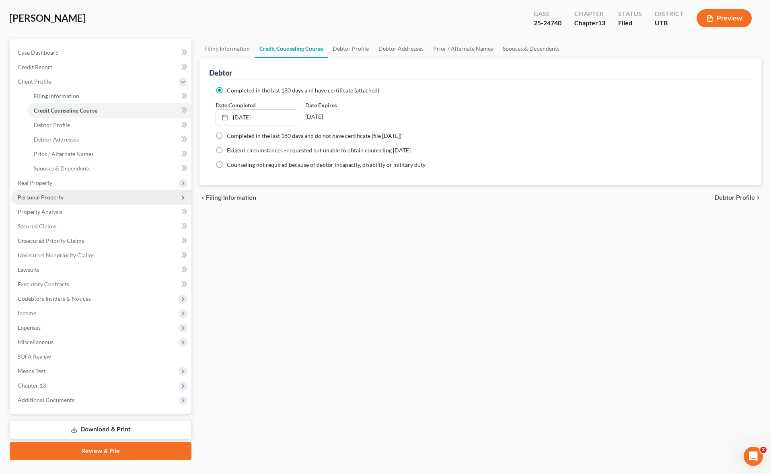
scroll to position [55, 0]
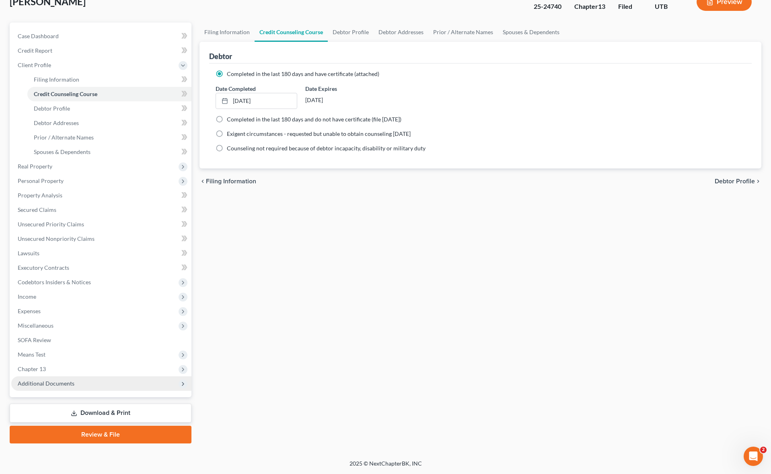
click at [90, 379] on span "Additional Documents" at bounding box center [101, 383] width 180 height 14
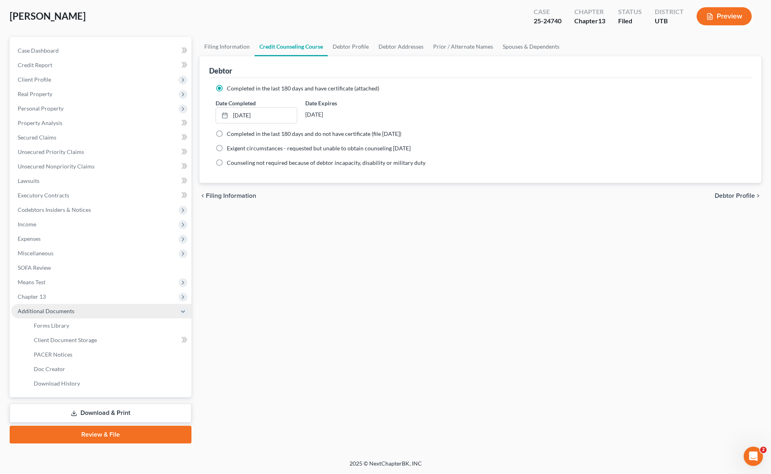
scroll to position [40, 0]
click at [78, 340] on span "Client Document Storage" at bounding box center [65, 339] width 63 height 7
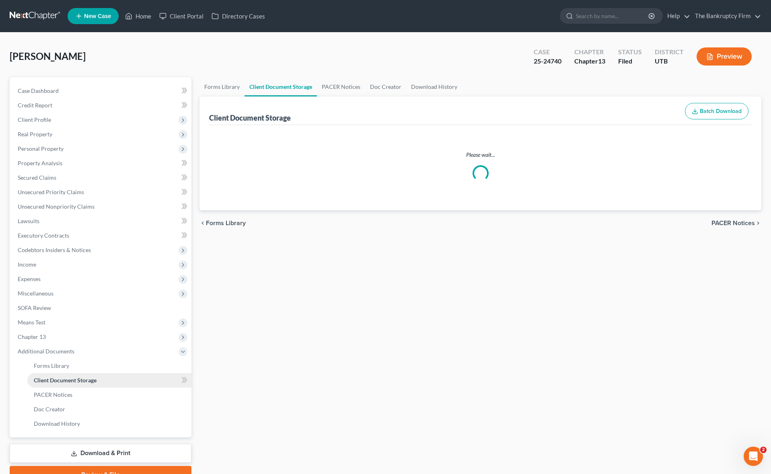
select select "30"
select select "26"
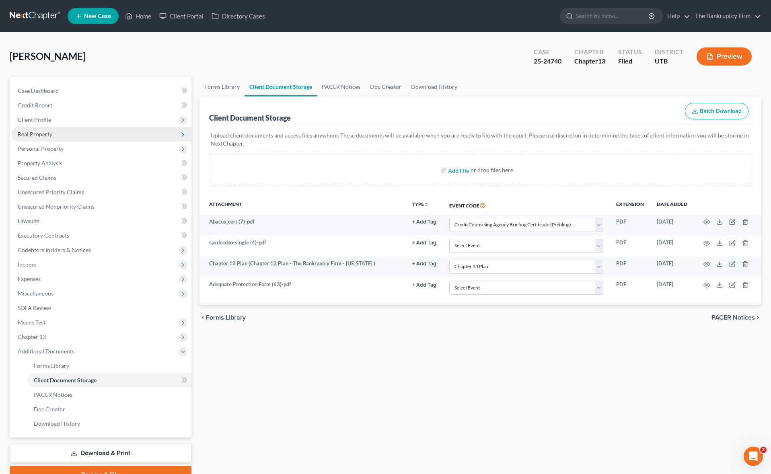
click at [40, 133] on span "Real Property" at bounding box center [35, 134] width 35 height 7
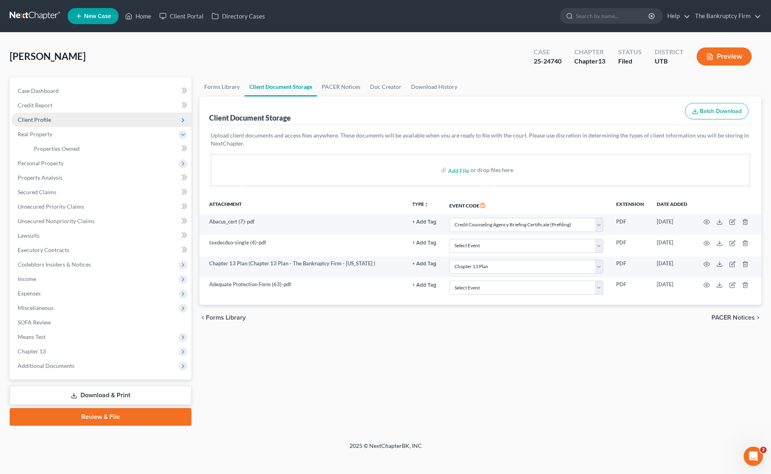
click at [49, 120] on span "Client Profile" at bounding box center [34, 119] width 33 height 7
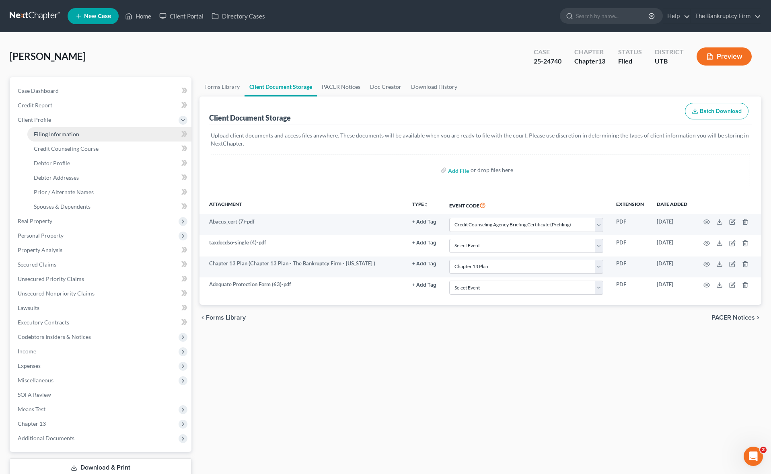
click at [53, 133] on span "Filing Information" at bounding box center [56, 134] width 45 height 7
select select "1"
select select "0"
select select "3"
select select "81"
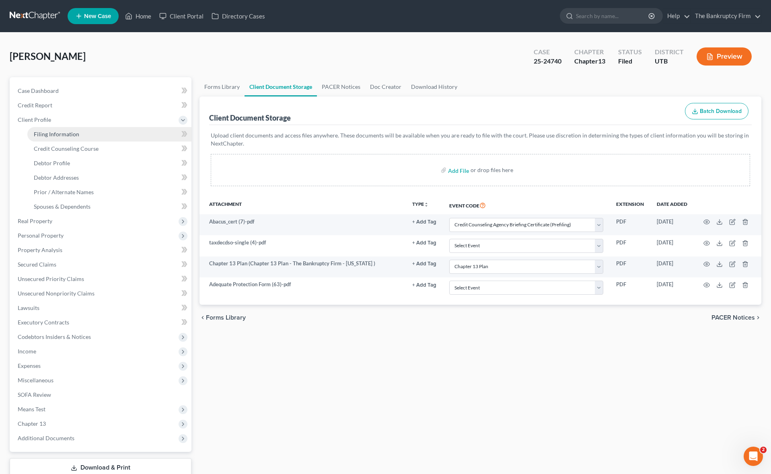
select select "0"
select select "46"
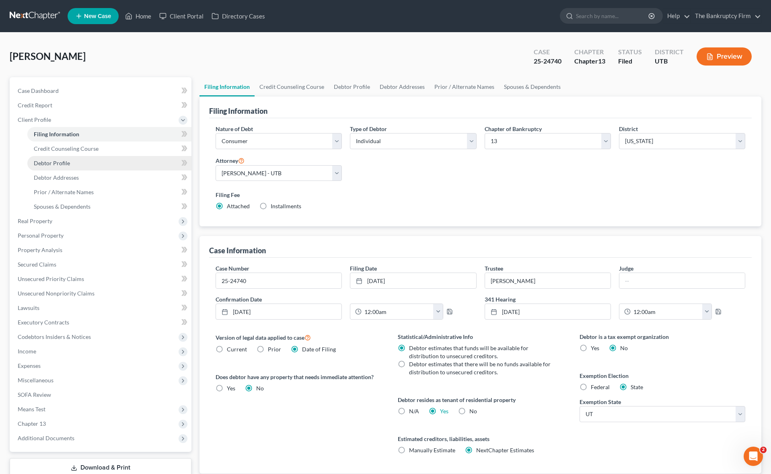
click at [70, 163] on link "Debtor Profile" at bounding box center [109, 163] width 164 height 14
select select "2"
select select "1"
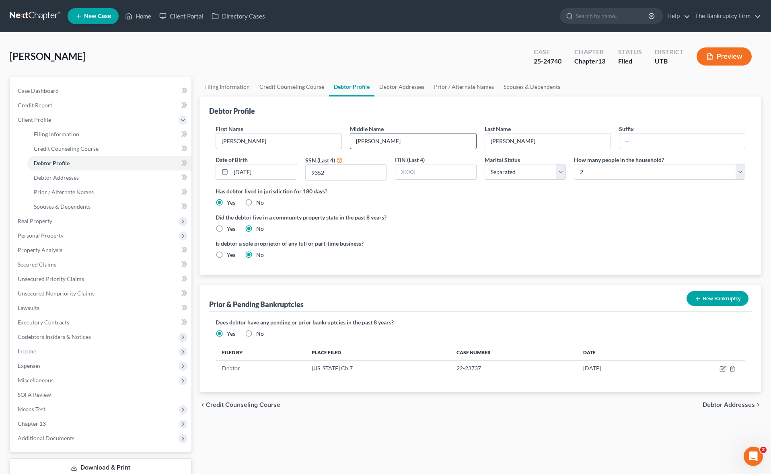
drag, startPoint x: 277, startPoint y: 142, endPoint x: 368, endPoint y: 143, distance: 91.2
click at [277, 142] on input "[PERSON_NAME]" at bounding box center [278, 140] width 125 height 15
click at [406, 143] on input "[PERSON_NAME]" at bounding box center [412, 140] width 125 height 15
click at [515, 142] on input "[PERSON_NAME]" at bounding box center [547, 140] width 125 height 15
click at [348, 172] on input "9352" at bounding box center [345, 172] width 81 height 15
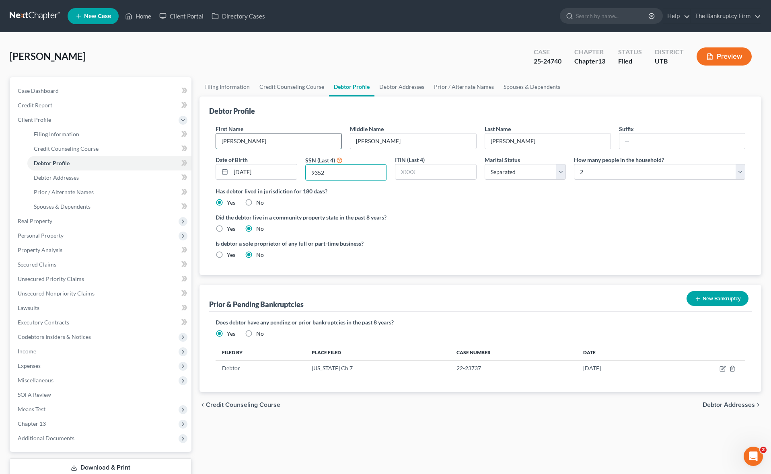
click at [265, 139] on input "[PERSON_NAME]" at bounding box center [278, 140] width 125 height 15
click at [537, 140] on input "[PERSON_NAME]" at bounding box center [547, 140] width 125 height 15
click at [419, 217] on label "Did the debtor live in a community property state in the past 8 years?" at bounding box center [479, 217] width 529 height 8
click at [396, 86] on link "Debtor Addresses" at bounding box center [401, 86] width 55 height 19
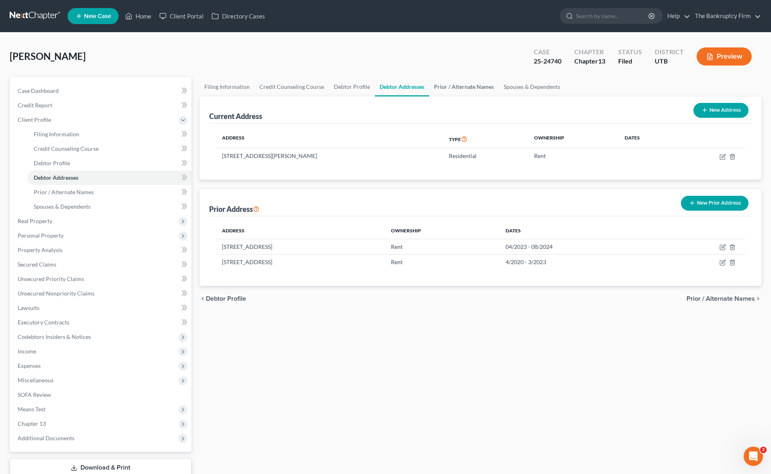
click at [461, 86] on link "Prior / Alternate Names" at bounding box center [464, 86] width 70 height 19
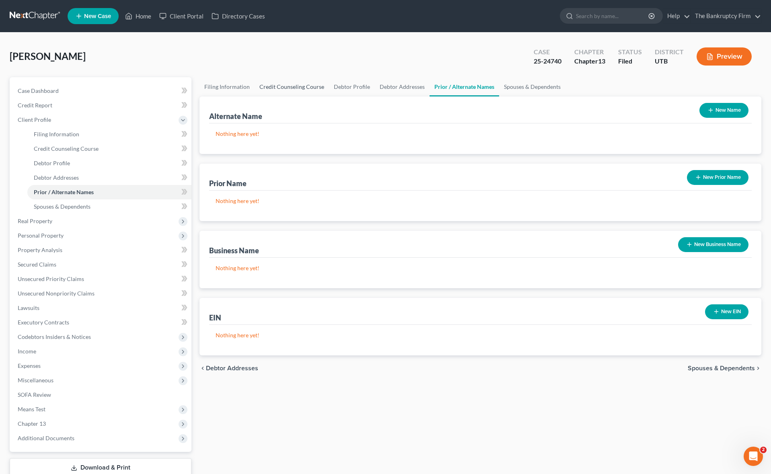
click at [292, 88] on link "Credit Counseling Course" at bounding box center [291, 86] width 74 height 19
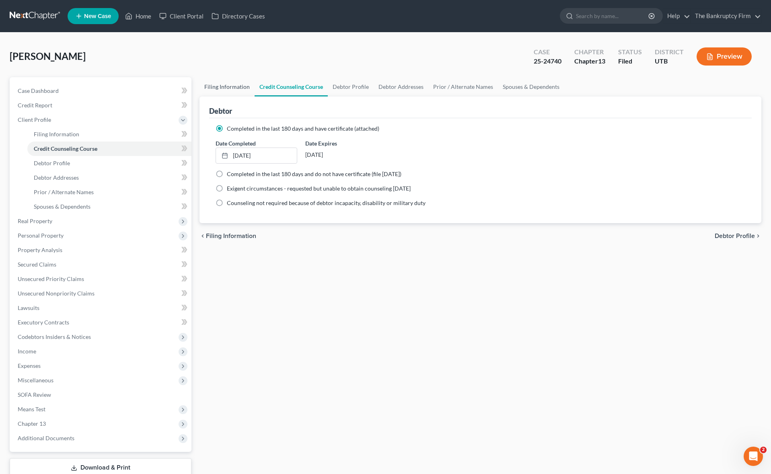
click at [221, 84] on link "Filing Information" at bounding box center [226, 86] width 55 height 19
select select "1"
select select "0"
select select "3"
select select "81"
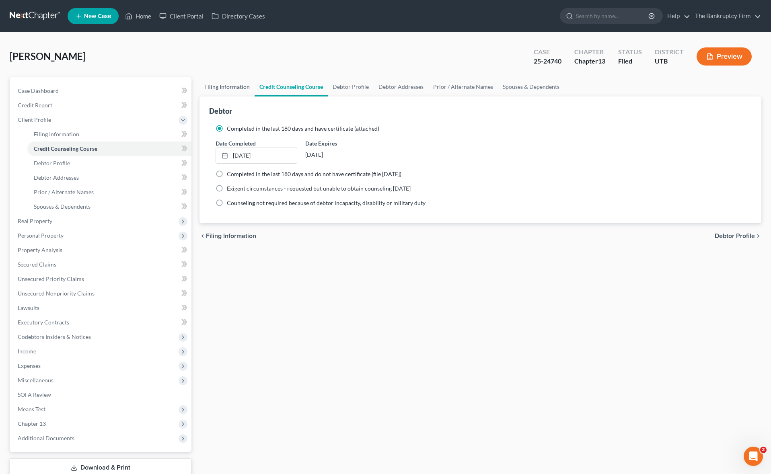
select select "0"
select select "46"
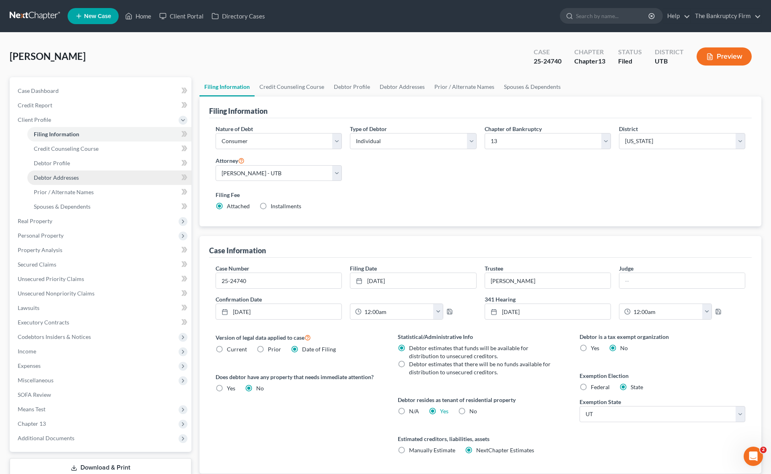
click at [59, 176] on span "Debtor Addresses" at bounding box center [56, 177] width 45 height 7
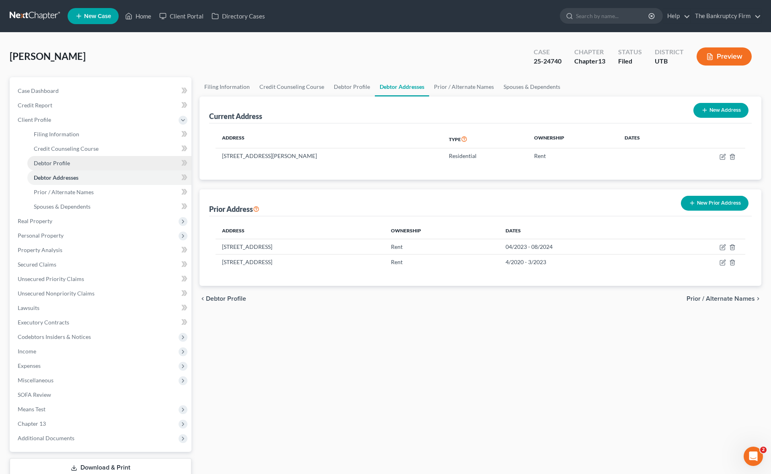
click at [61, 158] on link "Debtor Profile" at bounding box center [109, 163] width 164 height 14
select select "2"
select select "1"
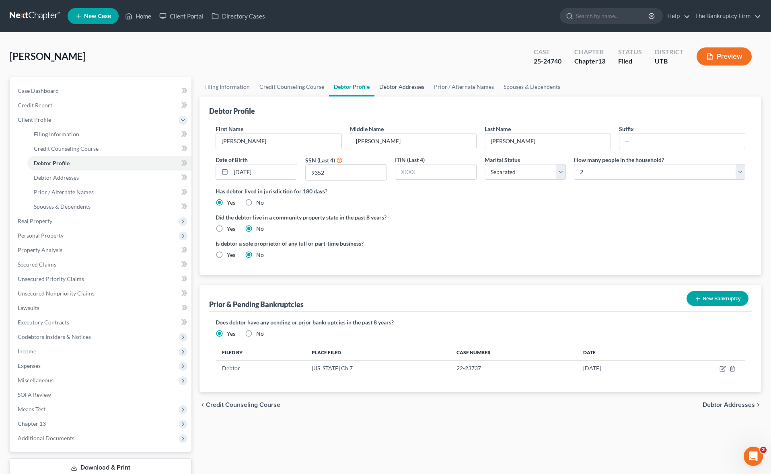
click at [402, 88] on link "Debtor Addresses" at bounding box center [401, 86] width 55 height 19
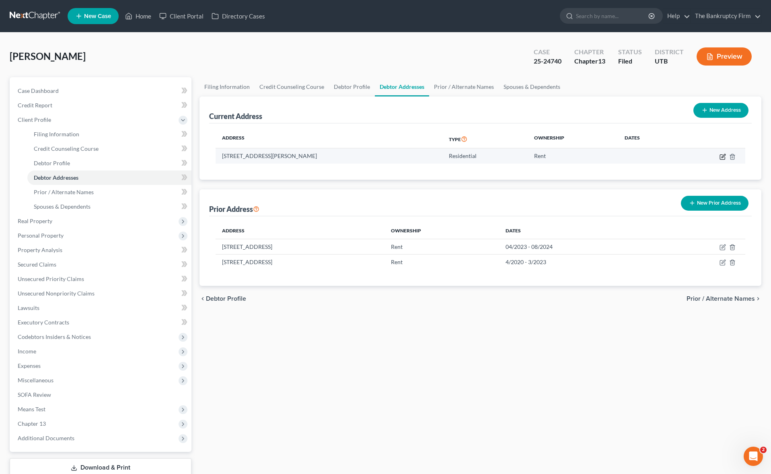
click at [723, 156] on icon "button" at bounding box center [722, 157] width 6 height 6
select select "46"
select select "0"
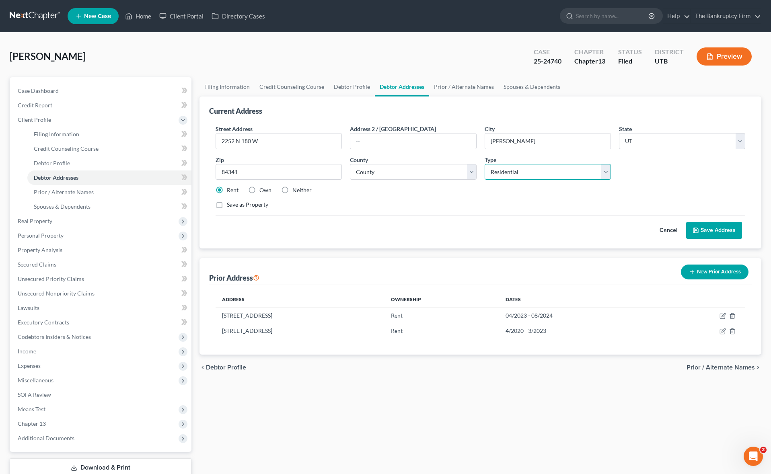
click at [555, 173] on select "Select Residential Mailing Rental Business" at bounding box center [547, 172] width 126 height 16
click at [484, 164] on select "Select Residential Mailing Rental Business" at bounding box center [547, 172] width 126 height 16
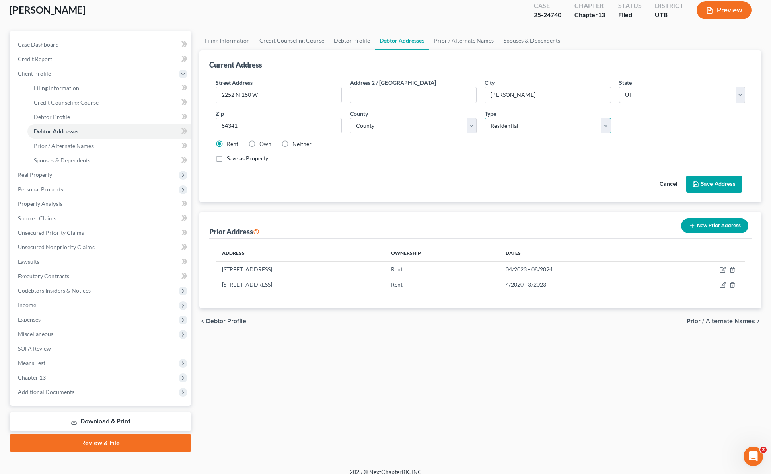
scroll to position [55, 0]
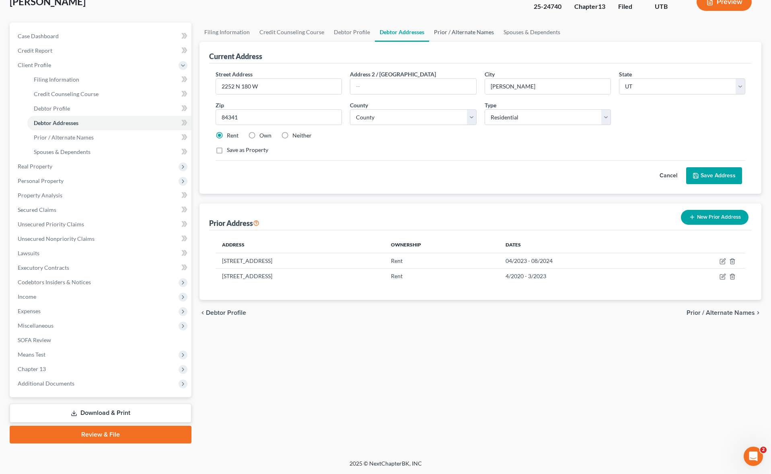
click at [457, 30] on link "Prior / Alternate Names" at bounding box center [464, 32] width 70 height 19
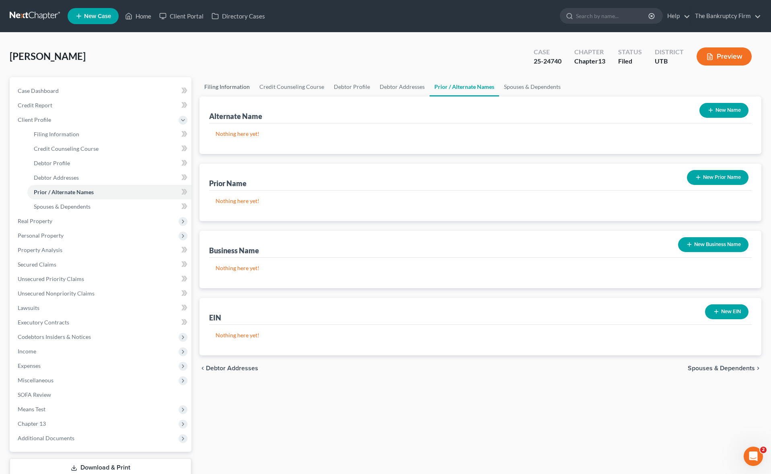
click at [217, 82] on link "Filing Information" at bounding box center [226, 86] width 55 height 19
select select "1"
select select "0"
select select "3"
select select "81"
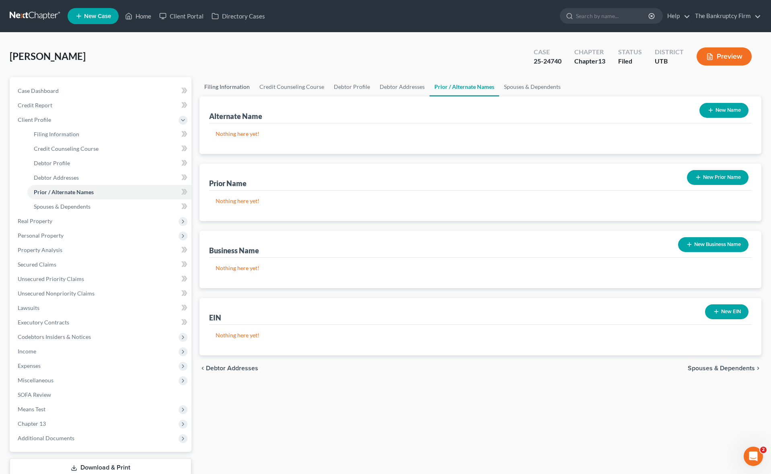
select select "0"
select select "46"
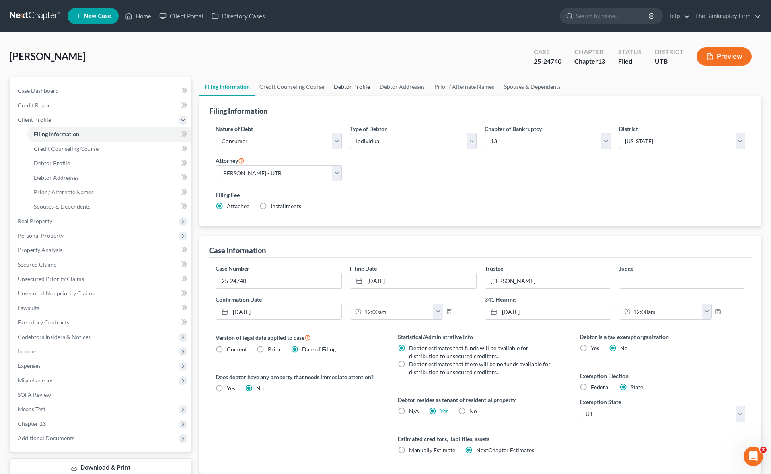
click at [362, 90] on link "Debtor Profile" at bounding box center [352, 86] width 46 height 19
select select "2"
select select "1"
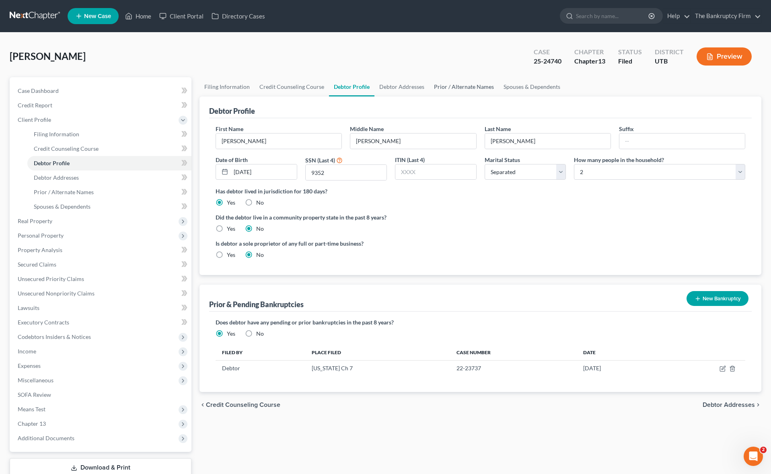
click at [478, 87] on link "Prior / Alternate Names" at bounding box center [464, 86] width 70 height 19
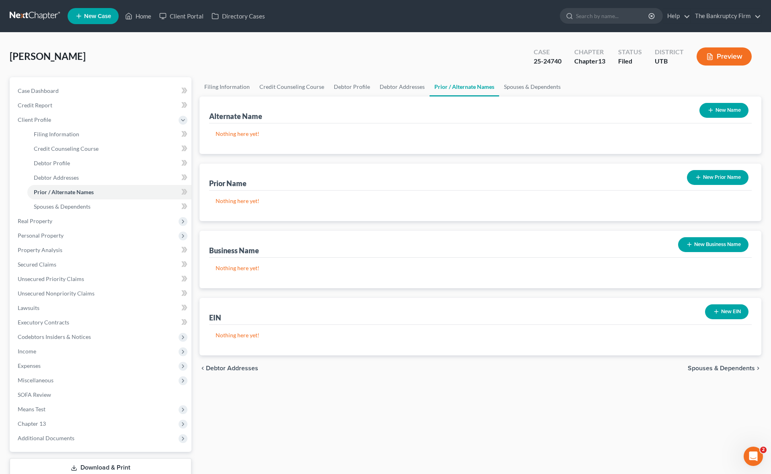
click at [687, 242] on icon "button" at bounding box center [689, 244] width 6 height 6
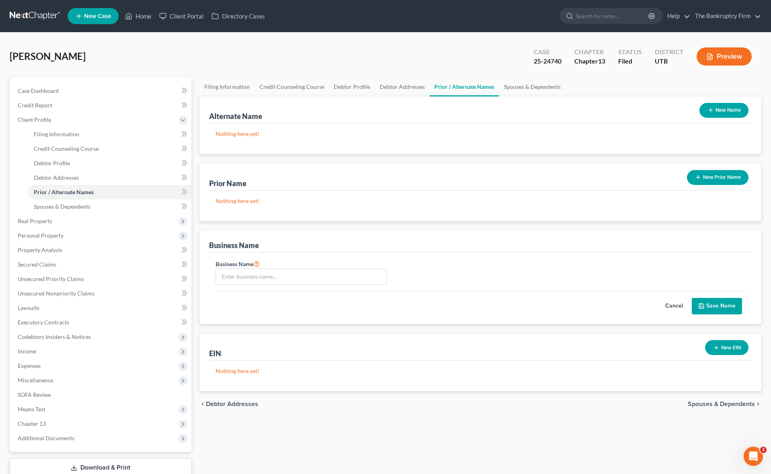
click at [678, 305] on button "Cancel" at bounding box center [673, 306] width 35 height 16
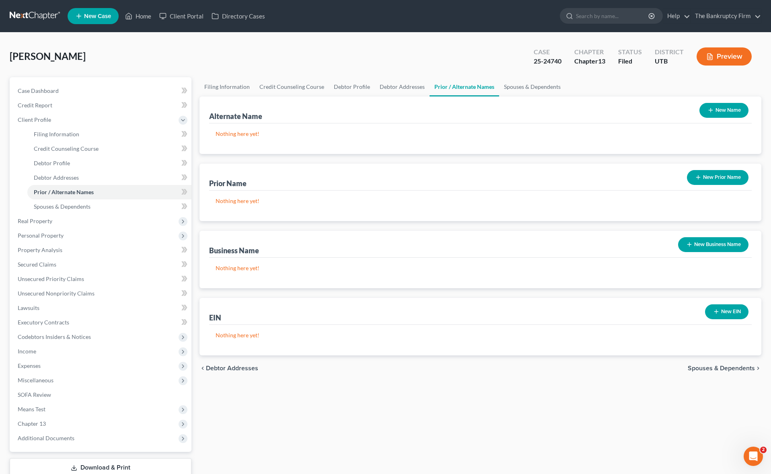
click at [722, 313] on button "New EIN" at bounding box center [726, 311] width 43 height 15
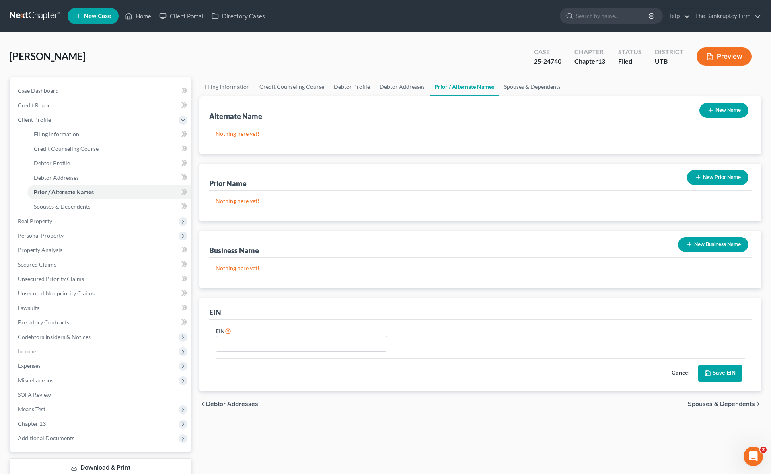
click at [676, 373] on button "Cancel" at bounding box center [679, 373] width 35 height 16
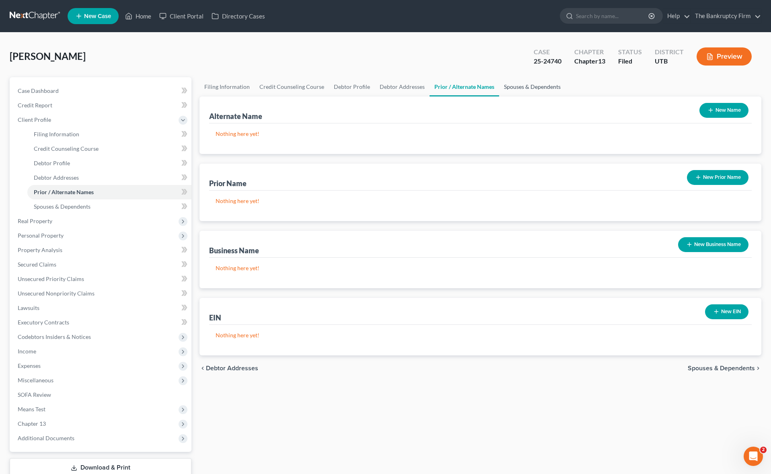
scroll to position [3, 0]
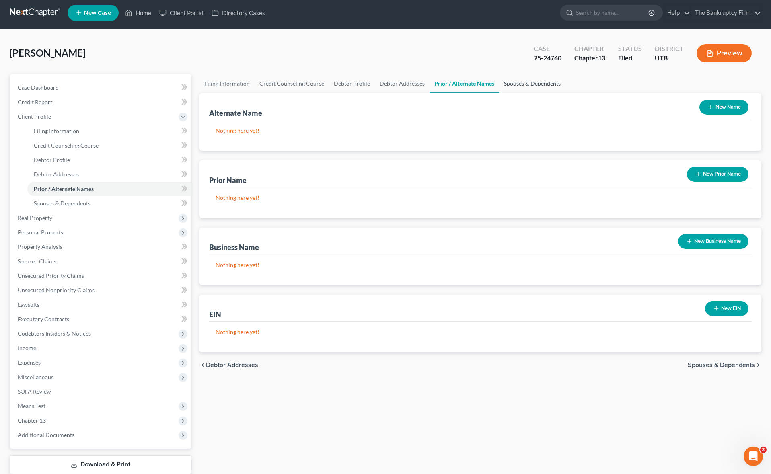
click at [530, 83] on link "Spouses & Dependents" at bounding box center [532, 83] width 66 height 19
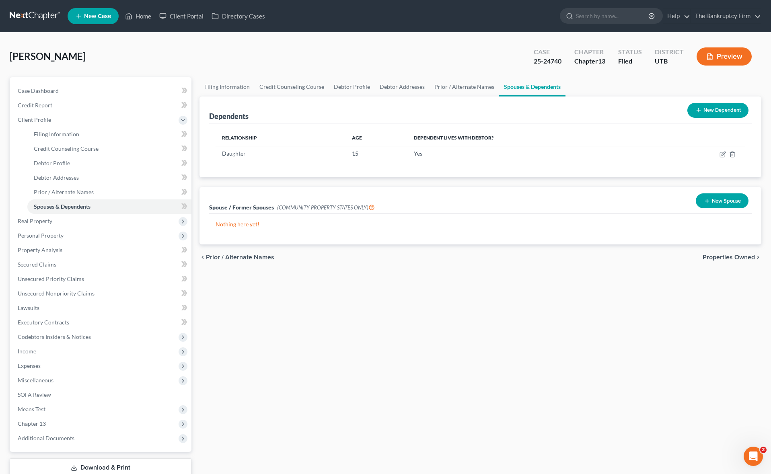
click at [387, 60] on div "[PERSON_NAME] Upgraded Case 25-24740 Chapter Chapter 13 Status Filed District U…" at bounding box center [385, 59] width 751 height 35
click at [724, 154] on icon "button" at bounding box center [723, 154] width 4 height 4
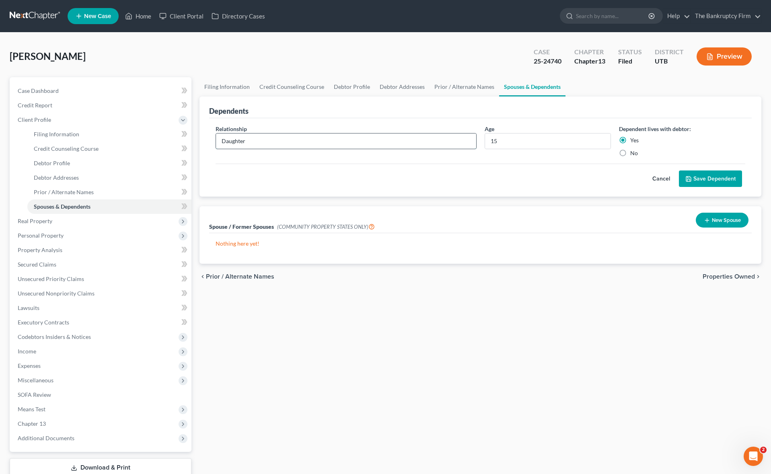
click at [271, 140] on input "Daughter" at bounding box center [346, 140] width 260 height 15
click at [290, 121] on div "Relationship * Daughter Age [DEMOGRAPHIC_DATA] Dependent lives with debtor: Yes…" at bounding box center [480, 157] width 542 height 79
click at [278, 140] on input "Daughter" at bounding box center [346, 140] width 260 height 15
click at [281, 109] on div "Dependents" at bounding box center [480, 107] width 542 height 22
click at [47, 223] on span "Real Property" at bounding box center [35, 220] width 35 height 7
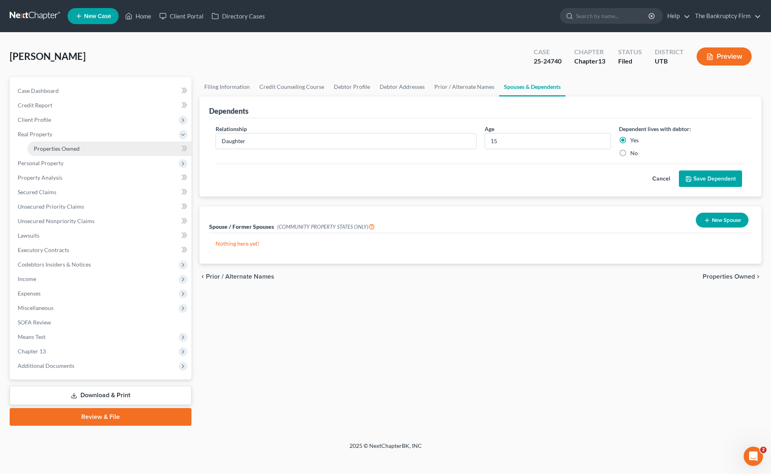
click at [78, 144] on link "Properties Owned" at bounding box center [109, 148] width 164 height 14
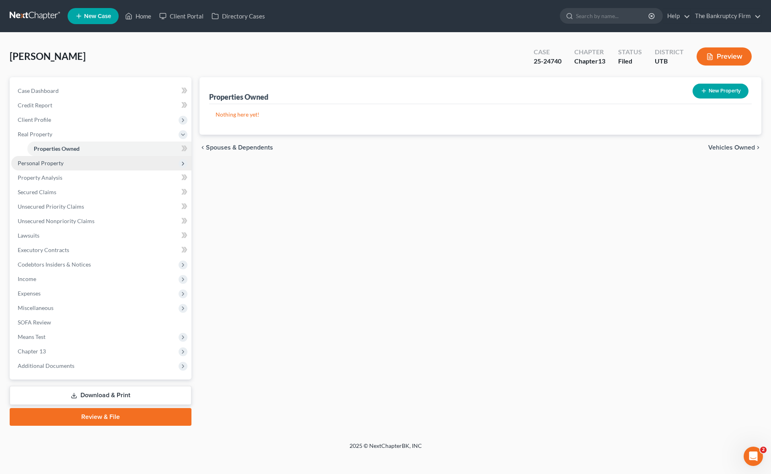
click at [61, 162] on span "Personal Property" at bounding box center [41, 163] width 46 height 7
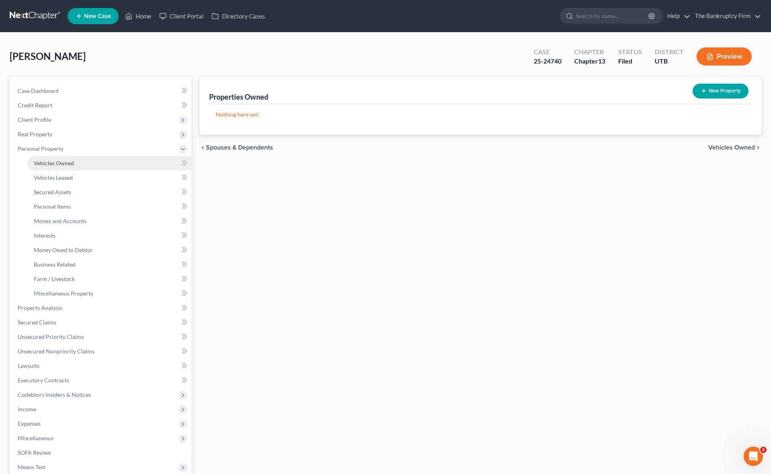
click at [65, 160] on span "Vehicles Owned" at bounding box center [54, 163] width 40 height 7
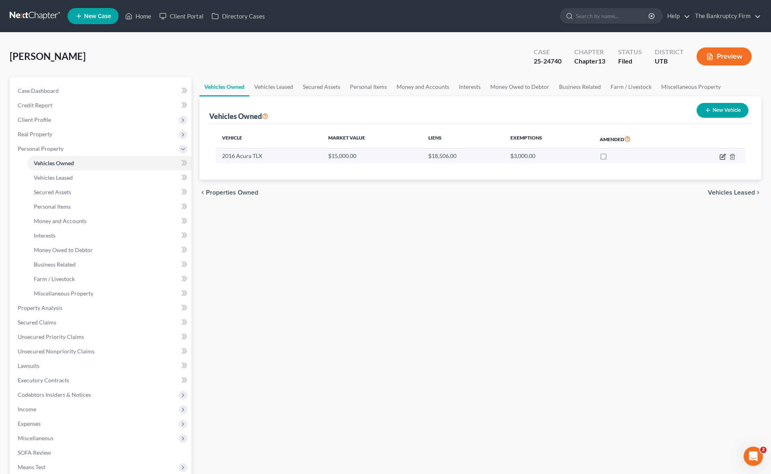
click at [724, 155] on icon "button" at bounding box center [722, 157] width 6 height 6
select select "0"
select select "10"
select select "0"
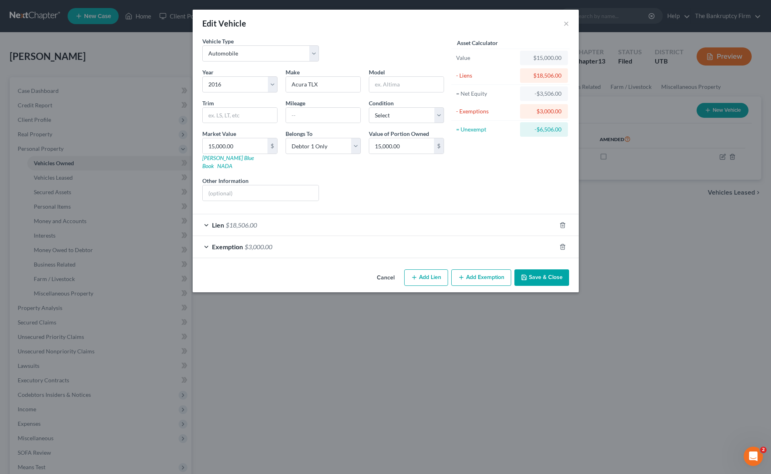
click at [205, 237] on div "Exemption $3,000.00" at bounding box center [374, 246] width 363 height 21
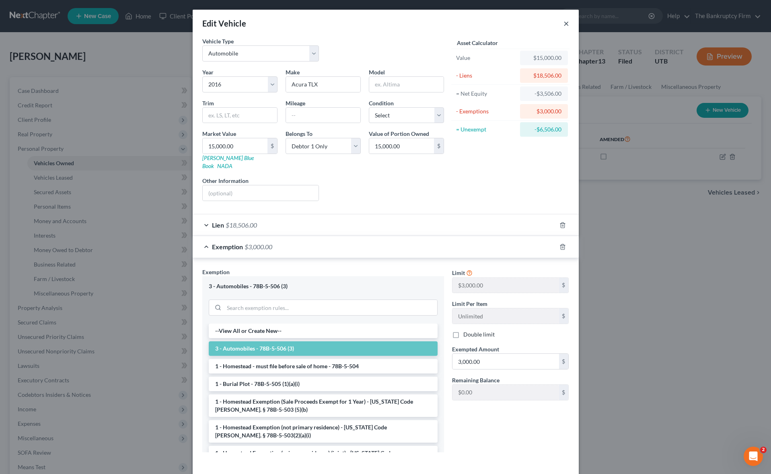
click at [566, 22] on button "×" at bounding box center [566, 23] width 6 height 10
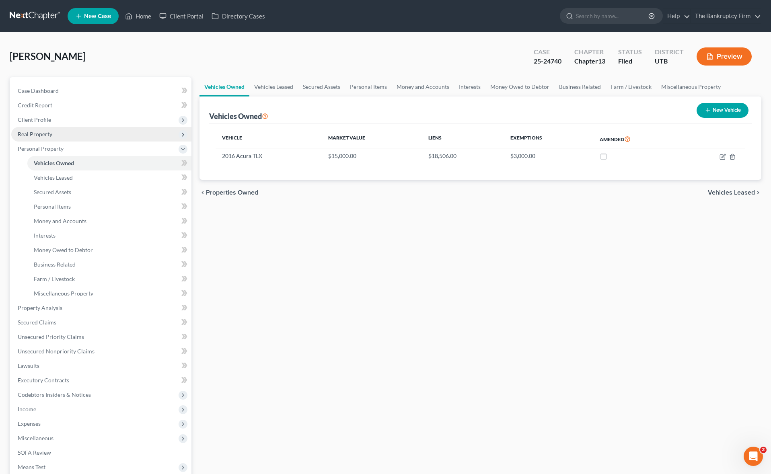
click at [52, 128] on span "Real Property" at bounding box center [101, 134] width 180 height 14
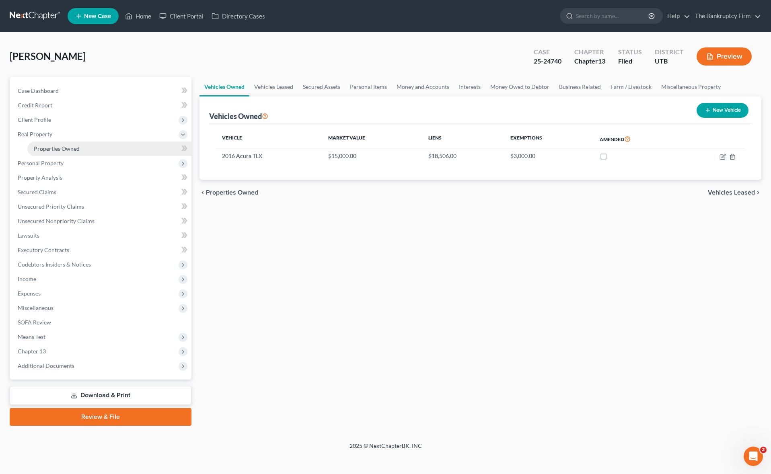
click at [62, 147] on span "Properties Owned" at bounding box center [57, 148] width 46 height 7
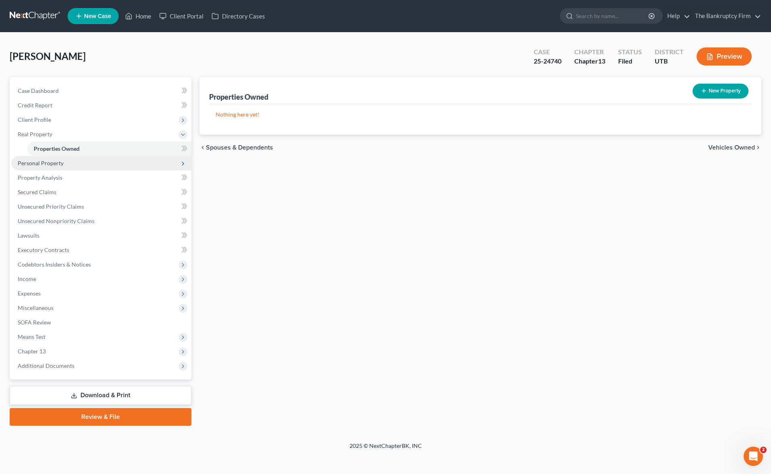
click at [44, 164] on span "Personal Property" at bounding box center [41, 163] width 46 height 7
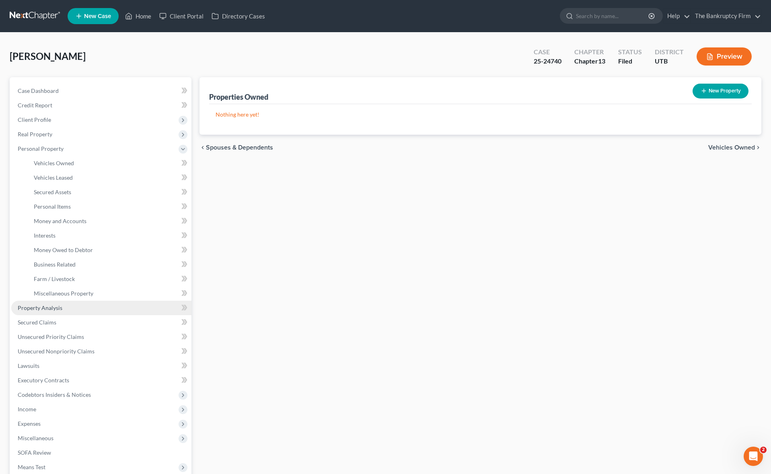
click at [61, 308] on link "Property Analysis" at bounding box center [101, 308] width 180 height 14
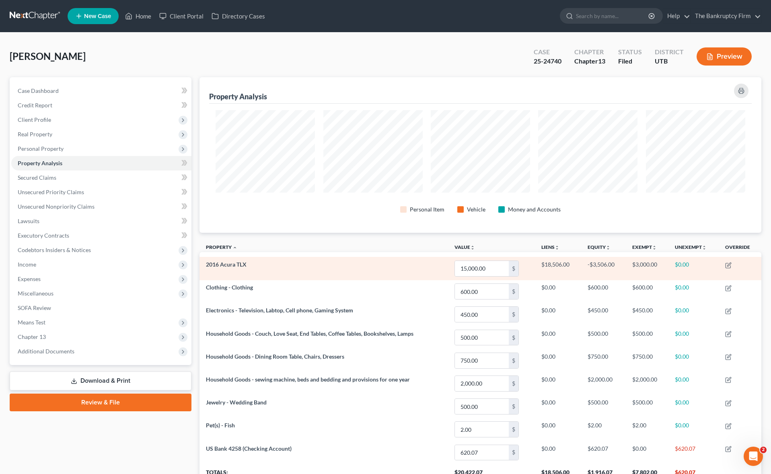
scroll to position [69, 0]
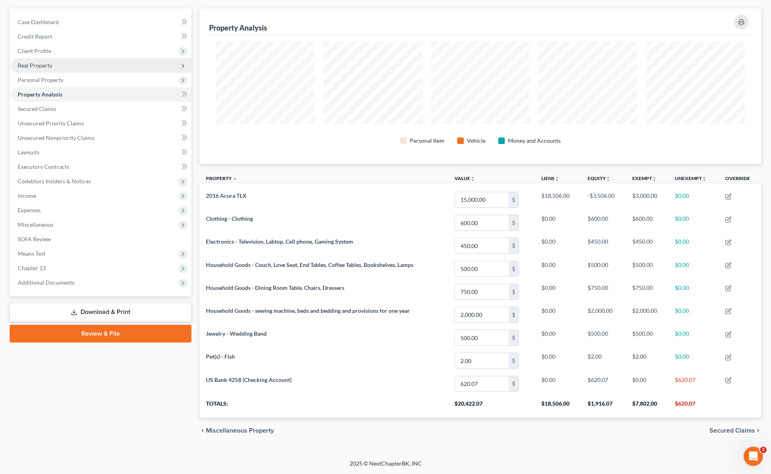
click at [54, 64] on span "Real Property" at bounding box center [101, 65] width 180 height 14
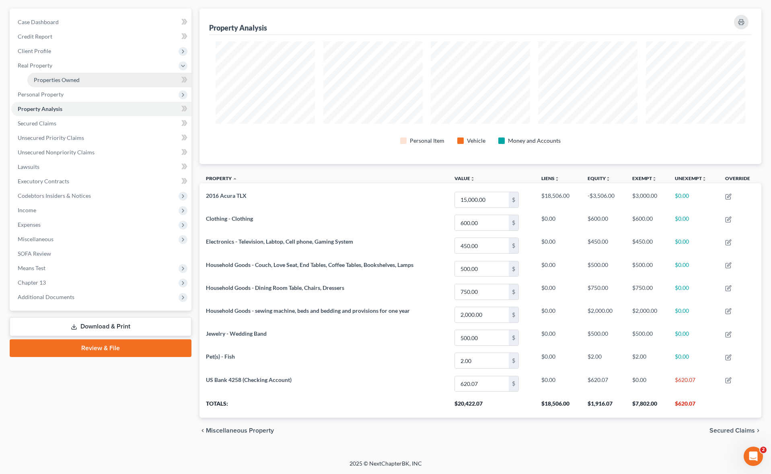
click at [65, 77] on span "Properties Owned" at bounding box center [57, 79] width 46 height 7
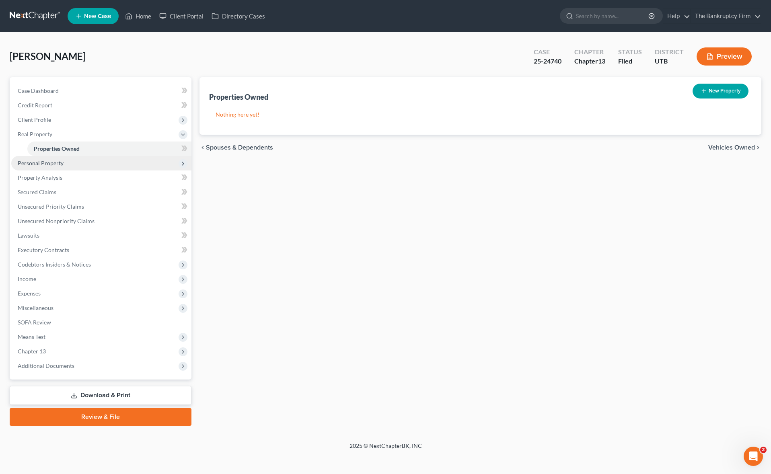
click at [56, 162] on span "Personal Property" at bounding box center [41, 163] width 46 height 7
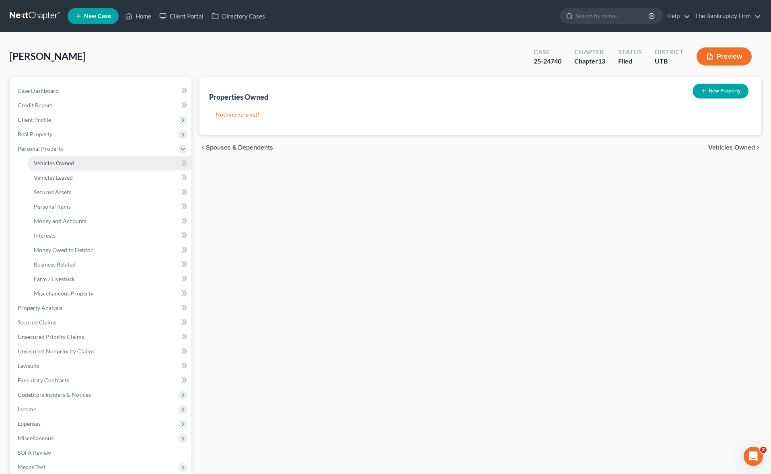
click at [58, 162] on span "Vehicles Owned" at bounding box center [54, 163] width 40 height 7
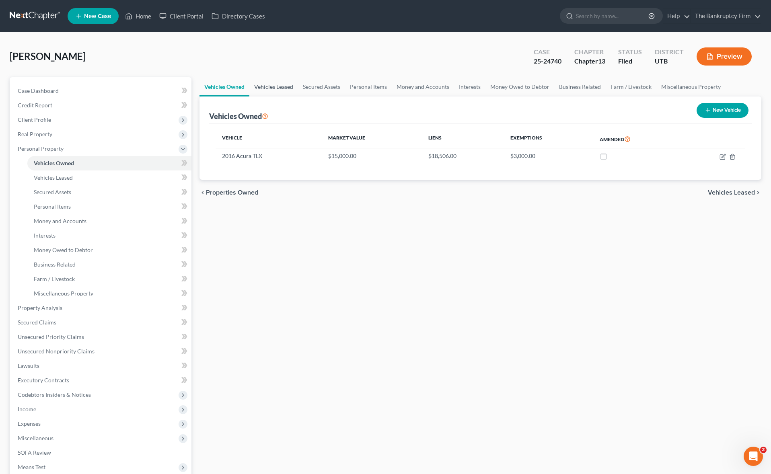
click at [273, 84] on link "Vehicles Leased" at bounding box center [273, 86] width 49 height 19
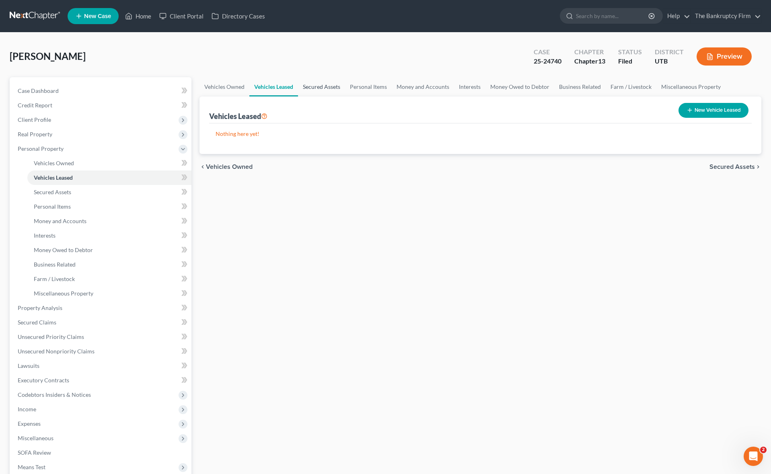
click at [324, 89] on link "Secured Assets" at bounding box center [321, 86] width 47 height 19
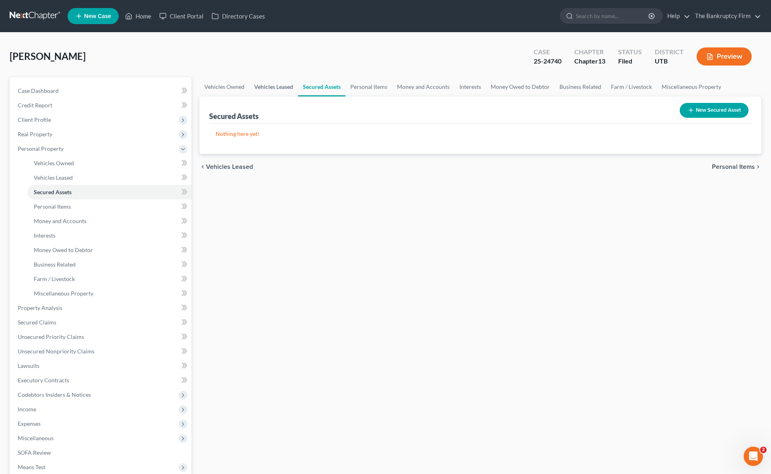
click at [260, 88] on link "Vehicles Leased" at bounding box center [273, 86] width 49 height 19
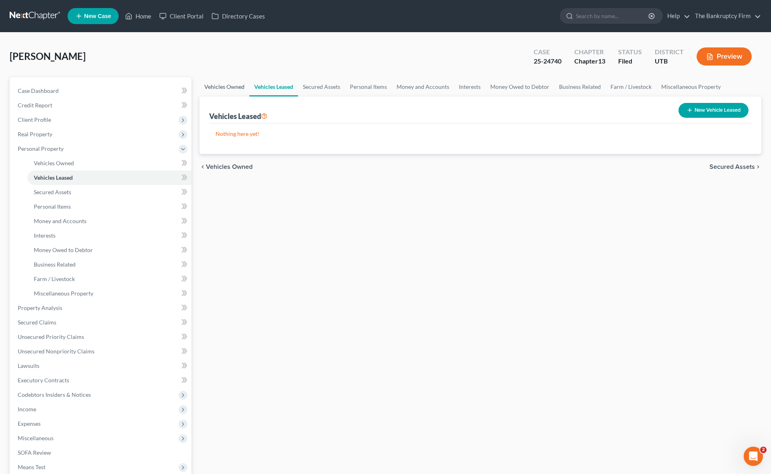
click at [220, 84] on link "Vehicles Owned" at bounding box center [224, 86] width 50 height 19
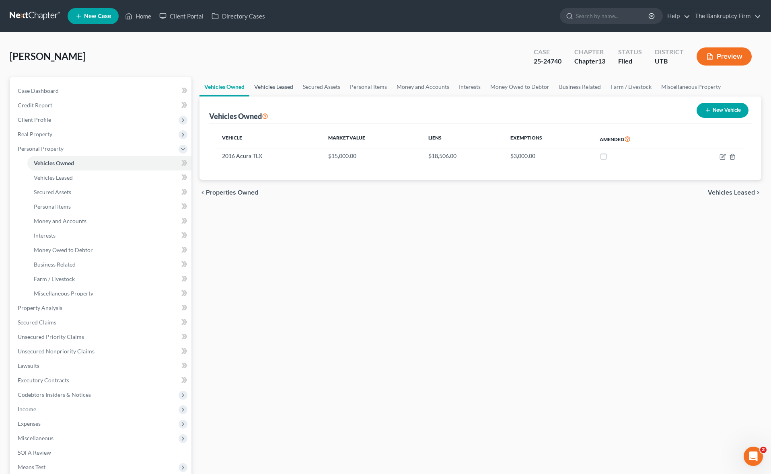
click at [277, 83] on link "Vehicles Leased" at bounding box center [273, 86] width 49 height 19
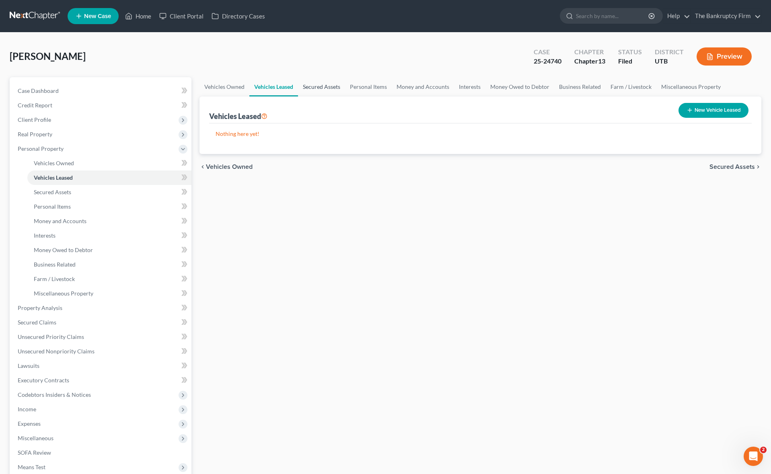
click at [328, 85] on link "Secured Assets" at bounding box center [321, 86] width 47 height 19
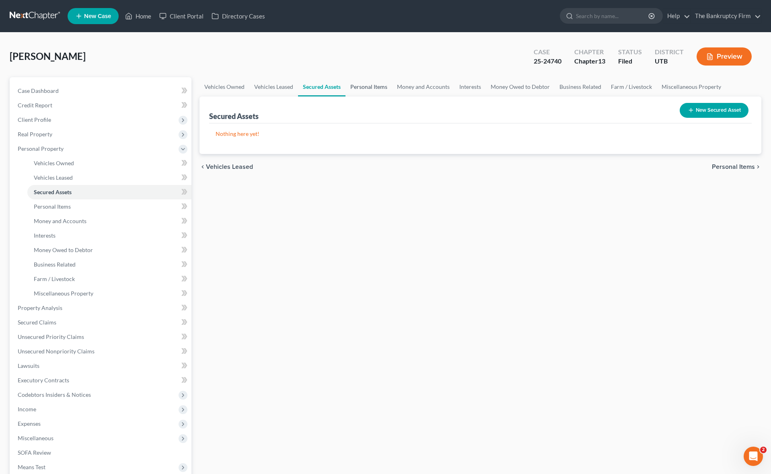
click at [372, 88] on link "Personal Items" at bounding box center [368, 86] width 47 height 19
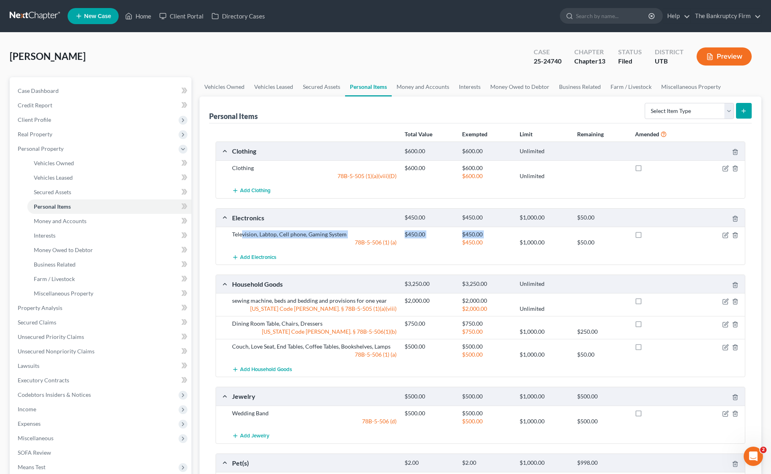
drag, startPoint x: 311, startPoint y: 242, endPoint x: 355, endPoint y: 242, distance: 43.8
click at [355, 242] on div "Television, Labtop, Cell phone, Gaming System $450.00 $450.00 78B-5-506 (1) (a)…" at bounding box center [486, 238] width 517 height 16
click at [337, 256] on div "Add Electronics" at bounding box center [486, 257] width 517 height 15
drag, startPoint x: 246, startPoint y: 236, endPoint x: 320, endPoint y: 237, distance: 74.8
click at [318, 237] on div "Television, Labtop, Cell phone, Gaming System" at bounding box center [314, 234] width 172 height 8
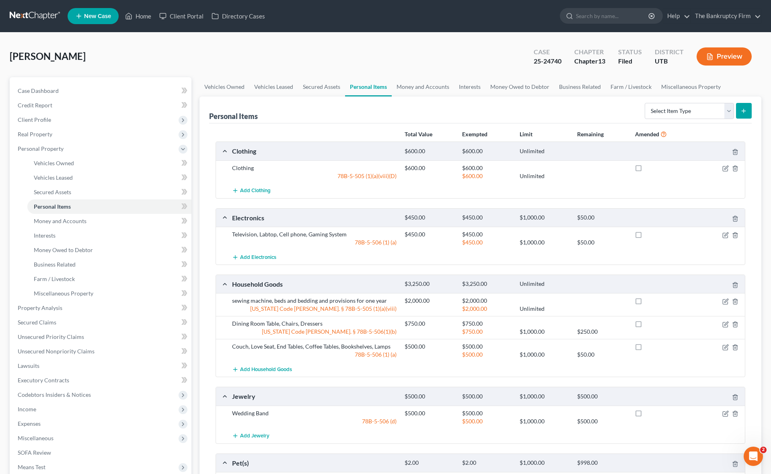
click at [269, 235] on div "Television, Labtop, Cell phone, Gaming System" at bounding box center [314, 234] width 172 height 8
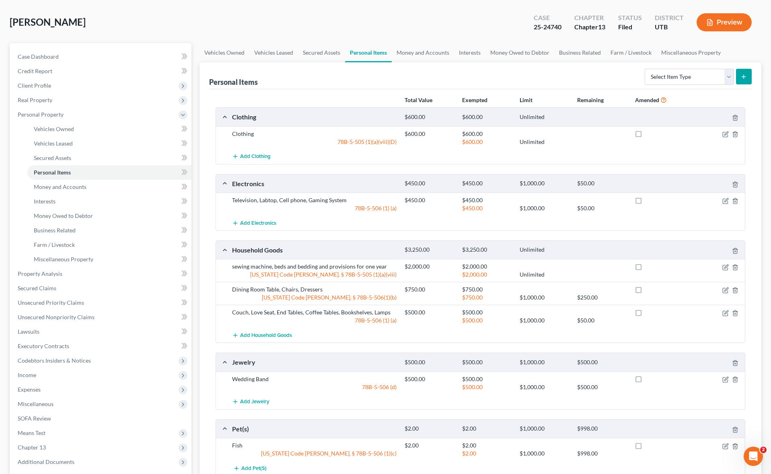
scroll to position [37, 0]
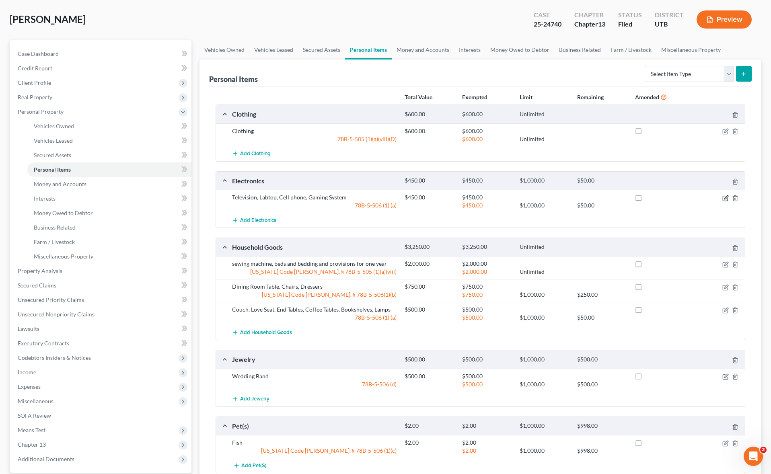
click at [726, 197] on icon "button" at bounding box center [726, 197] width 4 height 4
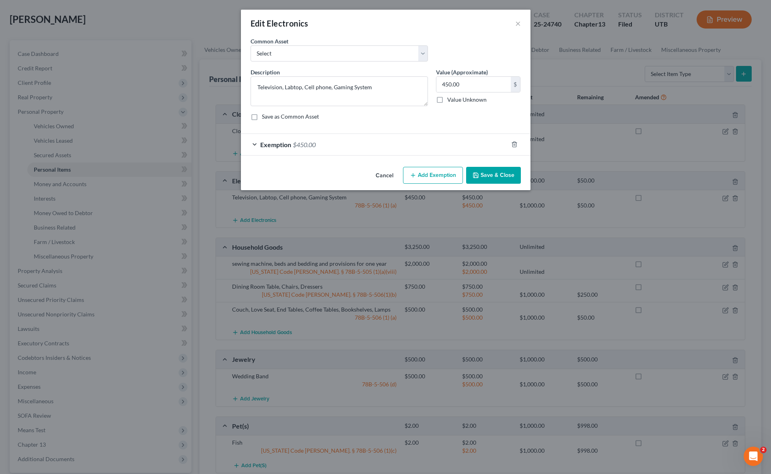
click at [497, 174] on button "Save & Close" at bounding box center [493, 175] width 55 height 17
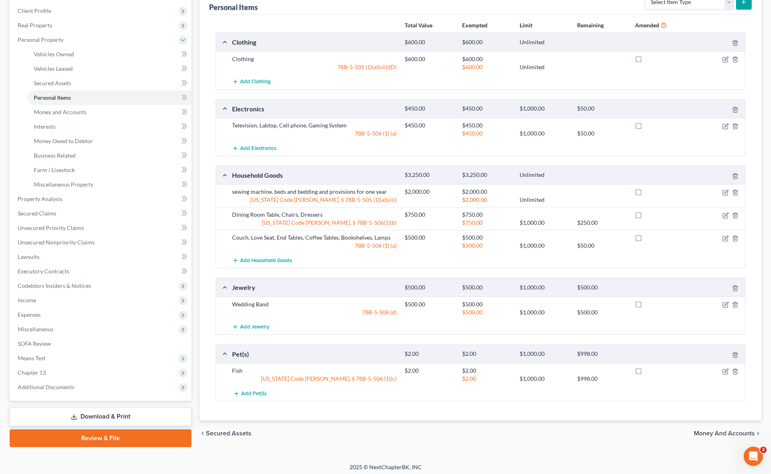
scroll to position [112, 0]
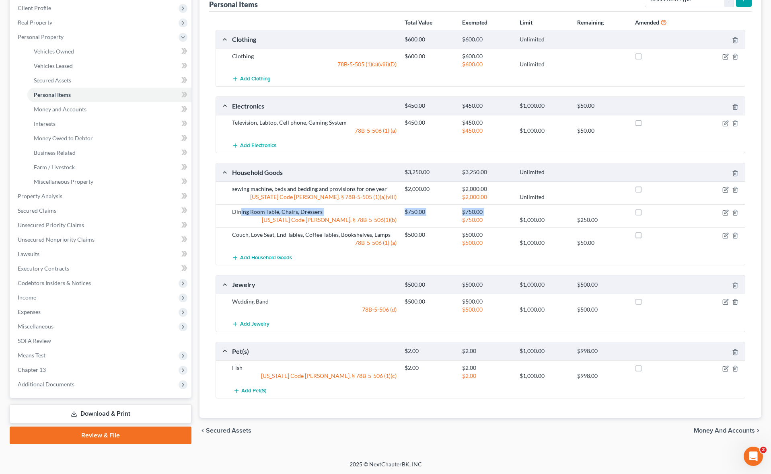
drag, startPoint x: 241, startPoint y: 213, endPoint x: 343, endPoint y: 207, distance: 102.7
click at [312, 216] on div "Dining Room Table, Chairs, Dressers $750.00 $750.00 [US_STATE] Code [PERSON_NAM…" at bounding box center [486, 216] width 517 height 16
click at [343, 207] on div "Dining Room Table, Chairs, Dressers $750.00 $750.00 [US_STATE] Code [PERSON_NAM…" at bounding box center [480, 215] width 529 height 23
click at [723, 211] on icon "button" at bounding box center [725, 212] width 6 height 6
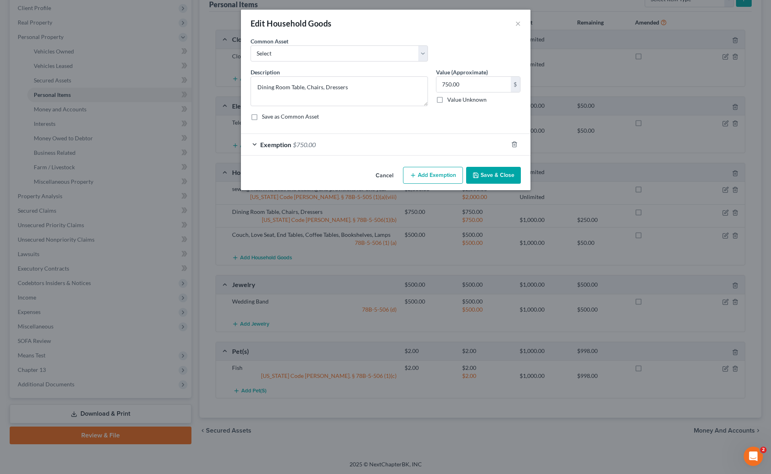
click at [495, 173] on button "Save & Close" at bounding box center [493, 175] width 55 height 17
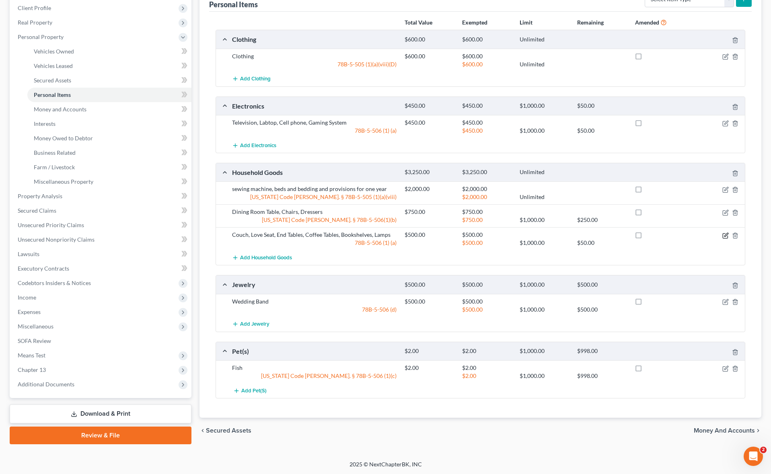
click at [726, 234] on icon "button" at bounding box center [725, 235] width 6 height 6
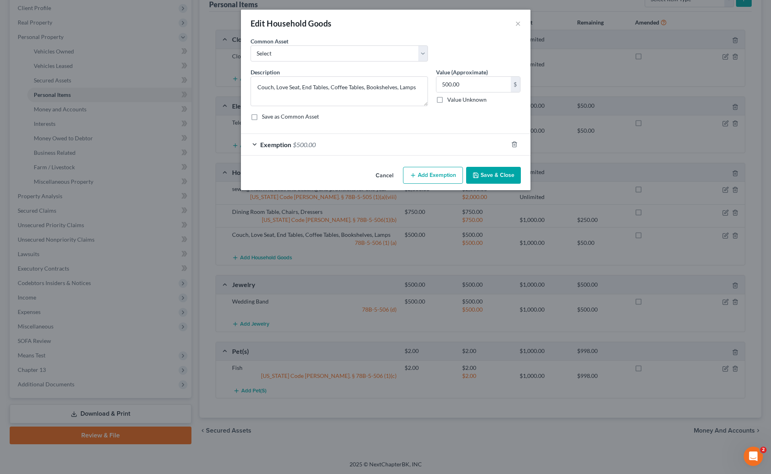
click at [499, 175] on button "Save & Close" at bounding box center [493, 175] width 55 height 17
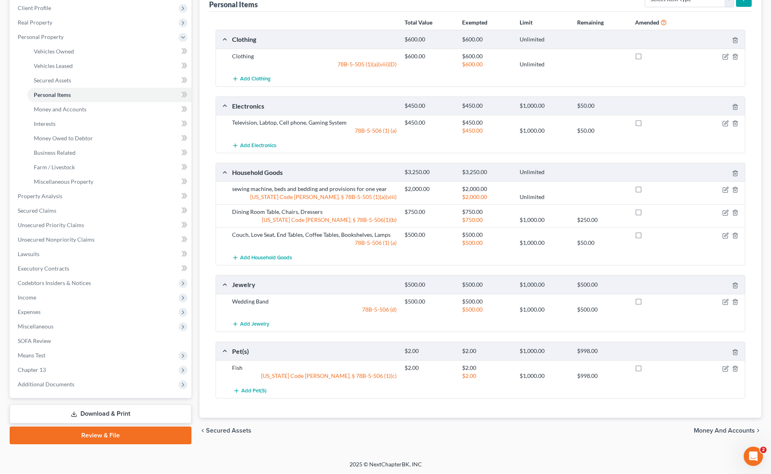
scroll to position [112, 0]
drag, startPoint x: 258, startPoint y: 235, endPoint x: 309, endPoint y: 236, distance: 51.5
click at [309, 236] on div "Couch, Love Seat, End Tables, Coffee Tables, Bookshelves, Lamps" at bounding box center [314, 234] width 172 height 8
click at [338, 239] on div "78B-5-506 (1) (a)" at bounding box center [314, 242] width 172 height 8
click at [325, 236] on div "Couch, Love Seat, End Tables, Coffee Tables, Bookshelves, Lamps" at bounding box center [314, 234] width 172 height 8
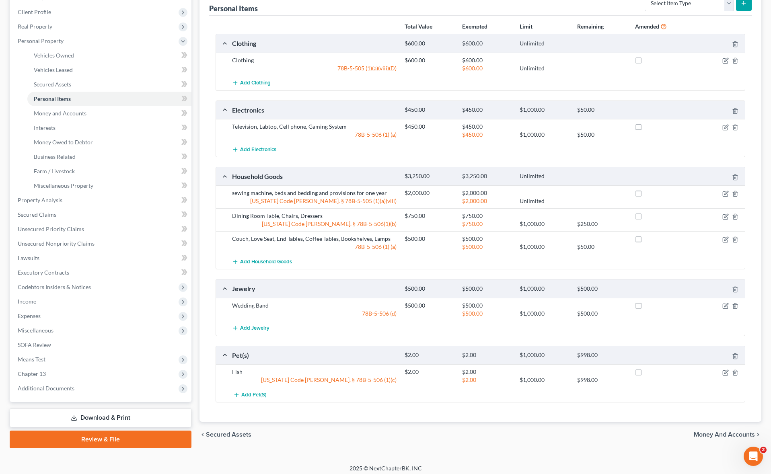
click at [300, 235] on div "Couch, Love Seat, End Tables, Coffee Tables, Bookshelves, Lamps" at bounding box center [314, 239] width 172 height 8
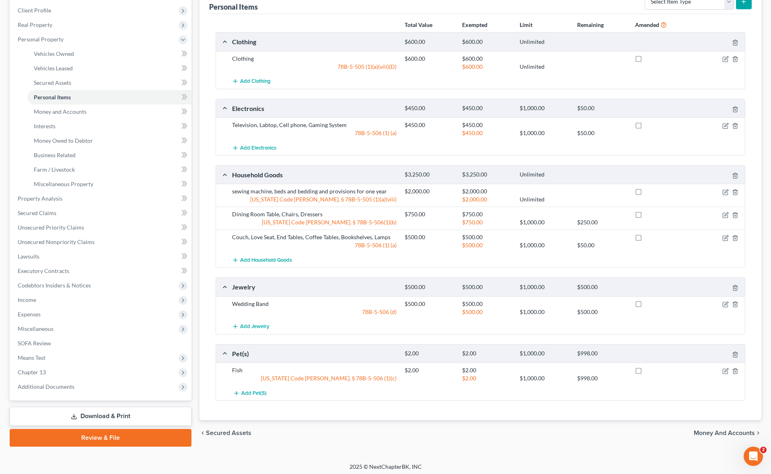
scroll to position [111, 0]
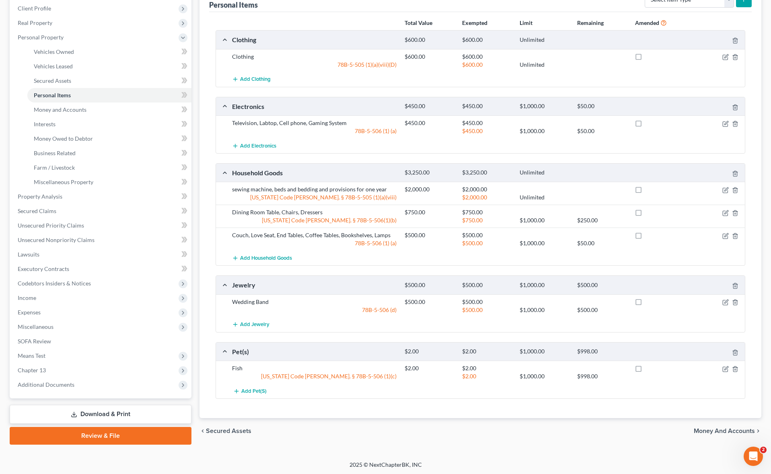
click at [253, 190] on div "sewing machine, beds and bedding and provisions for one year" at bounding box center [314, 189] width 172 height 8
click at [724, 191] on icon "button" at bounding box center [726, 189] width 4 height 4
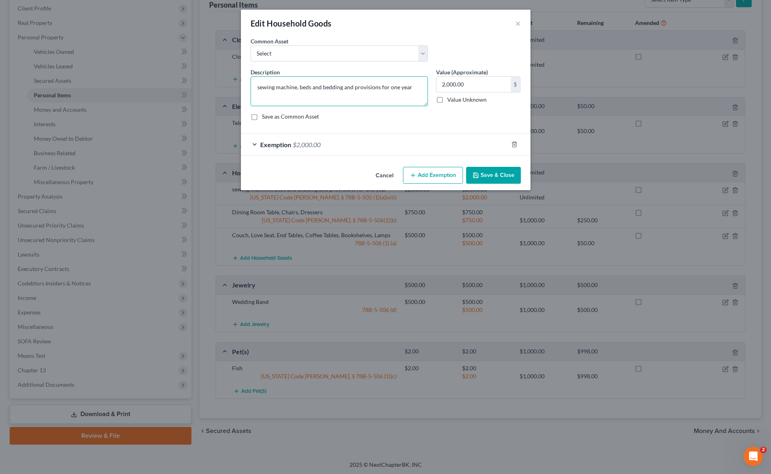
click at [258, 88] on textarea "sewing machine, beds and bedding and provisions for one year" at bounding box center [338, 91] width 177 height 30
drag, startPoint x: 299, startPoint y: 87, endPoint x: 412, endPoint y: 92, distance: 113.4
click at [412, 92] on textarea "sewing machine, beds and bedding and provisions for one year" at bounding box center [338, 91] width 177 height 30
click at [501, 174] on button "Save & Close" at bounding box center [493, 175] width 55 height 17
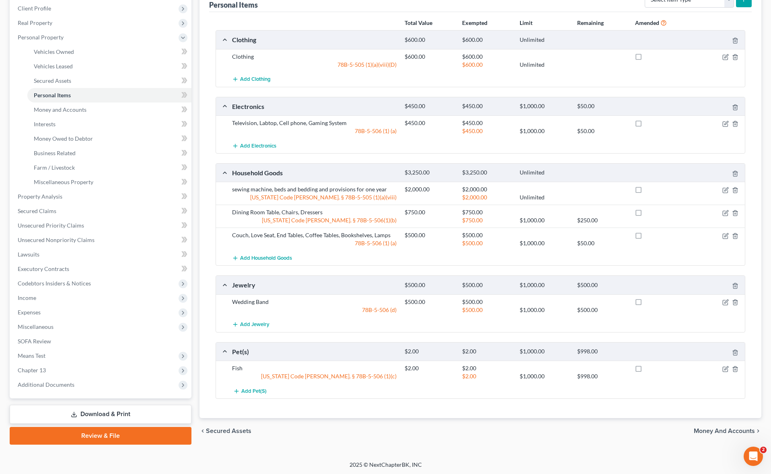
scroll to position [113, 0]
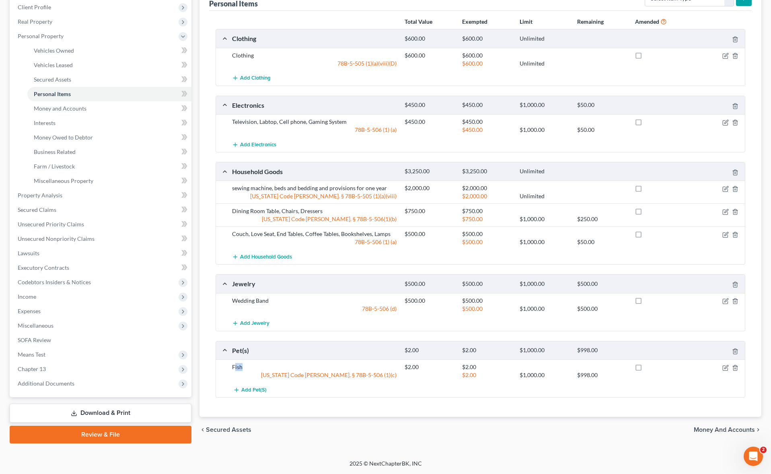
drag, startPoint x: 234, startPoint y: 366, endPoint x: 243, endPoint y: 368, distance: 9.1
click at [243, 368] on div "Fish" at bounding box center [314, 367] width 172 height 8
click at [258, 370] on div "Fish" at bounding box center [314, 367] width 172 height 8
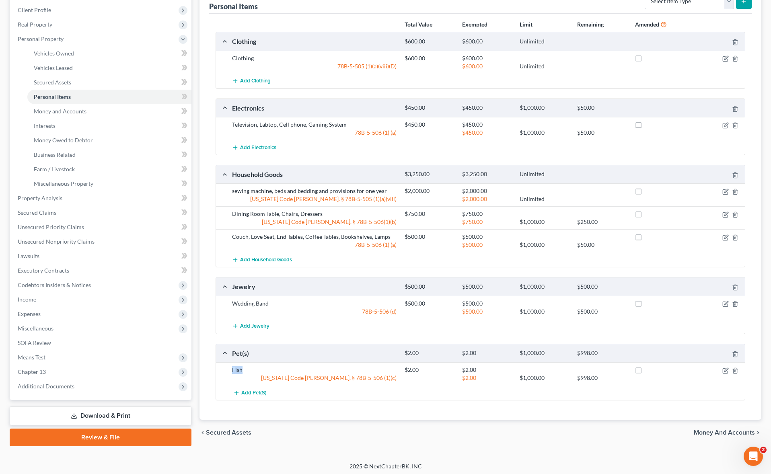
drag, startPoint x: 232, startPoint y: 368, endPoint x: 256, endPoint y: 373, distance: 25.5
click at [256, 373] on div "Fish $2.00 $2.00 [US_STATE] Code [PERSON_NAME]. § 78B-5-506 (1)(c) $2.00 $1,000…" at bounding box center [486, 374] width 517 height 16
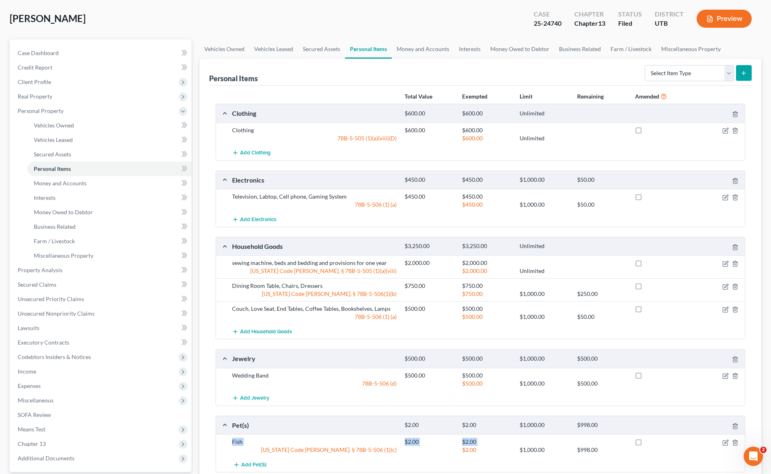
scroll to position [37, 0]
click at [725, 69] on select "Select Item Type Clothing Collectibles Of Value Electronics Firearms Household …" at bounding box center [688, 74] width 89 height 16
click at [724, 71] on select "Select Item Type Clothing Collectibles Of Value Electronics Firearms Household …" at bounding box center [688, 74] width 89 height 16
click at [425, 49] on link "Money and Accounts" at bounding box center [422, 49] width 62 height 19
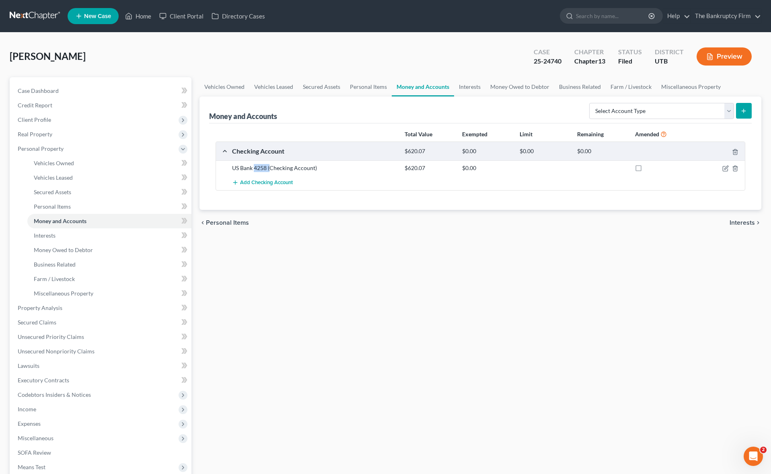
drag, startPoint x: 255, startPoint y: 167, endPoint x: 269, endPoint y: 167, distance: 14.1
click at [269, 167] on div "US Bank 4258 (Checking Account)" at bounding box center [314, 168] width 172 height 8
click at [297, 167] on div "US Bank 4258 (Checking Account)" at bounding box center [314, 168] width 172 height 8
drag, startPoint x: 253, startPoint y: 165, endPoint x: 285, endPoint y: 167, distance: 32.2
click at [274, 166] on div "US Bank 4258 (Checking Account)" at bounding box center [314, 168] width 172 height 8
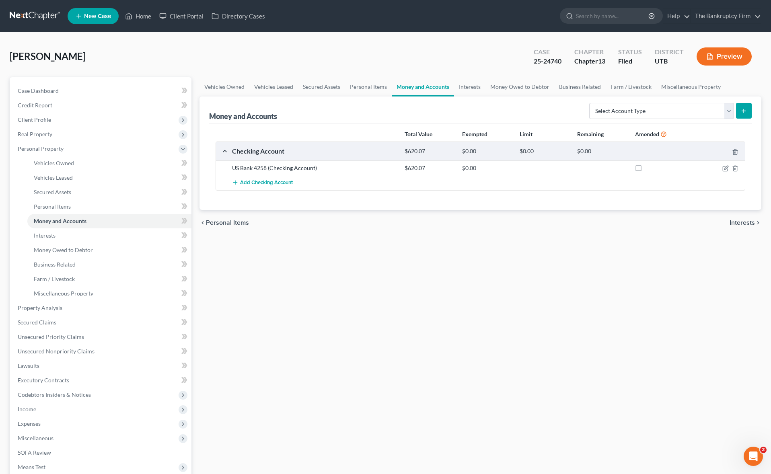
click at [285, 167] on div "US Bank 4258 (Checking Account)" at bounding box center [314, 168] width 172 height 8
drag, startPoint x: 254, startPoint y: 166, endPoint x: 292, endPoint y: 174, distance: 38.7
click at [266, 165] on div "US Bank 4258 (Checking Account)" at bounding box center [314, 168] width 172 height 8
click at [293, 167] on div "US Bank 4258 (Checking Account)" at bounding box center [314, 168] width 172 height 8
click at [669, 106] on select "Select Account Type Brokerage Cash on Hand Certificates of Deposit Checking Acc…" at bounding box center [661, 111] width 145 height 16
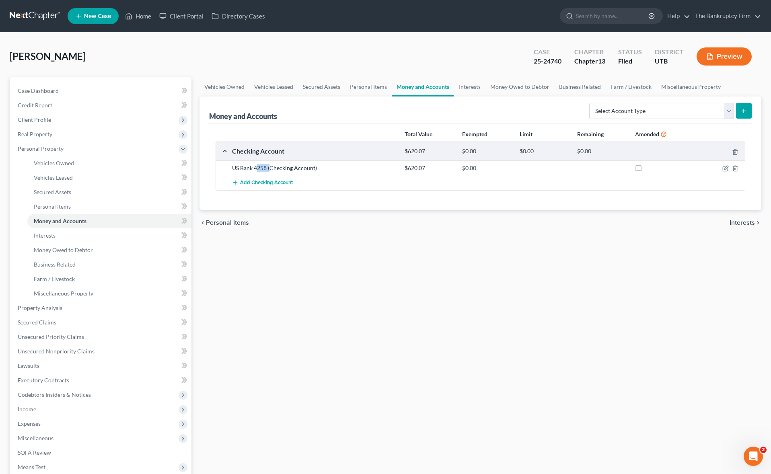
drag, startPoint x: 256, startPoint y: 167, endPoint x: 279, endPoint y: 168, distance: 23.8
click at [268, 168] on div "US Bank 4258 (Checking Account)" at bounding box center [314, 168] width 172 height 8
click at [290, 168] on div "US Bank 4258 (Checking Account)" at bounding box center [314, 168] width 172 height 8
click at [725, 112] on select "Select Account Type Brokerage Cash on Hand Certificates of Deposit Checking Acc…" at bounding box center [661, 111] width 145 height 16
click at [27, 410] on span "Income" at bounding box center [27, 409] width 18 height 7
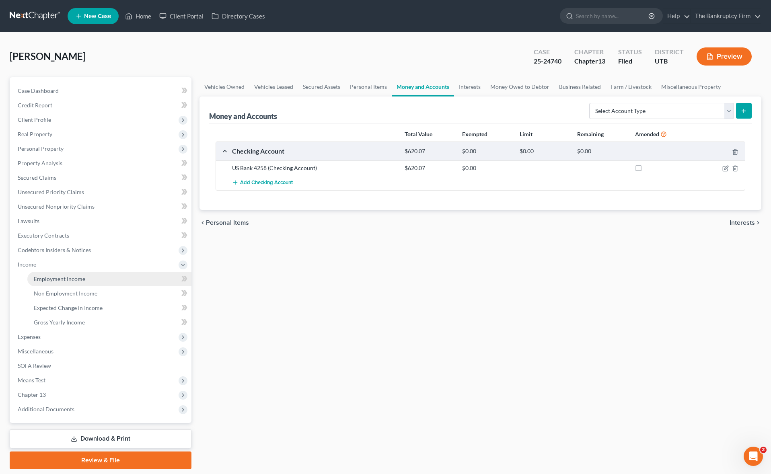
click at [68, 280] on span "Employment Income" at bounding box center [59, 278] width 51 height 7
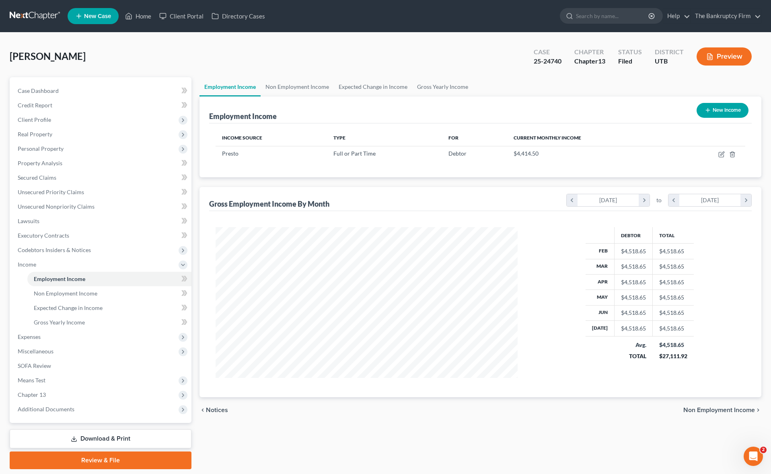
scroll to position [151, 318]
click at [720, 152] on icon "button" at bounding box center [721, 154] width 6 height 6
select select "0"
select select "46"
select select "3"
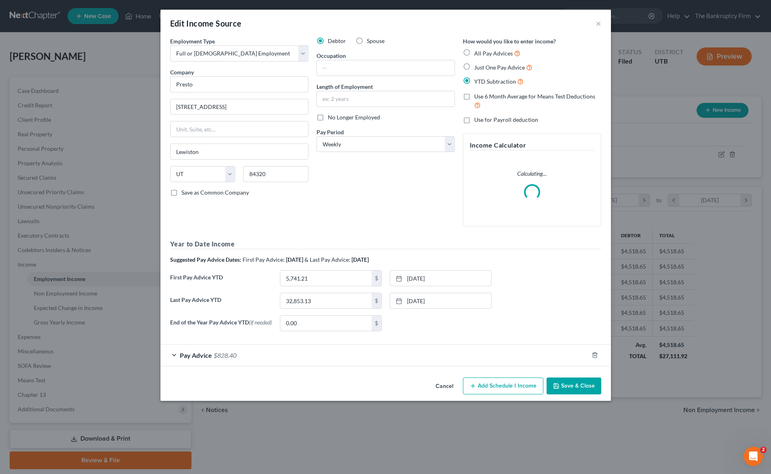
click at [177, 355] on div "Pay Advice $828.40" at bounding box center [374, 354] width 428 height 21
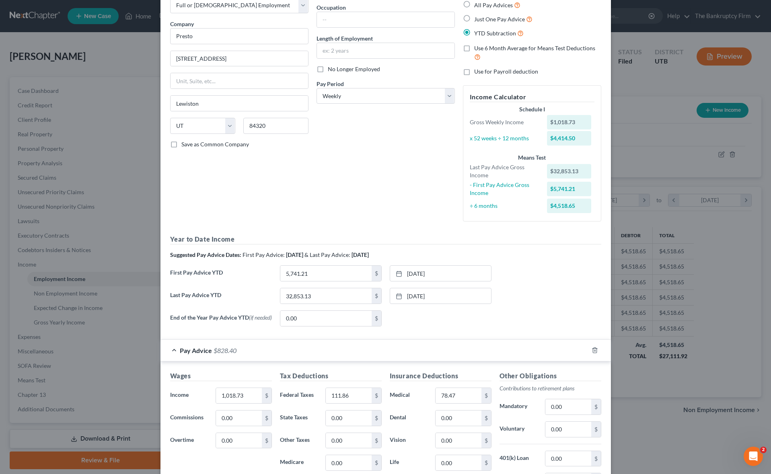
scroll to position [0, 0]
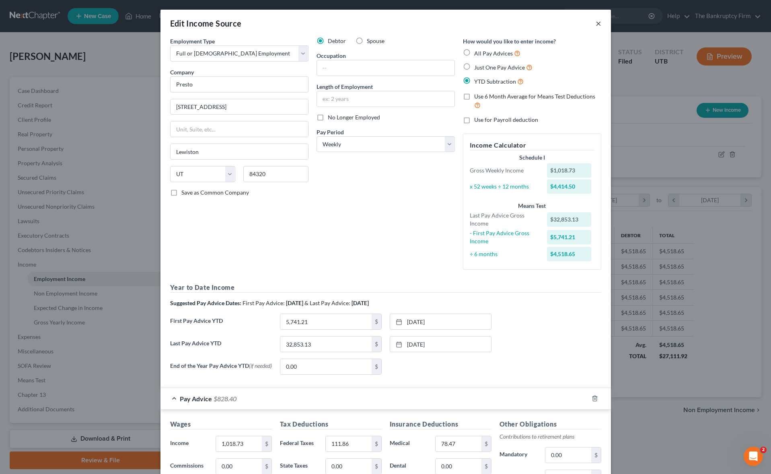
click at [598, 22] on button "×" at bounding box center [598, 23] width 6 height 10
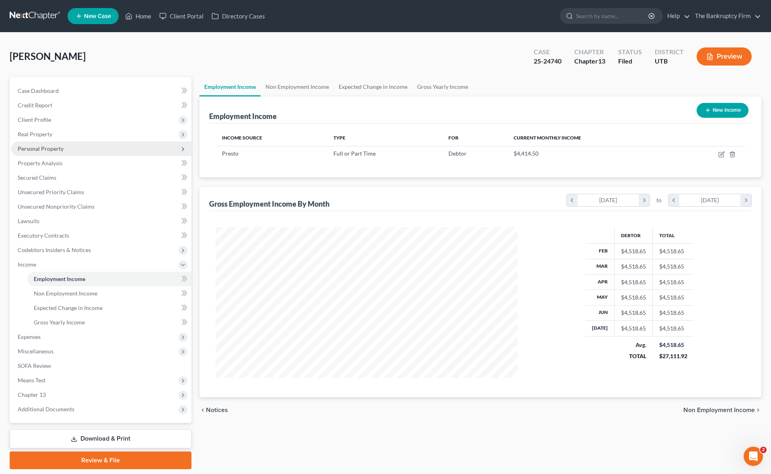
click at [55, 147] on span "Personal Property" at bounding box center [41, 148] width 46 height 7
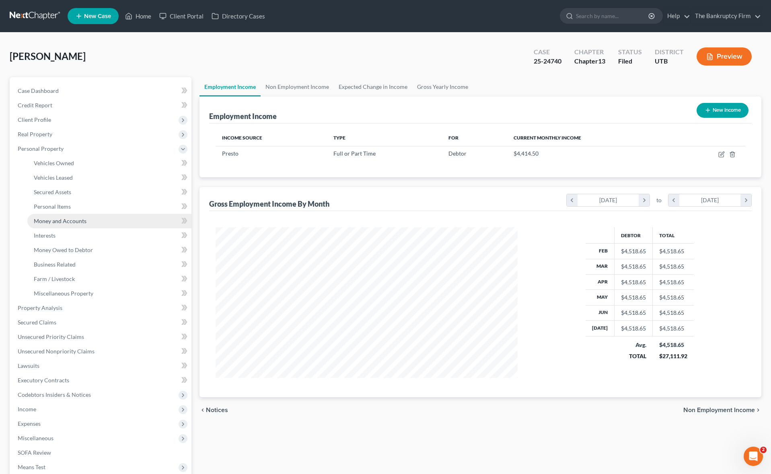
drag, startPoint x: 62, startPoint y: 220, endPoint x: 90, endPoint y: 221, distance: 28.5
click at [62, 220] on span "Money and Accounts" at bounding box center [60, 220] width 53 height 7
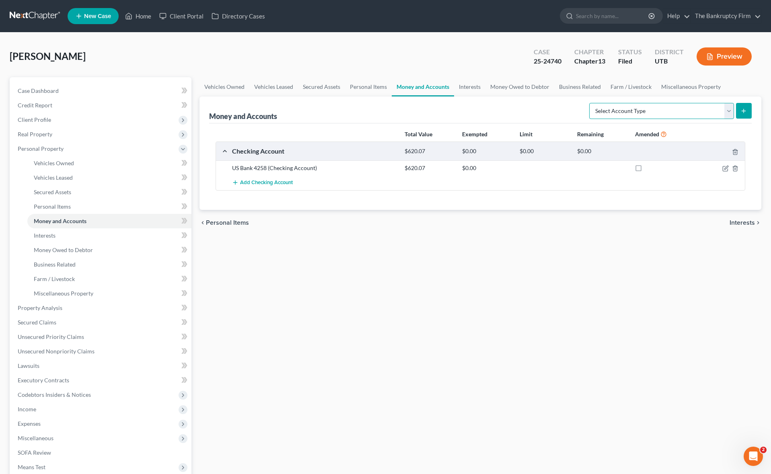
click at [654, 113] on select "Select Account Type Brokerage Cash on Hand Certificates of Deposit Checking Acc…" at bounding box center [661, 111] width 145 height 16
select select "other"
click at [590, 103] on select "Select Account Type Brokerage Cash on Hand Certificates of Deposit Checking Acc…" at bounding box center [661, 111] width 145 height 16
click at [748, 108] on button "submit" at bounding box center [744, 111] width 16 height 16
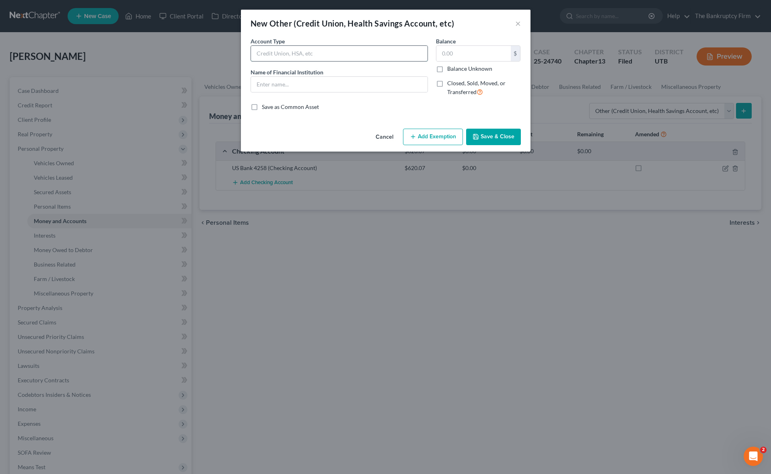
click at [303, 55] on input "text" at bounding box center [339, 53] width 176 height 15
type input "Venmo"
click at [481, 92] on icon at bounding box center [479, 92] width 6 height 8
click at [455, 84] on input "Closed, Sold, Moved, or Transferred" at bounding box center [452, 81] width 5 height 5
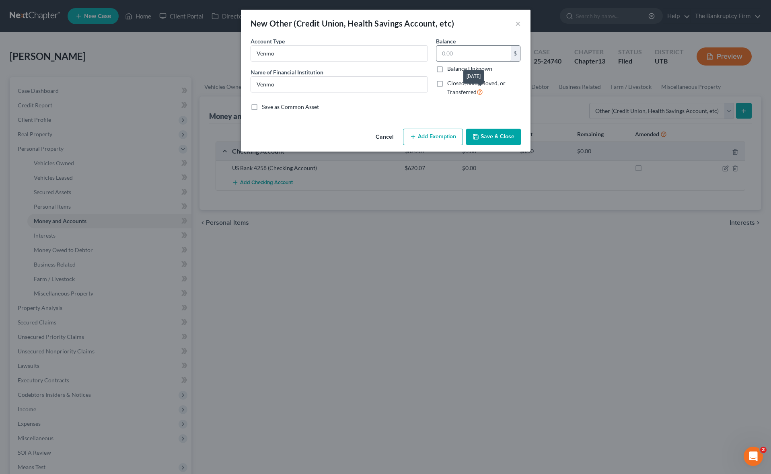
checkbox input "true"
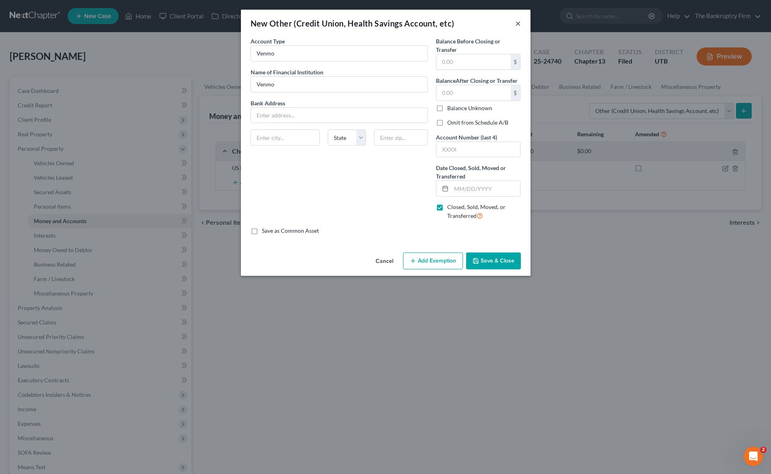
click at [515, 21] on button "×" at bounding box center [518, 23] width 6 height 10
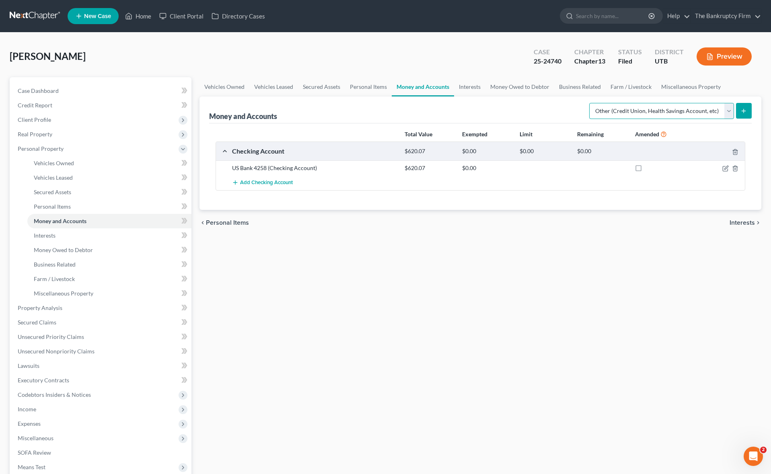
click at [726, 111] on select "Select Account Type Brokerage Cash on Hand Certificates of Deposit Checking Acc…" at bounding box center [661, 111] width 145 height 16
click at [724, 168] on icon "button" at bounding box center [725, 168] width 6 height 6
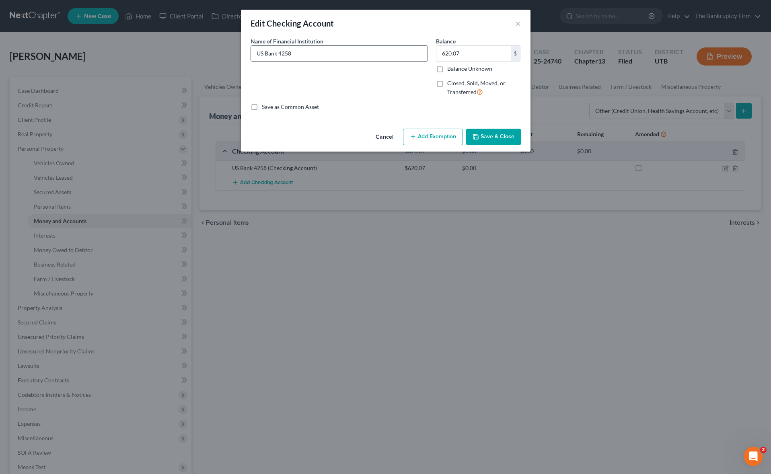
click at [338, 52] on input "US Bank 4258" at bounding box center [339, 53] width 176 height 15
drag, startPoint x: 275, startPoint y: 55, endPoint x: 309, endPoint y: 56, distance: 34.2
click at [281, 55] on input "US Bank 4258 (Closed)" at bounding box center [339, 53] width 176 height 15
click at [315, 55] on input "US Bank 4258 (Closed)" at bounding box center [339, 53] width 176 height 15
drag, startPoint x: 291, startPoint y: 53, endPoint x: 360, endPoint y: 56, distance: 68.8
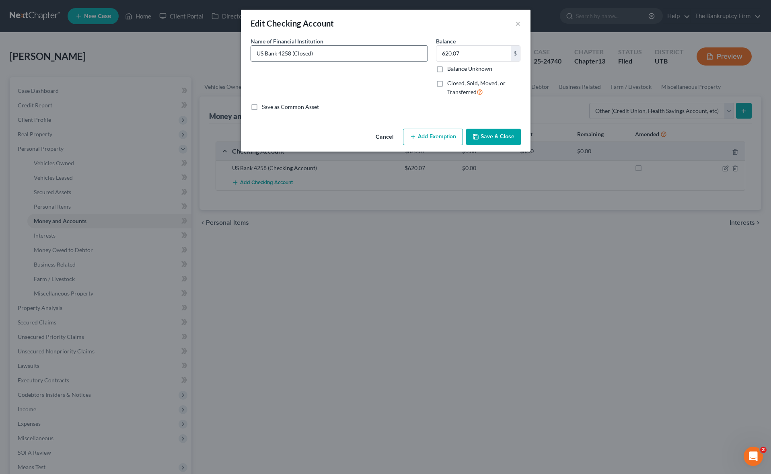
click at [360, 56] on input "US Bank 4258 (Closed)" at bounding box center [339, 53] width 176 height 15
type input "US Bank 4258"
click at [492, 135] on button "Save & Close" at bounding box center [493, 137] width 55 height 17
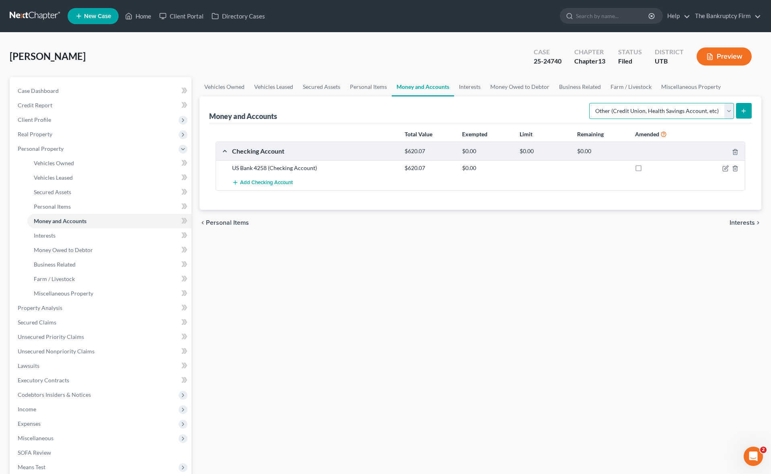
click at [707, 112] on select "Select Account Type Brokerage Cash on Hand Certificates of Deposit Checking Acc…" at bounding box center [661, 111] width 145 height 16
click at [728, 108] on select "Select Account Type Brokerage Cash on Hand Certificates of Deposit Checking Acc…" at bounding box center [661, 111] width 145 height 16
click at [469, 88] on link "Interests" at bounding box center [469, 86] width 31 height 19
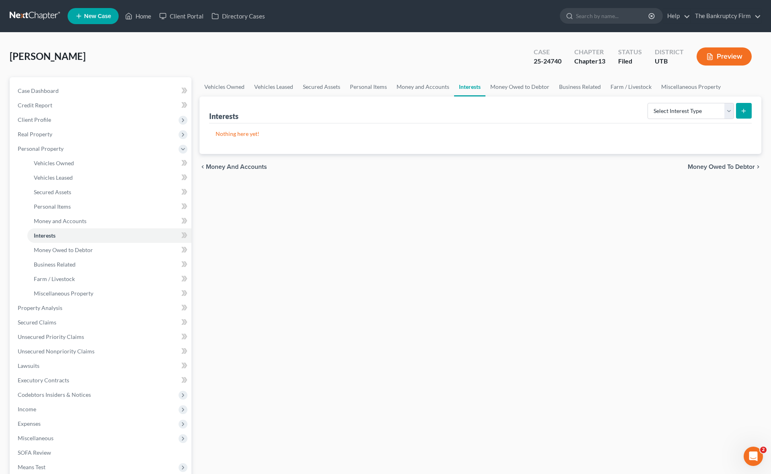
click at [464, 85] on link "Interests" at bounding box center [469, 86] width 31 height 19
click at [728, 111] on select "Select Interest Type 401K Annuity Bond Education IRA Government Bond Government…" at bounding box center [690, 111] width 86 height 16
click at [727, 109] on select "Select Interest Type 401K Annuity Bond Education IRA Government Bond Government…" at bounding box center [690, 111] width 86 height 16
click at [729, 111] on select "Select Interest Type 401K Annuity Bond Education IRA Government Bond Government…" at bounding box center [690, 111] width 86 height 16
click at [521, 84] on link "Money Owed to Debtor" at bounding box center [519, 86] width 69 height 19
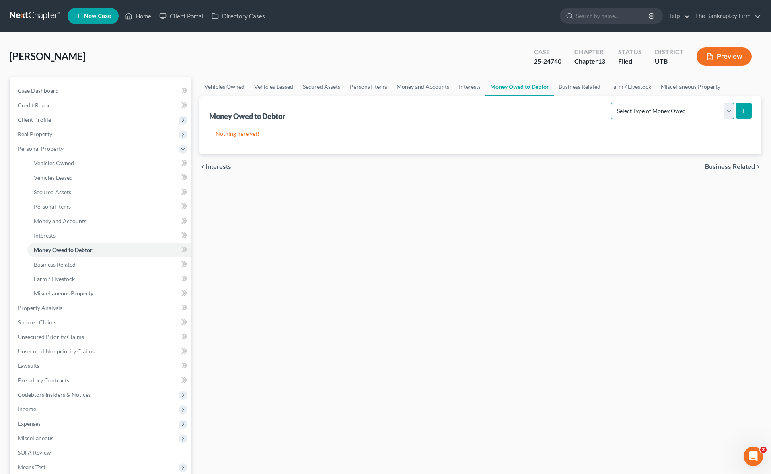
click at [715, 107] on select "Select Type of Money Owed Accounts Receivable Alimony Child Support Claims Agai…" at bounding box center [672, 111] width 123 height 16
select select "social_security_benefits"
click at [612, 103] on select "Select Type of Money Owed Accounts Receivable Alimony Child Support Claims Agai…" at bounding box center [672, 111] width 123 height 16
click at [741, 109] on icon "submit" at bounding box center [743, 111] width 6 height 6
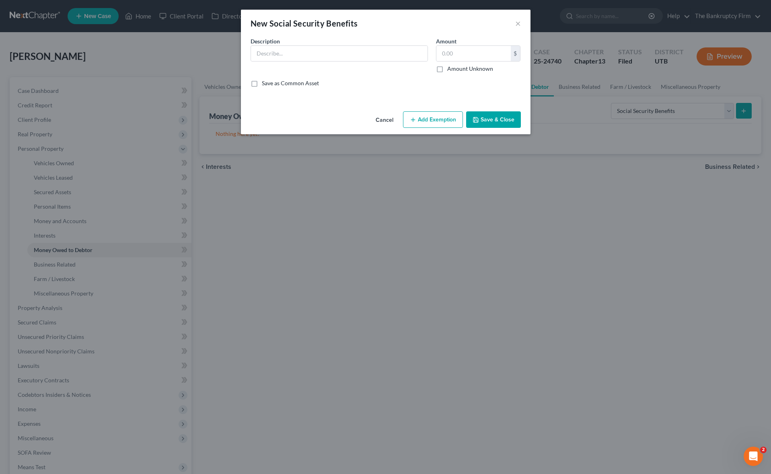
click at [430, 120] on button "Add Exemption" at bounding box center [433, 119] width 60 height 17
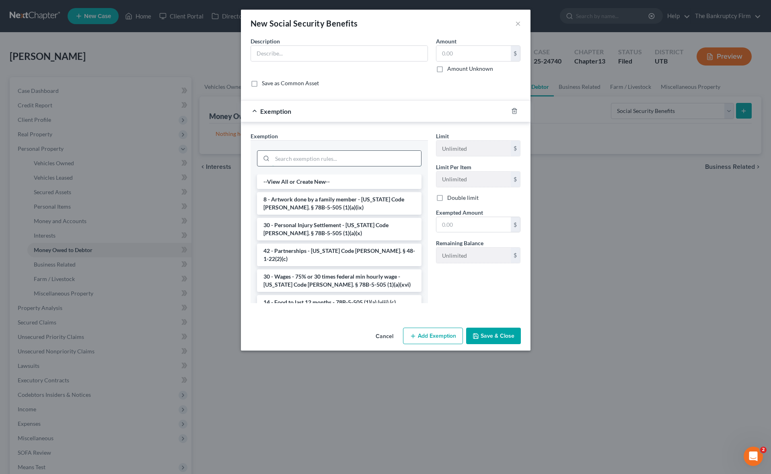
click at [325, 160] on input "search" at bounding box center [346, 158] width 149 height 15
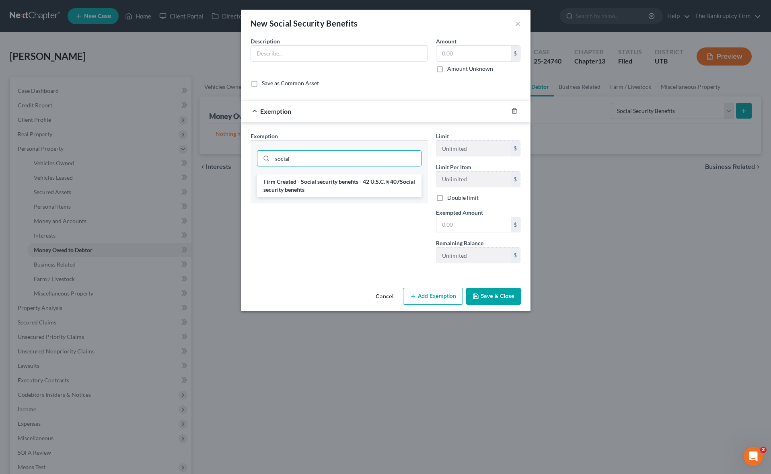
type input "social"
click at [386, 295] on button "Cancel" at bounding box center [384, 297] width 31 height 16
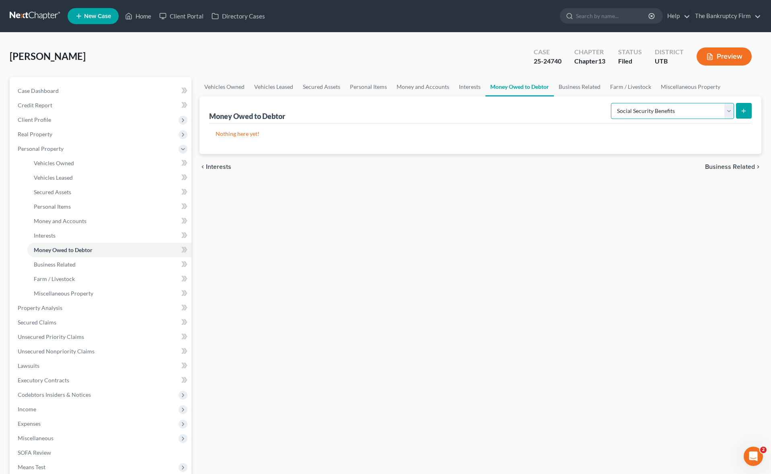
click at [729, 109] on select "Select Type of Money Owed Accounts Receivable Alimony Child Support Claims Agai…" at bounding box center [672, 111] width 123 height 16
click at [582, 88] on link "Business Related" at bounding box center [578, 86] width 51 height 19
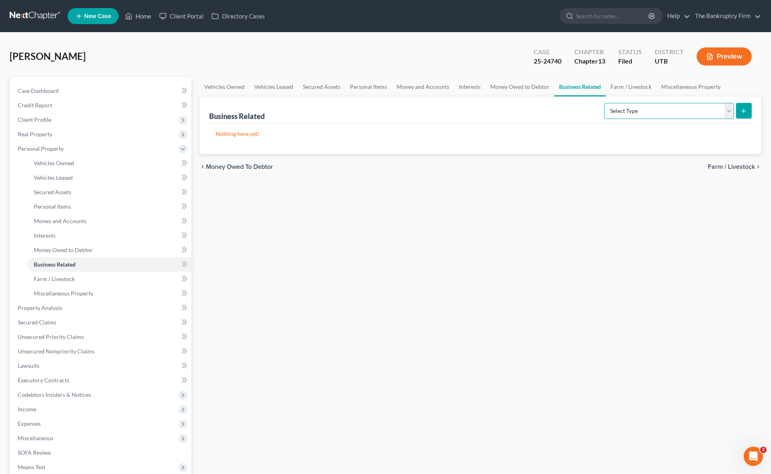
click at [723, 107] on select "Select Type Customer Lists Franchises Inventory Licenses Machinery Office Equip…" at bounding box center [669, 111] width 130 height 16
click at [633, 88] on link "Farm / Livestock" at bounding box center [630, 86] width 51 height 19
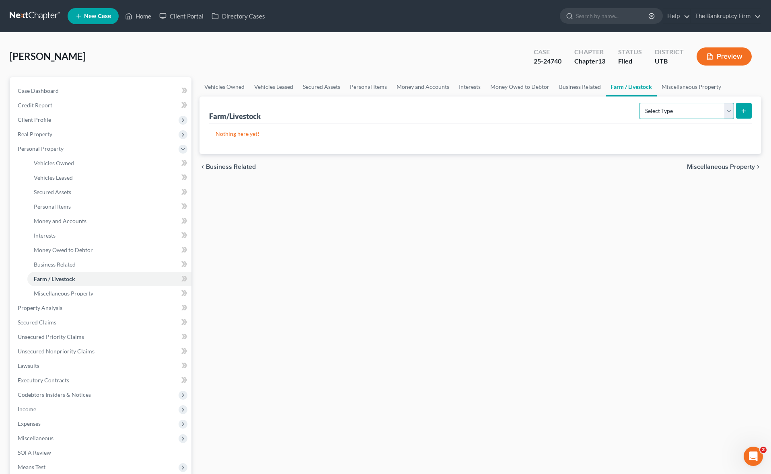
click at [724, 109] on select "Select Type Animals & Livestock Crops: Growing or Harvested Farming Equipment F…" at bounding box center [686, 111] width 95 height 16
click at [584, 85] on link "Business Related" at bounding box center [579, 86] width 51 height 19
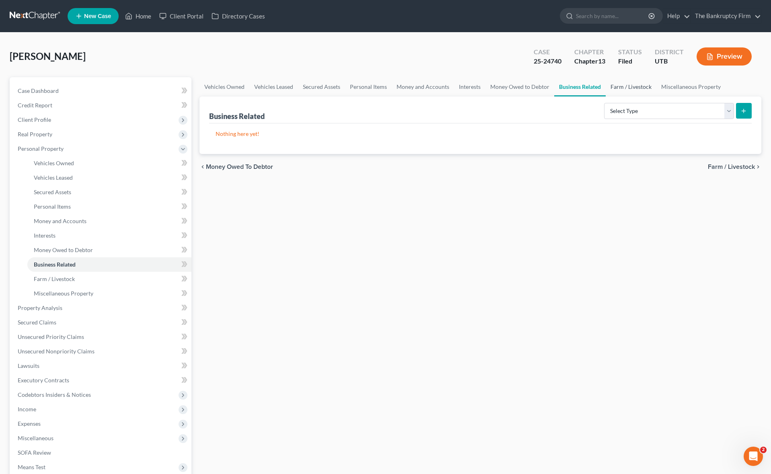
click at [633, 87] on link "Farm / Livestock" at bounding box center [630, 86] width 51 height 19
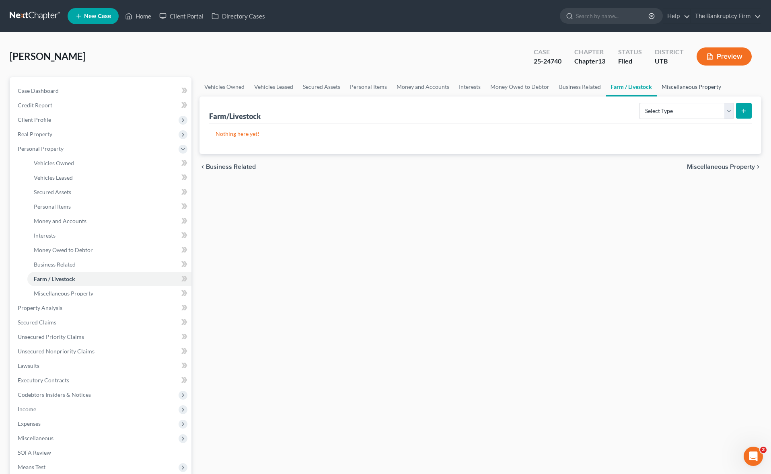
click at [697, 86] on link "Miscellaneous Property" at bounding box center [690, 86] width 69 height 19
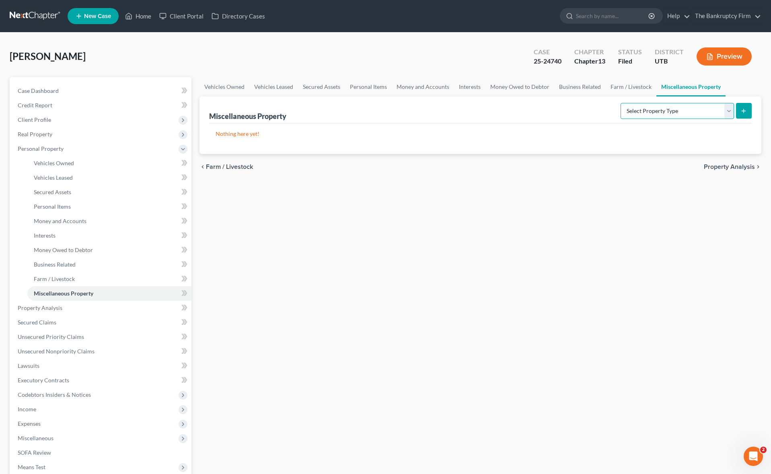
click at [726, 110] on select "Select Property Type Assigned for Creditor Benefit [DATE] Holding for Another N…" at bounding box center [676, 111] width 113 height 16
select select "holding_for_another"
click at [620, 103] on select "Select Property Type Assigned for Creditor Benefit [DATE] Holding for Another N…" at bounding box center [676, 111] width 113 height 16
click at [744, 109] on icon "submit" at bounding box center [743, 111] width 6 height 6
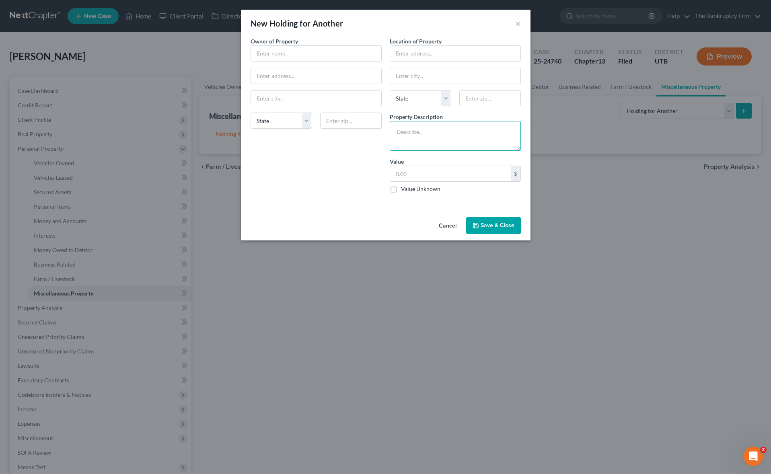
click at [413, 131] on textarea at bounding box center [454, 136] width 131 height 30
type textarea "A"
type textarea "All household goods and furnsihgin in the home are property of [PERSON_NAME]'s …"
click at [445, 225] on button "Cancel" at bounding box center [447, 226] width 31 height 16
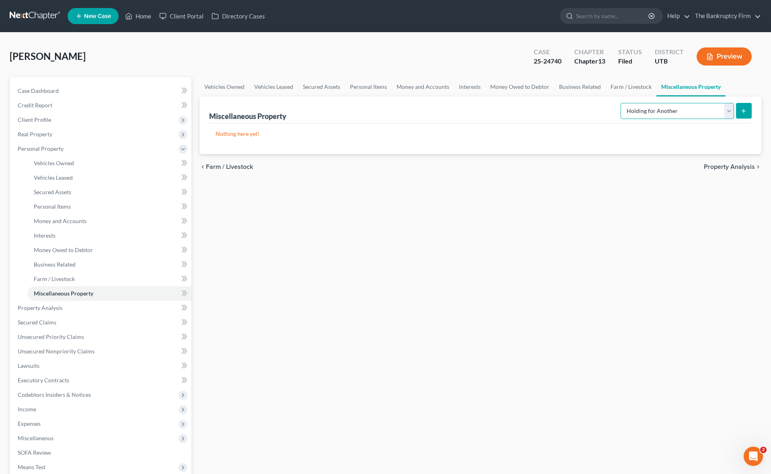
click at [728, 107] on select "Select Property Type Assigned for Creditor Benefit [DATE] Holding for Another N…" at bounding box center [676, 111] width 113 height 16
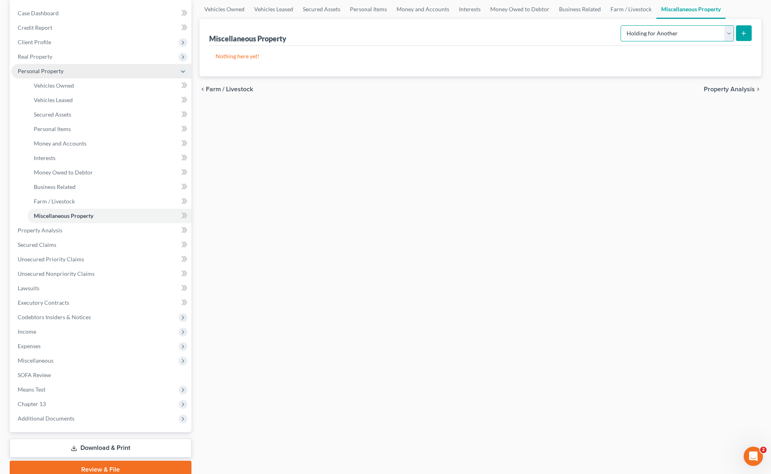
scroll to position [78, 0]
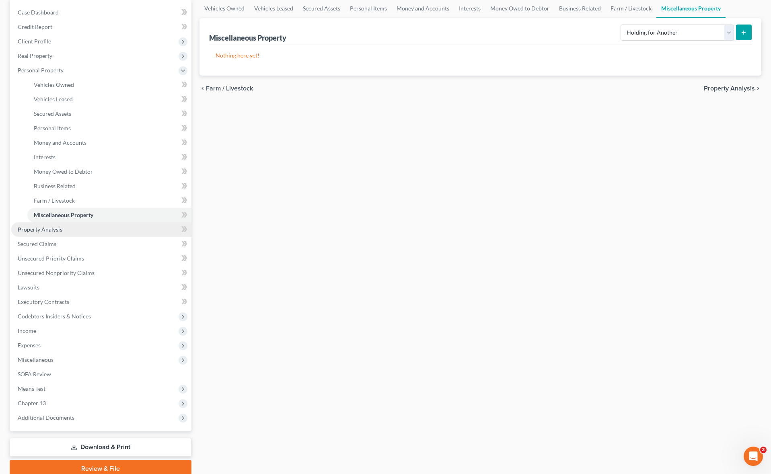
click at [60, 231] on span "Property Analysis" at bounding box center [40, 229] width 45 height 7
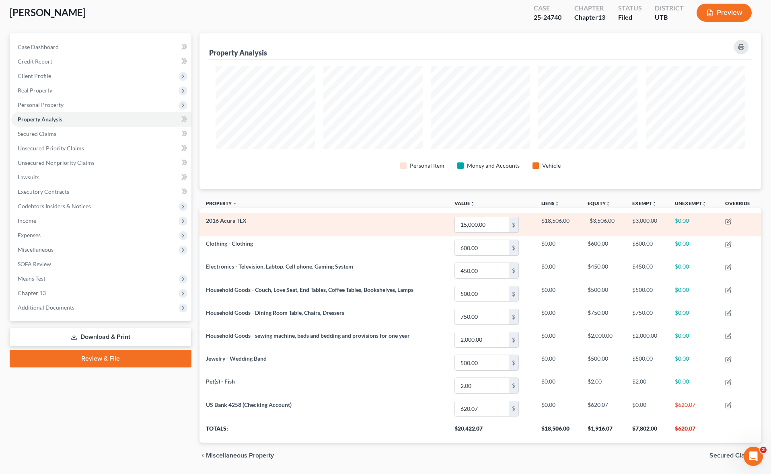
scroll to position [69, 0]
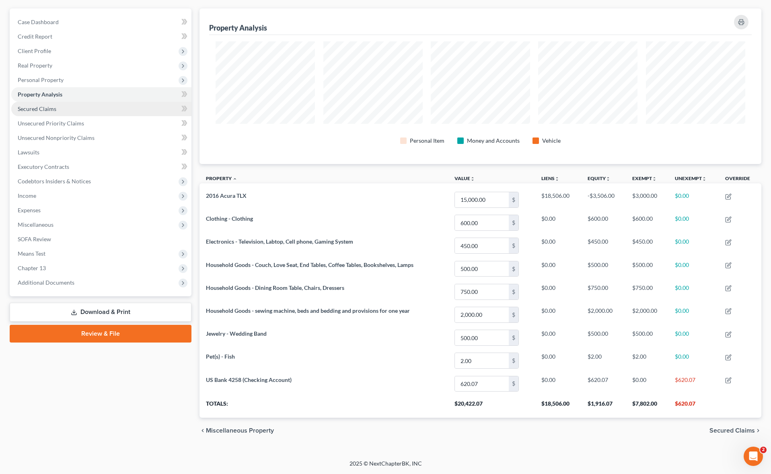
click at [49, 107] on span "Secured Claims" at bounding box center [37, 108] width 39 height 7
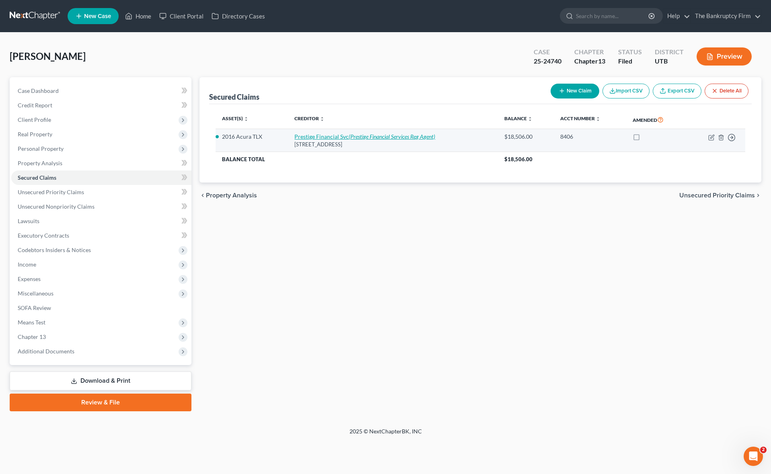
click at [391, 135] on icon "(Prestige Financial Services Reg Agent)" at bounding box center [391, 136] width 86 height 7
select select "46"
select select "0"
select select "2"
select select "0"
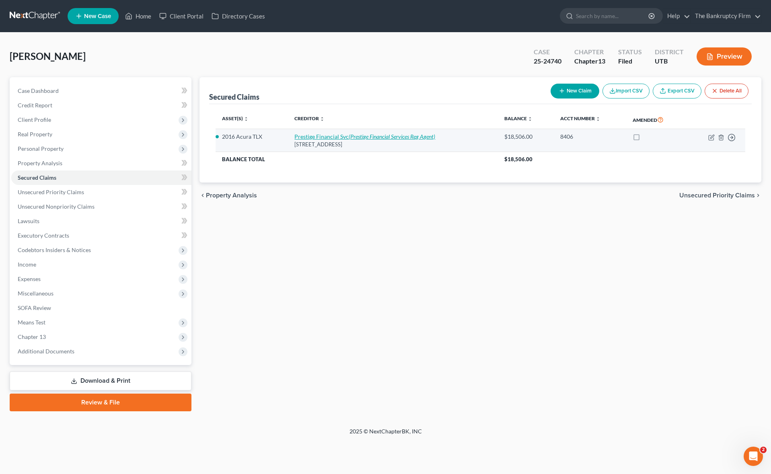
select select "0"
select select "46"
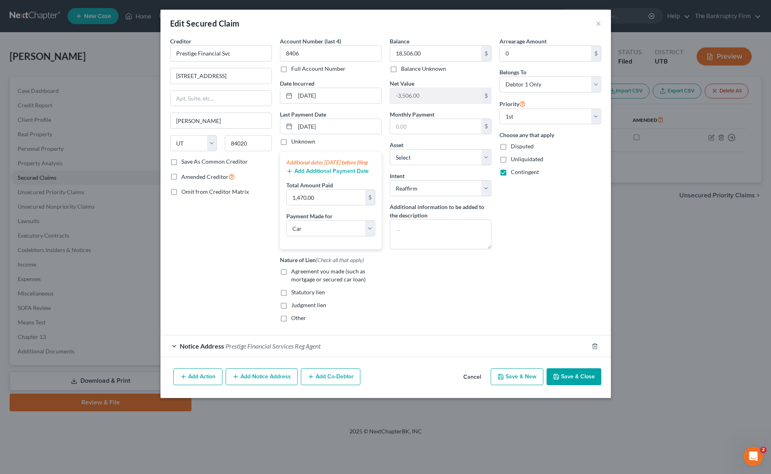
click at [180, 350] on span "Notice Address" at bounding box center [202, 346] width 44 height 8
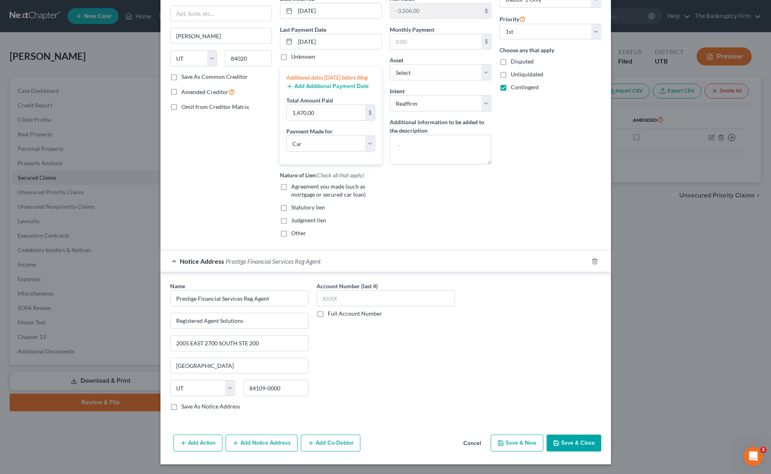
scroll to position [88, 0]
click at [570, 451] on button "Save & Close" at bounding box center [573, 443] width 55 height 17
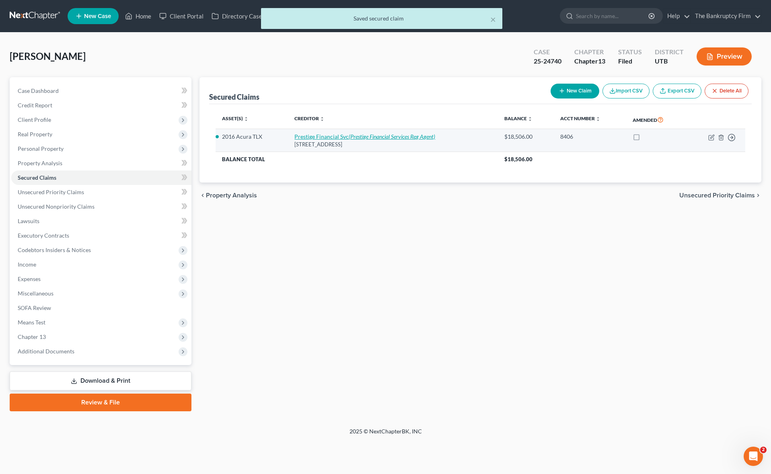
click at [351, 135] on icon "(Prestige Financial Services Reg Agent)" at bounding box center [391, 136] width 86 height 7
select select "46"
select select "0"
select select "2"
select select "0"
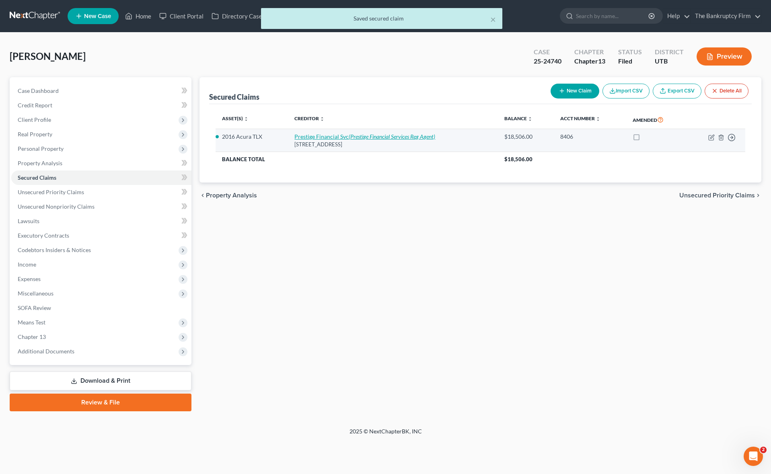
select select "0"
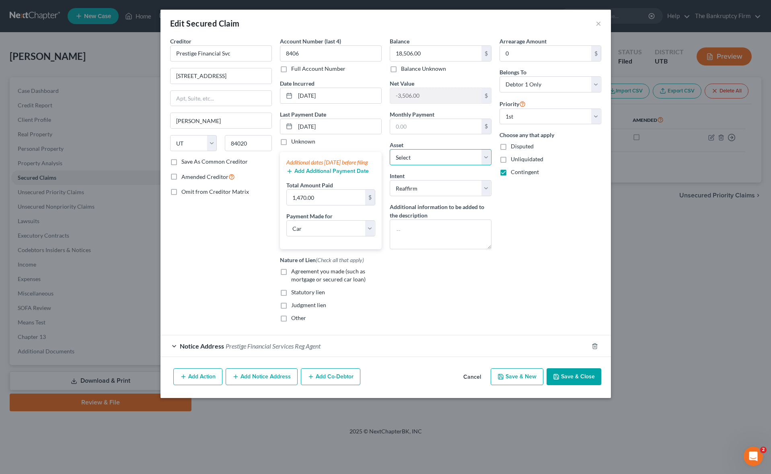
click at [486, 158] on select "Select Other Multiple Assets Clothing - Clothing - $600.0 Household Goods - sew…" at bounding box center [440, 157] width 102 height 16
click at [389, 149] on select "Select Other Multiple Assets Clothing - Clothing - $600.0 Household Goods - sew…" at bounding box center [440, 157] width 102 height 16
click at [488, 156] on select "Select Other Multiple Assets Clothing - Clothing - $600.0 Household Goods - sew…" at bounding box center [440, 157] width 102 height 16
click at [564, 385] on button "Save & Close" at bounding box center [573, 376] width 55 height 17
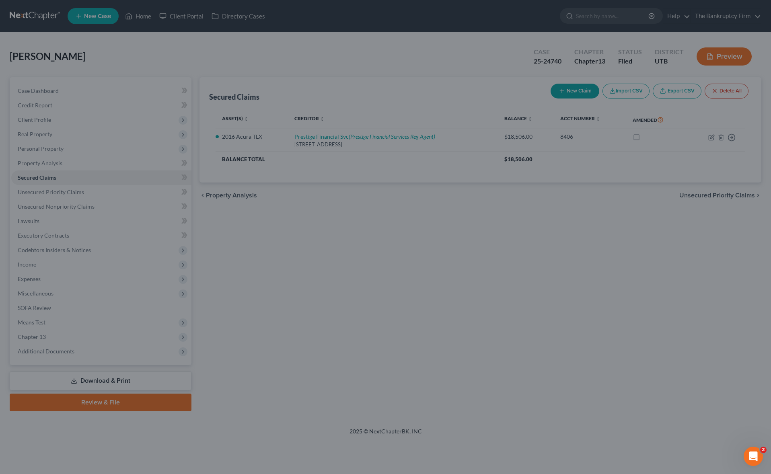
select select "6"
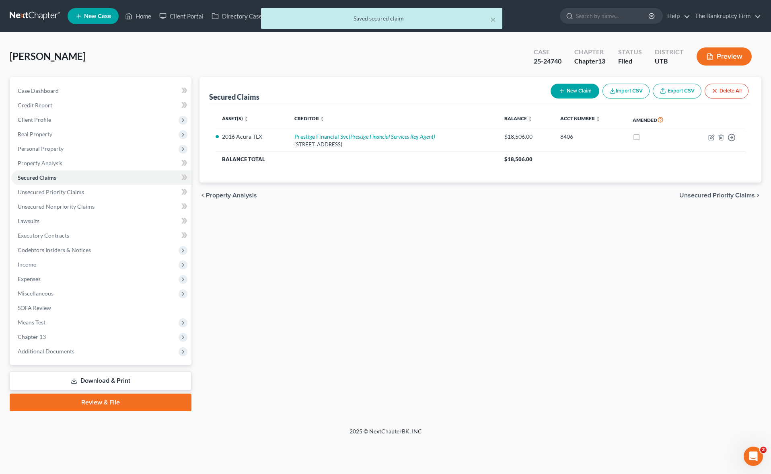
click at [603, 19] on div "× Saved secured claim" at bounding box center [381, 20] width 771 height 25
drag, startPoint x: 603, startPoint y: 17, endPoint x: 588, endPoint y: 18, distance: 14.1
click at [596, 17] on div "× Saved secured claim" at bounding box center [381, 20] width 771 height 25
drag, startPoint x: 494, startPoint y: 18, endPoint x: 608, endPoint y: 15, distance: 114.2
click at [510, 18] on div "× Saved secured claim" at bounding box center [381, 20] width 771 height 25
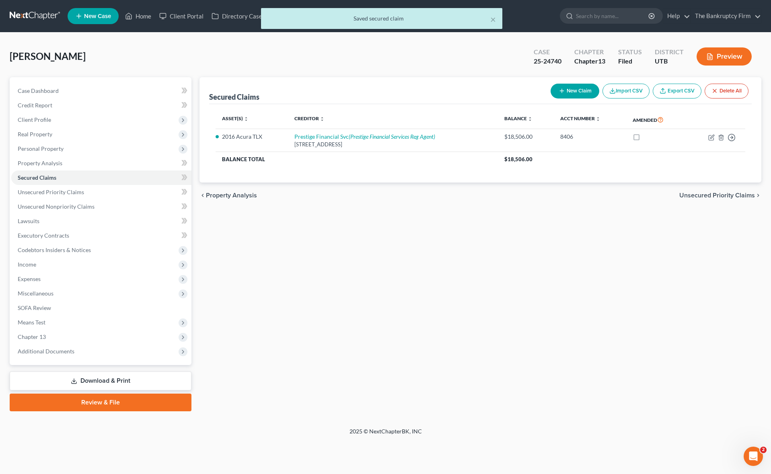
click at [595, 15] on div "× Saved secured claim" at bounding box center [381, 20] width 771 height 25
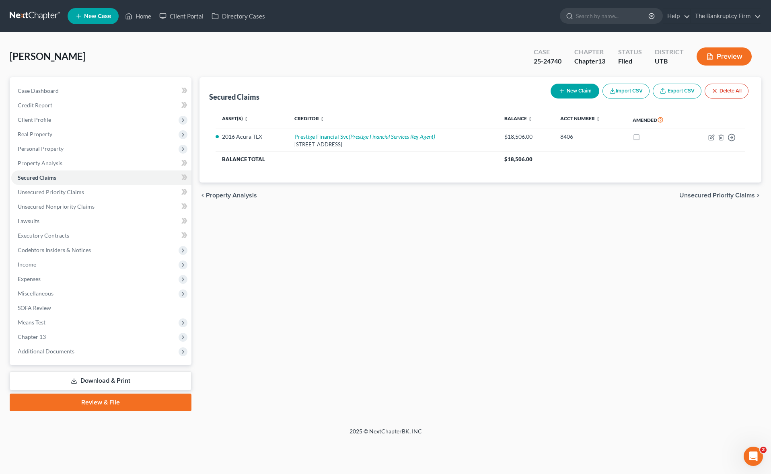
click at [584, 14] on div "Home New Case Client Portal Directory Cases The Bankruptcy Firm [EMAIL_ADDRESS]…" at bounding box center [385, 237] width 771 height 474
click at [584, 14] on input "search" at bounding box center [613, 15] width 74 height 15
type input "[PERSON_NAME]"
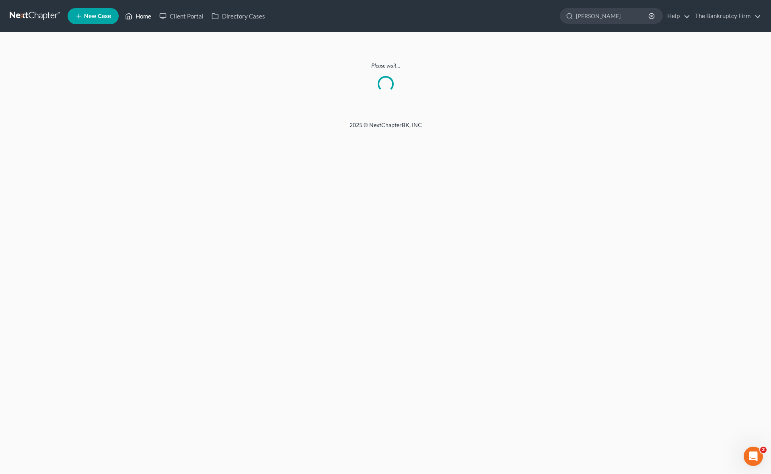
click at [141, 17] on link "Home" at bounding box center [138, 16] width 34 height 14
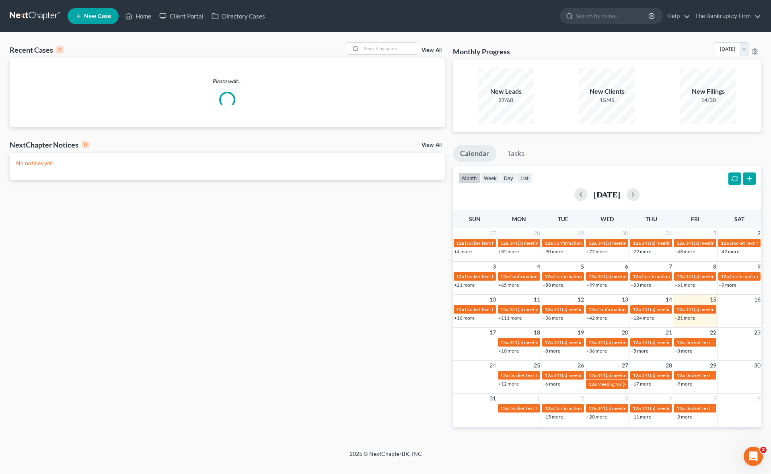
click at [438, 47] on link "View All" at bounding box center [431, 50] width 20 height 6
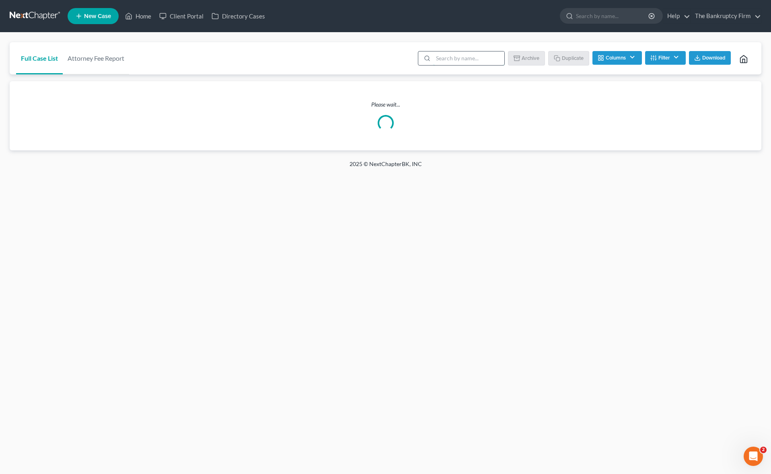
click at [478, 58] on input "search" at bounding box center [468, 58] width 71 height 14
type input "[PERSON_NAME]"
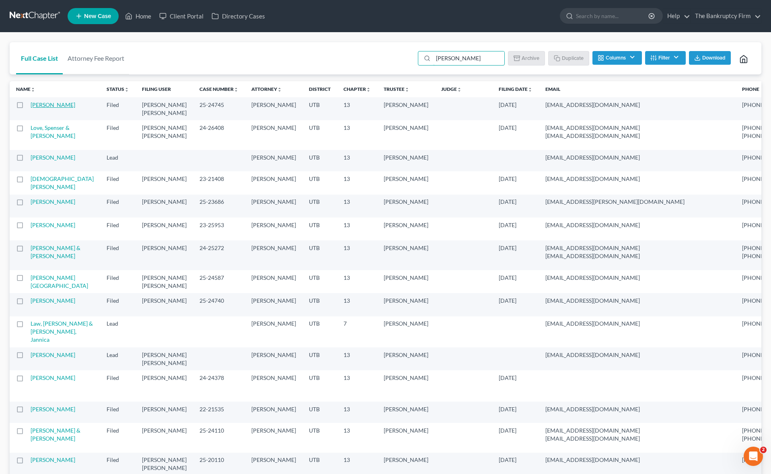
click at [33, 105] on link "[PERSON_NAME]" at bounding box center [53, 104] width 45 height 7
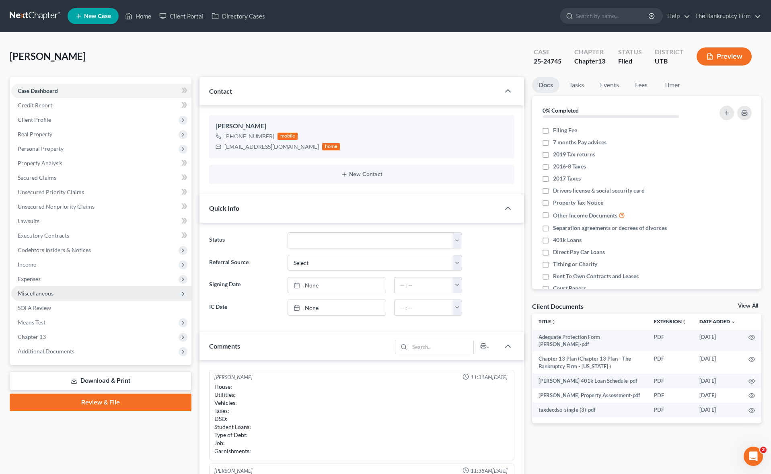
scroll to position [63, 0]
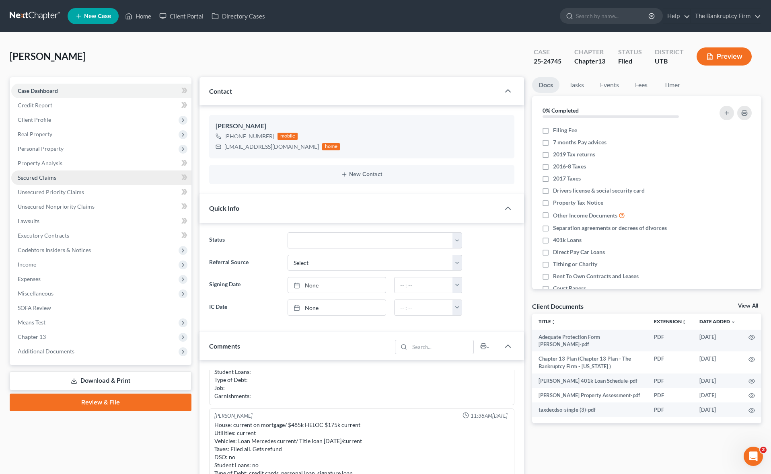
click at [57, 174] on link "Secured Claims" at bounding box center [101, 177] width 180 height 14
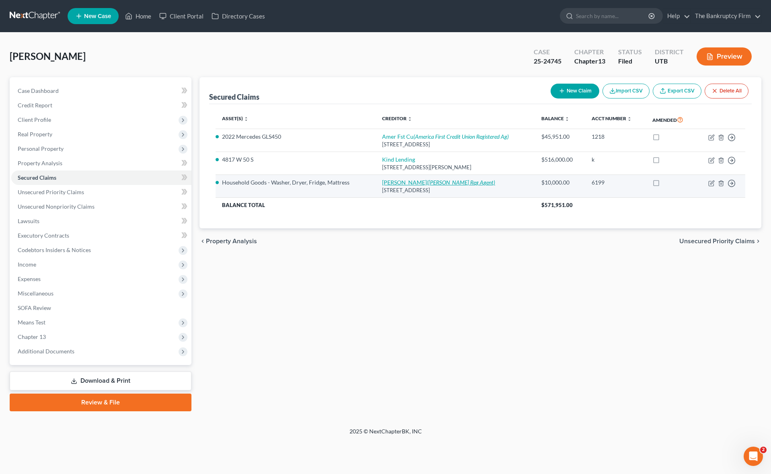
click at [397, 181] on link "[PERSON_NAME] ([PERSON_NAME] Reg Agent)" at bounding box center [438, 182] width 113 height 7
select select "46"
select select "2"
select select "0"
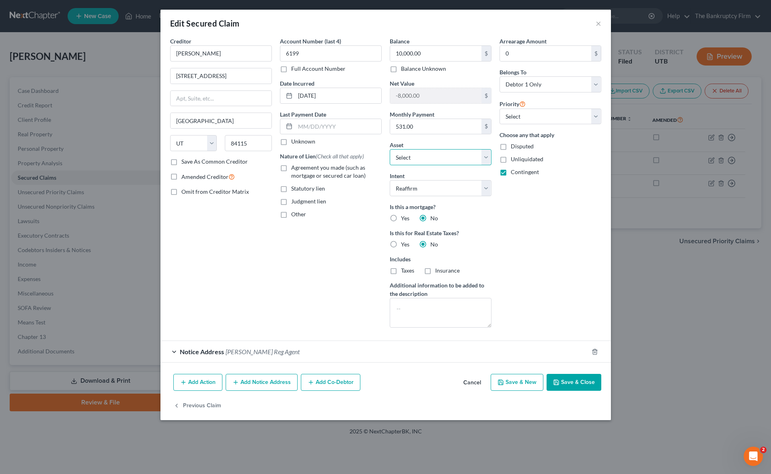
click at [486, 156] on select "Select Other Multiple Assets Sports & Hobby Equipment - Gold Clubs, Golf Balls …" at bounding box center [440, 157] width 102 height 16
click at [585, 385] on button "Save & Close" at bounding box center [573, 382] width 55 height 17
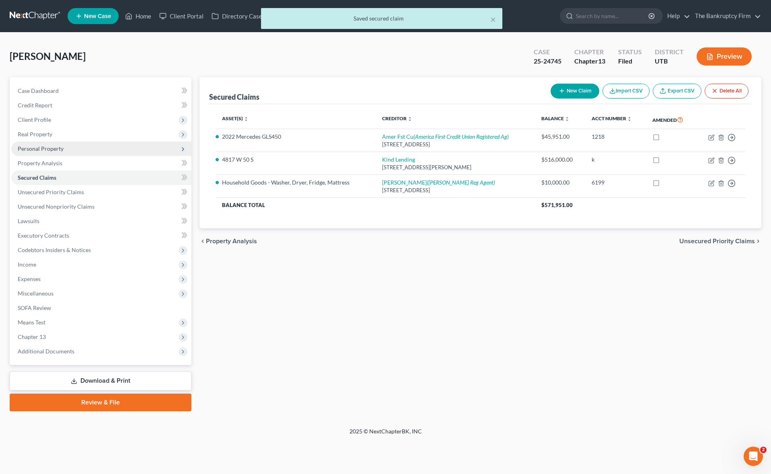
click at [51, 149] on span "Personal Property" at bounding box center [41, 148] width 46 height 7
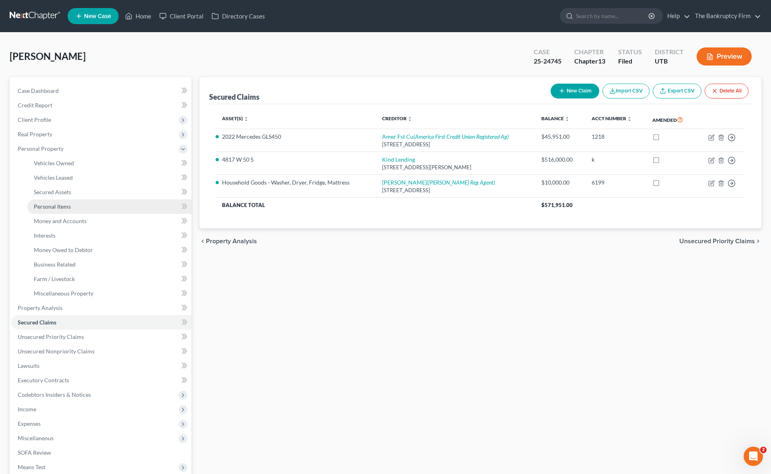
click at [74, 205] on link "Personal Items" at bounding box center [109, 206] width 164 height 14
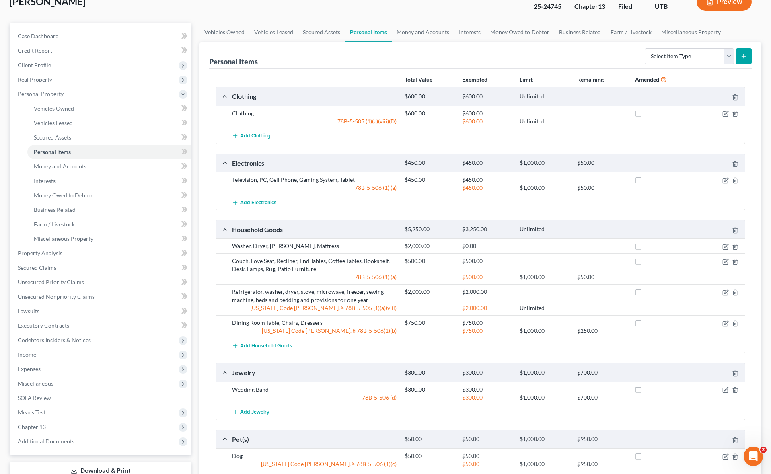
scroll to position [58, 0]
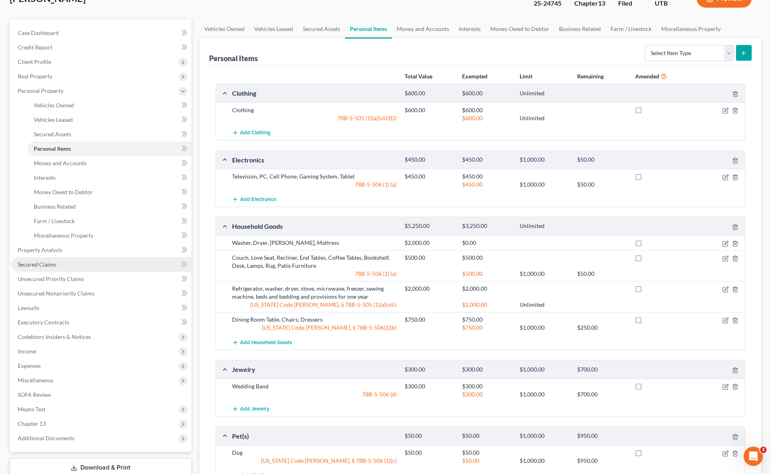
click at [49, 262] on span "Secured Claims" at bounding box center [37, 264] width 39 height 7
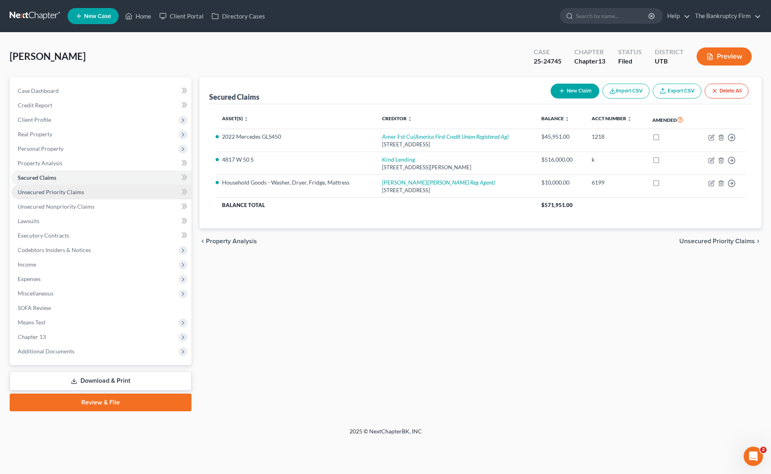
click at [84, 189] on link "Unsecured Priority Claims" at bounding box center [101, 192] width 180 height 14
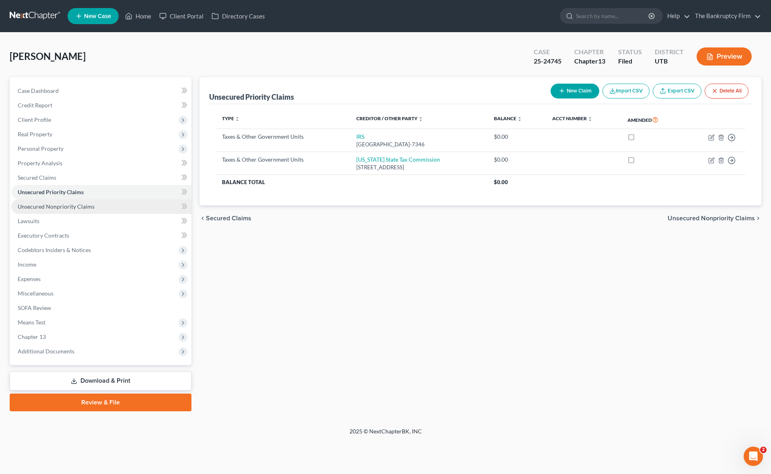
click at [53, 205] on span "Unsecured Nonpriority Claims" at bounding box center [56, 206] width 77 height 7
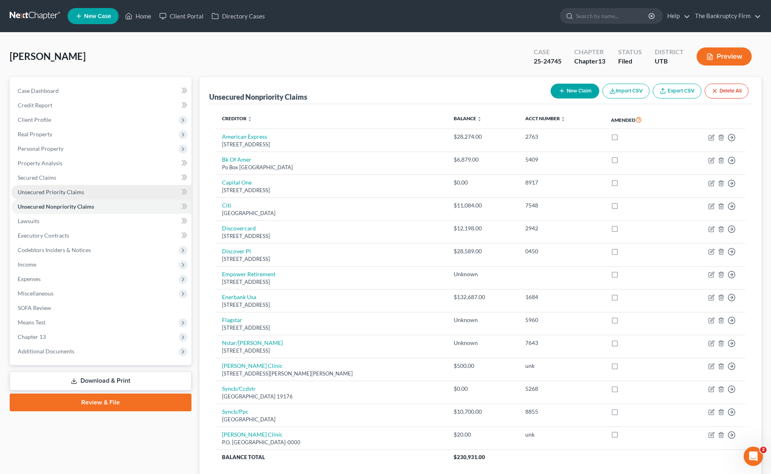
click at [52, 189] on span "Unsecured Priority Claims" at bounding box center [51, 192] width 66 height 7
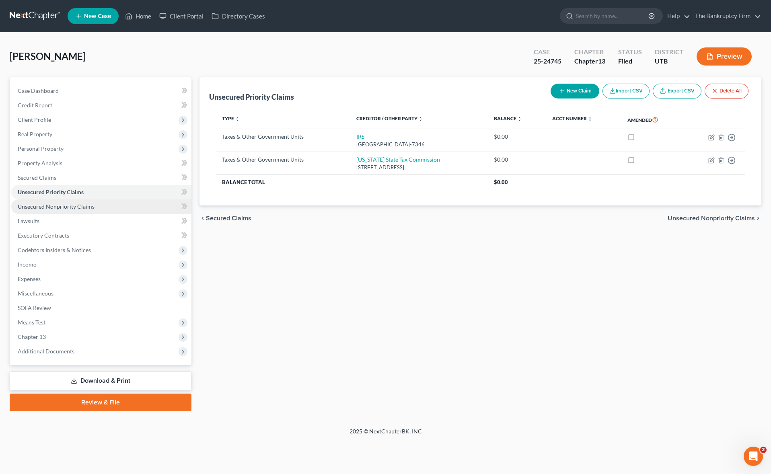
click at [100, 206] on link "Unsecured Nonpriority Claims" at bounding box center [101, 206] width 180 height 14
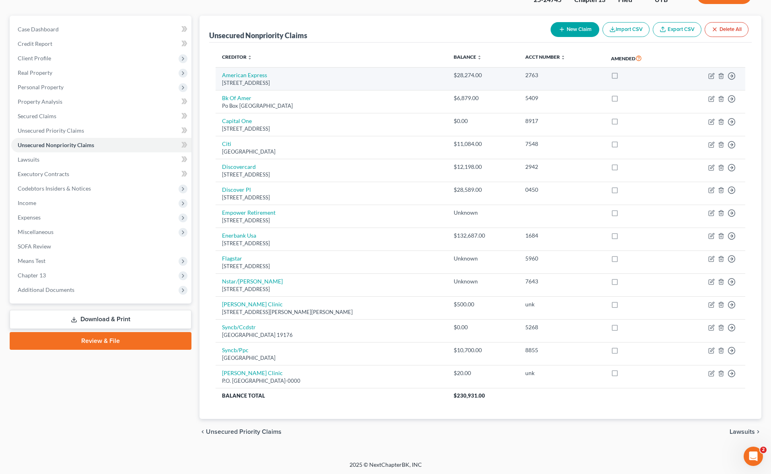
scroll to position [63, 0]
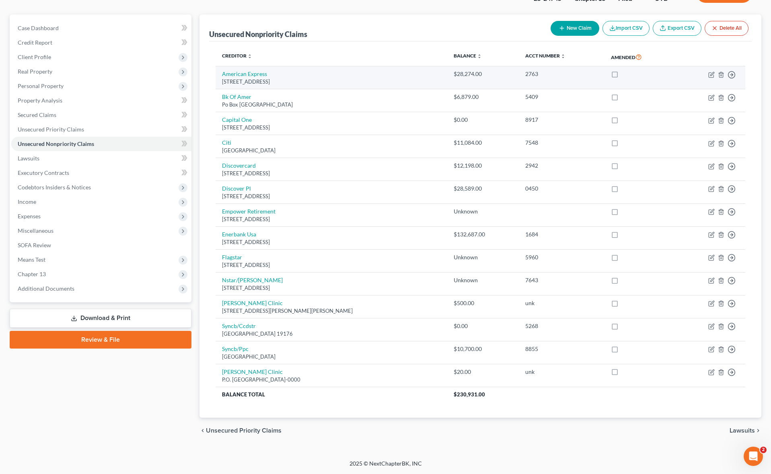
drag, startPoint x: 222, startPoint y: 82, endPoint x: 316, endPoint y: 83, distance: 94.1
click at [316, 83] on div "[STREET_ADDRESS]" at bounding box center [331, 82] width 219 height 8
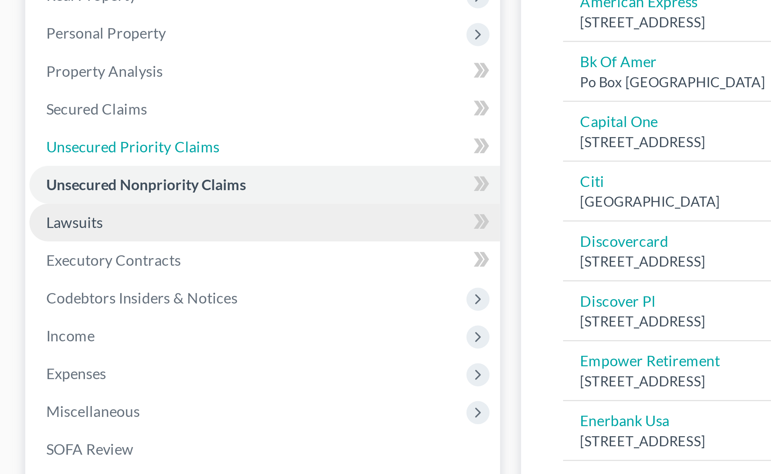
click at [21, 131] on link "Unsecured Priority Claims" at bounding box center [101, 129] width 180 height 14
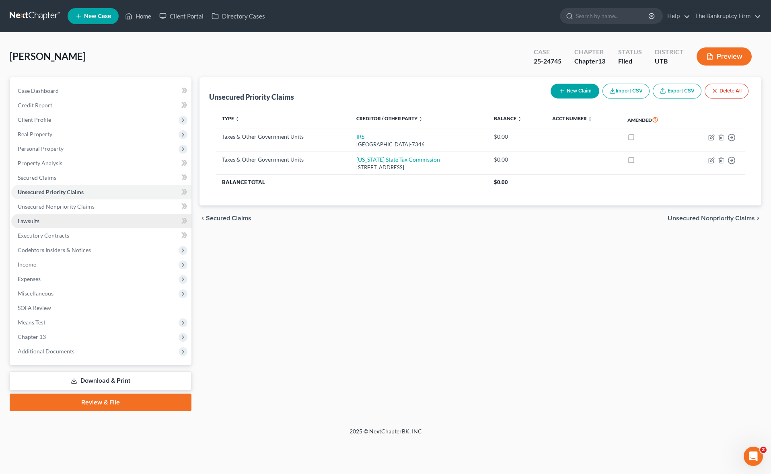
click at [38, 221] on span "Lawsuits" at bounding box center [29, 220] width 22 height 7
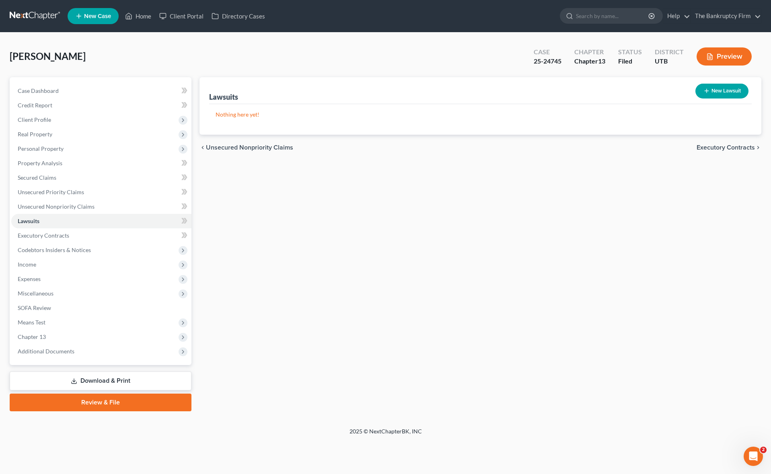
click at [720, 90] on button "New Lawsuit" at bounding box center [721, 91] width 53 height 15
select select "0"
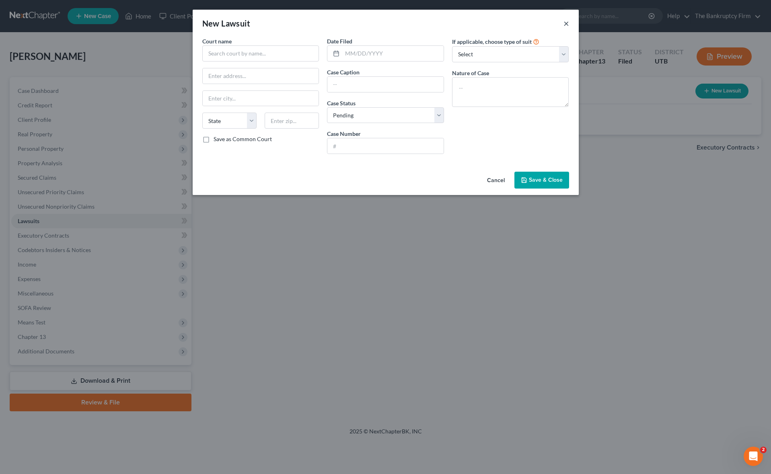
click at [568, 24] on button "×" at bounding box center [566, 23] width 6 height 10
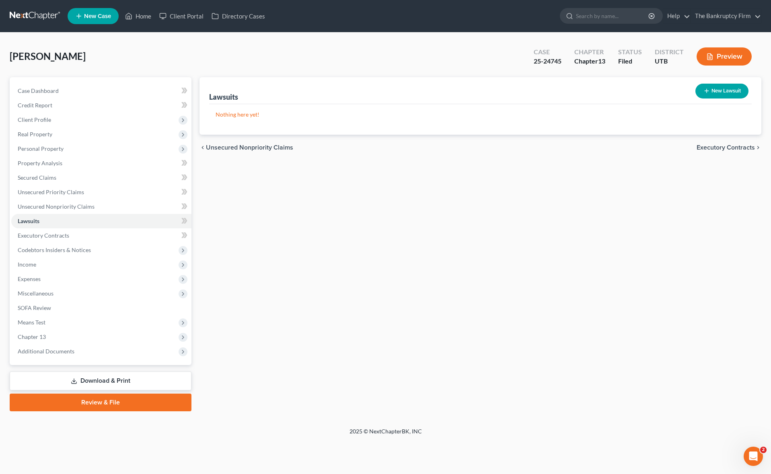
click at [728, 87] on button "New Lawsuit" at bounding box center [721, 91] width 53 height 15
select select "0"
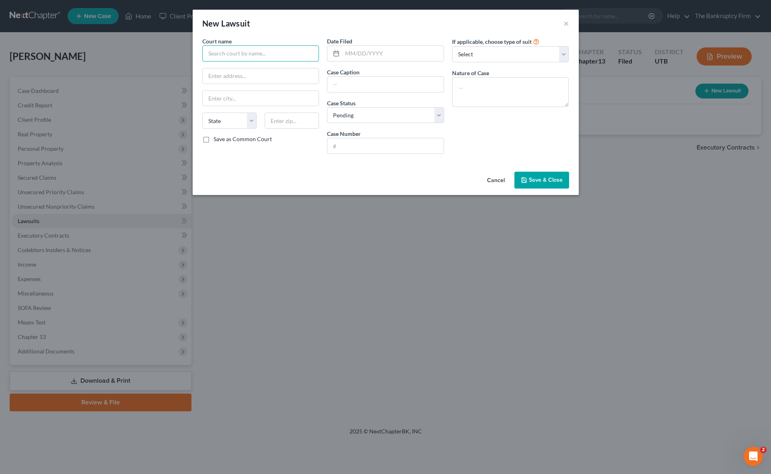
click at [221, 51] on input "text" at bounding box center [260, 53] width 117 height 16
type input "First Judicial District [PERSON_NAME]"
click at [291, 57] on input "First Judicial District [PERSON_NAME]" at bounding box center [260, 53] width 117 height 16
click at [389, 52] on input "text" at bounding box center [392, 53] width 101 height 15
click at [357, 86] on input "text" at bounding box center [385, 84] width 116 height 15
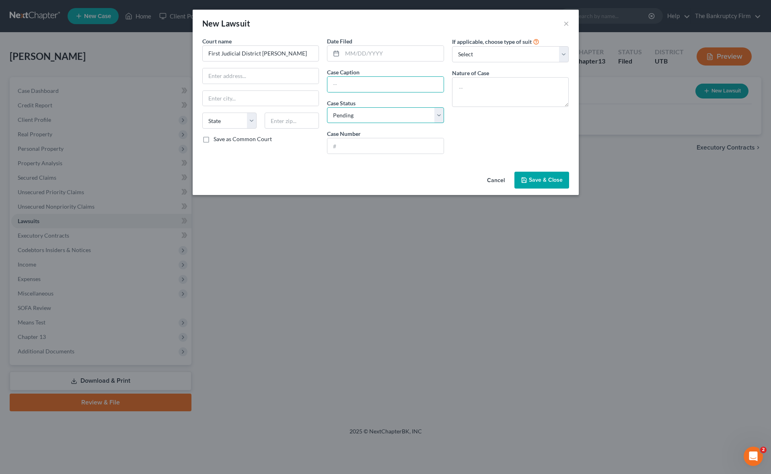
click at [346, 117] on select "Select Pending On Appeal Concluded" at bounding box center [385, 115] width 117 height 16
click at [327, 107] on select "Select Pending On Appeal Concluded" at bounding box center [385, 115] width 117 height 16
click at [379, 168] on div "Court name * First Judicial District [PERSON_NAME][GEOGRAPHIC_DATA] [US_STATE] …" at bounding box center [386, 102] width 386 height 131
click at [348, 146] on input "text" at bounding box center [385, 145] width 116 height 15
click at [522, 59] on select "Select Repossession Garnishment Foreclosure Attached, Seized, Or Levied Other" at bounding box center [510, 54] width 117 height 16
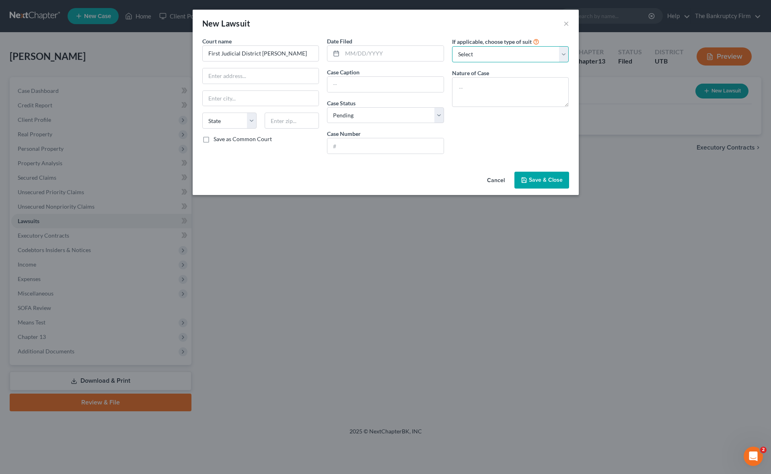
click at [452, 46] on select "Select Repossession Garnishment Foreclosure Attached, Seized, Or Levied Other" at bounding box center [510, 54] width 117 height 16
click at [522, 54] on select "Select Repossession Garnishment Foreclosure Attached, Seized, Or Levied Other" at bounding box center [510, 54] width 117 height 16
select select "0"
click at [452, 46] on select "Select Repossession Garnishment Foreclosure Attached, Seized, Or Levied Other" at bounding box center [510, 54] width 117 height 16
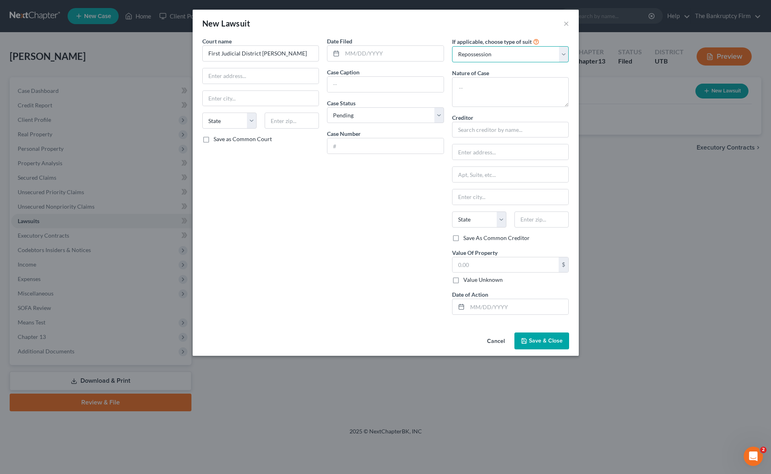
click at [565, 53] on select "Select Repossession Garnishment Foreclosure Attached, Seized, Or Levied Other" at bounding box center [510, 54] width 117 height 16
click at [452, 46] on select "Select Repossession Garnishment Foreclosure Attached, Seized, Or Levied Other" at bounding box center [510, 54] width 117 height 16
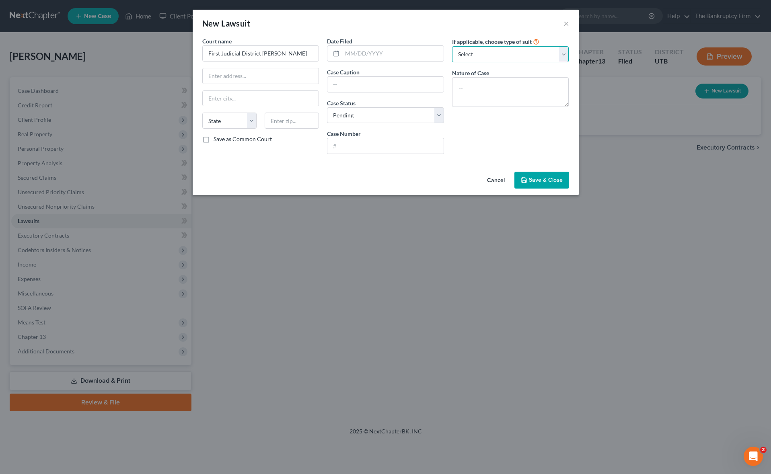
click at [561, 50] on select "Select Repossession Garnishment Foreclosure Attached, Seized, Or Levied Other" at bounding box center [510, 54] width 117 height 16
select select "1"
click at [452, 46] on select "Select Repossession Garnishment Foreclosure Attached, Seized, Or Levied Other" at bounding box center [510, 54] width 117 height 16
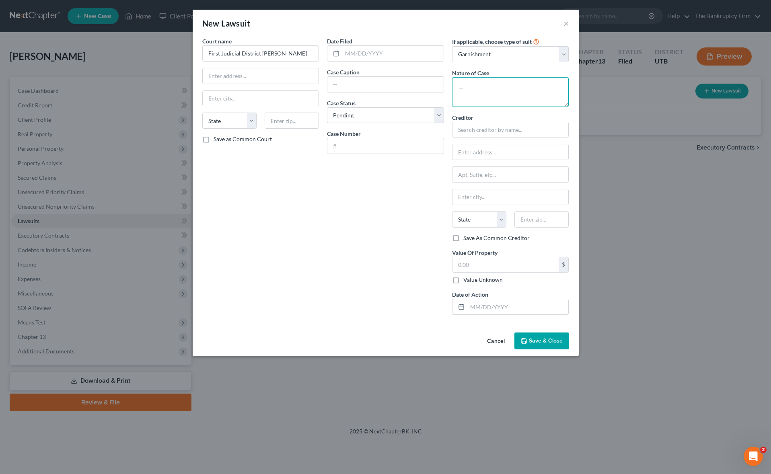
click at [480, 90] on textarea at bounding box center [510, 92] width 117 height 30
type textarea "J"
type textarea "G"
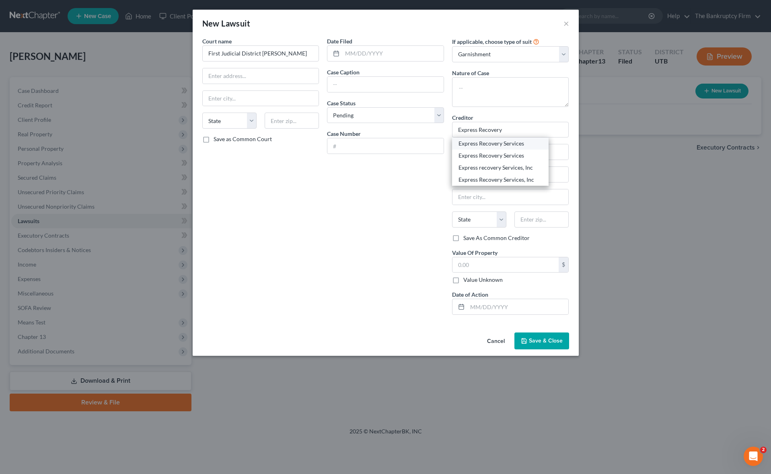
click at [506, 146] on div "Express Recovery Services" at bounding box center [500, 143] width 84 height 8
type input "Express Recovery Services"
type input "PO Box 25727"
type input "[GEOGRAPHIC_DATA]"
select select "46"
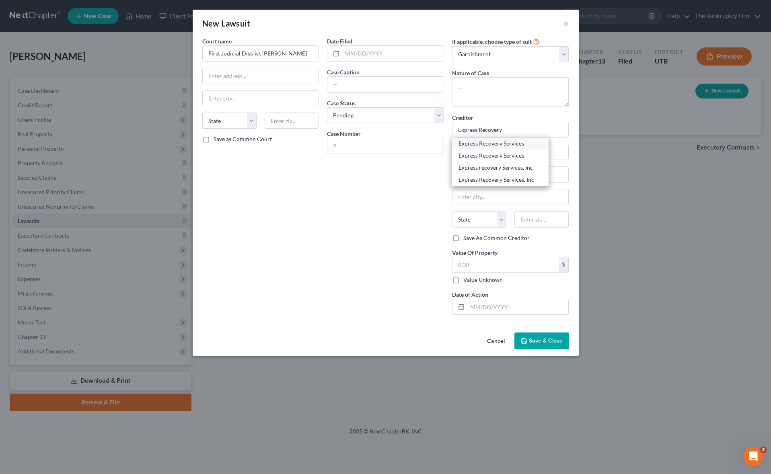
type input "84125"
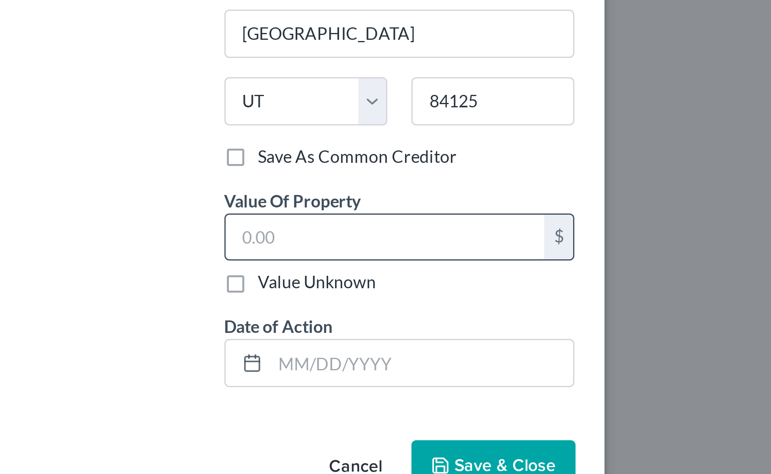
click at [486, 264] on input "text" at bounding box center [505, 264] width 107 height 15
type input "600"
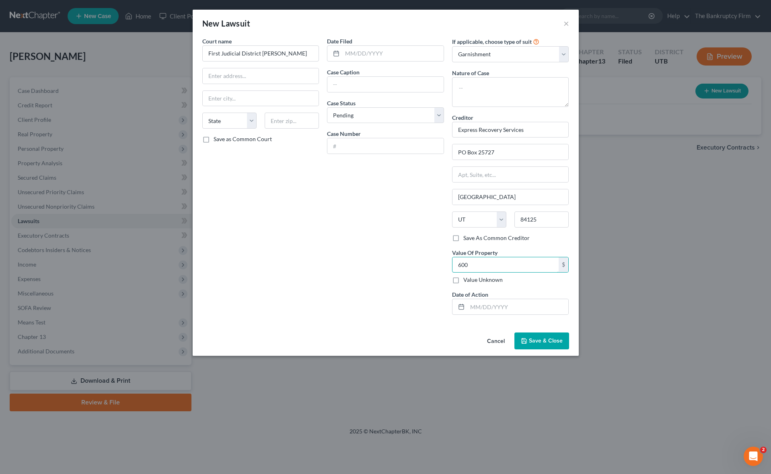
drag, startPoint x: 483, startPoint y: 266, endPoint x: 441, endPoint y: 264, distance: 42.3
click at [441, 264] on div "Court name * First Judicial District [PERSON_NAME][GEOGRAPHIC_DATA] [US_STATE] …" at bounding box center [385, 179] width 375 height 284
click at [565, 25] on button "×" at bounding box center [566, 23] width 6 height 10
